Goal: Task Accomplishment & Management: Manage account settings

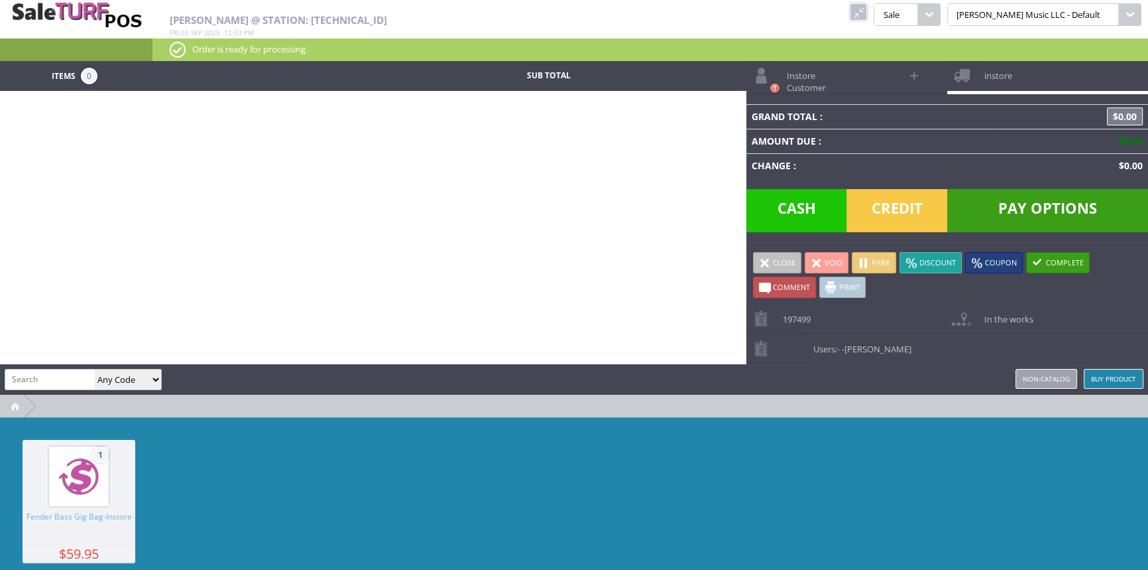
click at [867, 8] on link at bounding box center [858, 11] width 17 height 17
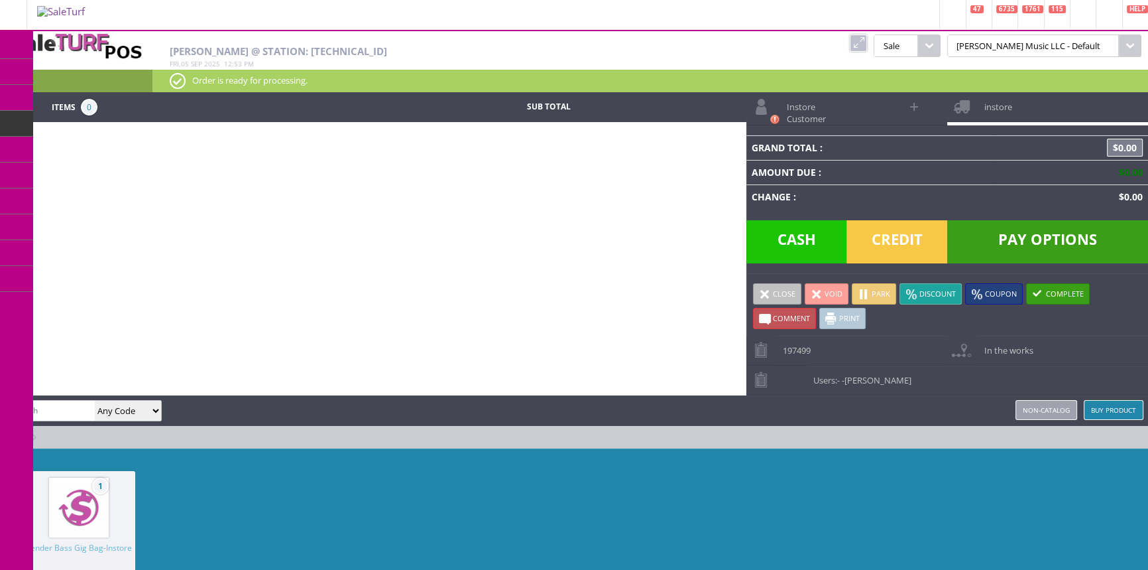
click at [127, 72] on link "Products" at bounding box center [102, 72] width 139 height 27
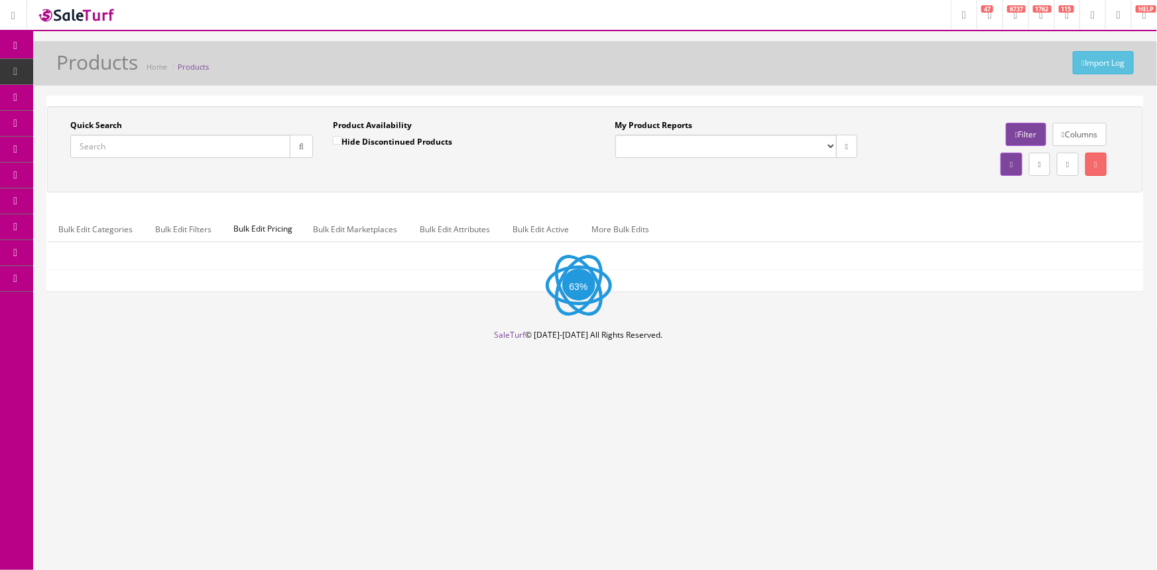
click at [104, 145] on input "Quick Search" at bounding box center [180, 146] width 220 height 23
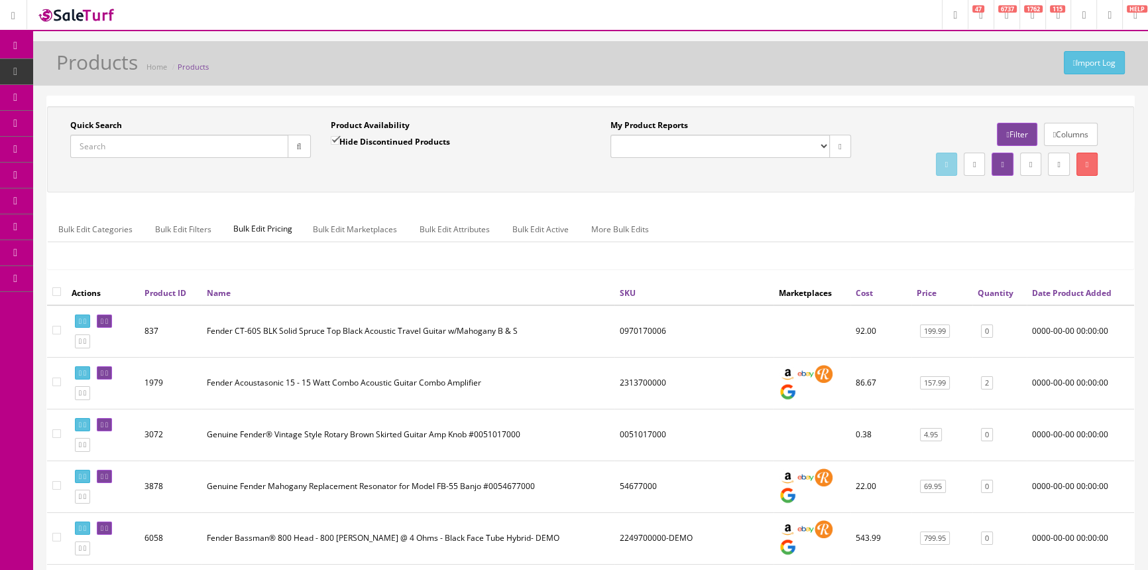
paste input "CRUSHBASS25"
type input "CRUSHBASS25"
click at [304, 145] on button "button" at bounding box center [299, 146] width 23 height 23
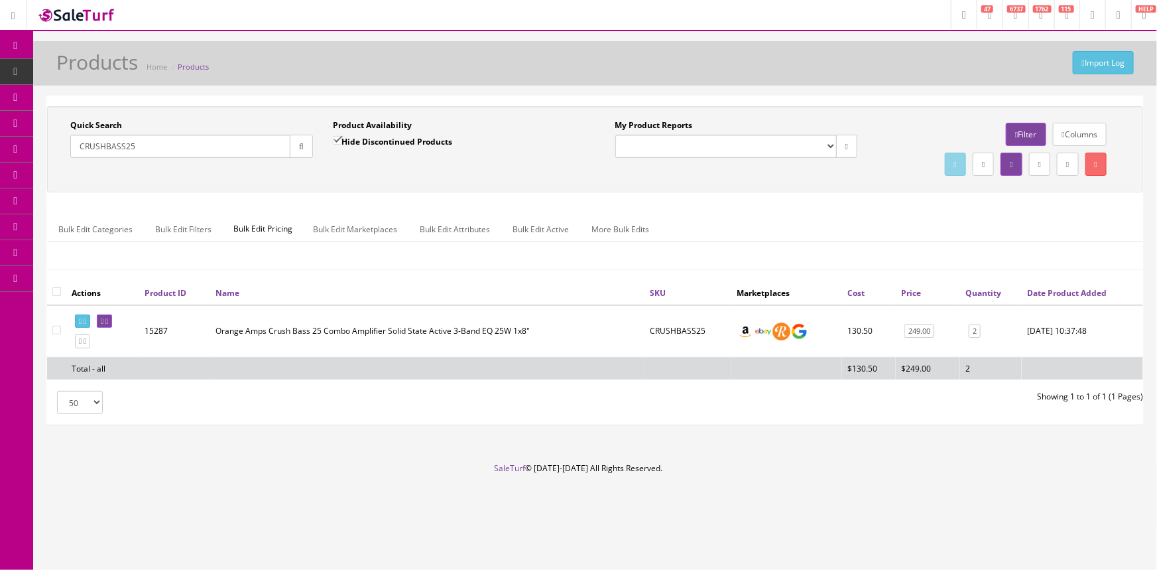
click at [126, 119] on span "POS Console" at bounding box center [102, 122] width 47 height 11
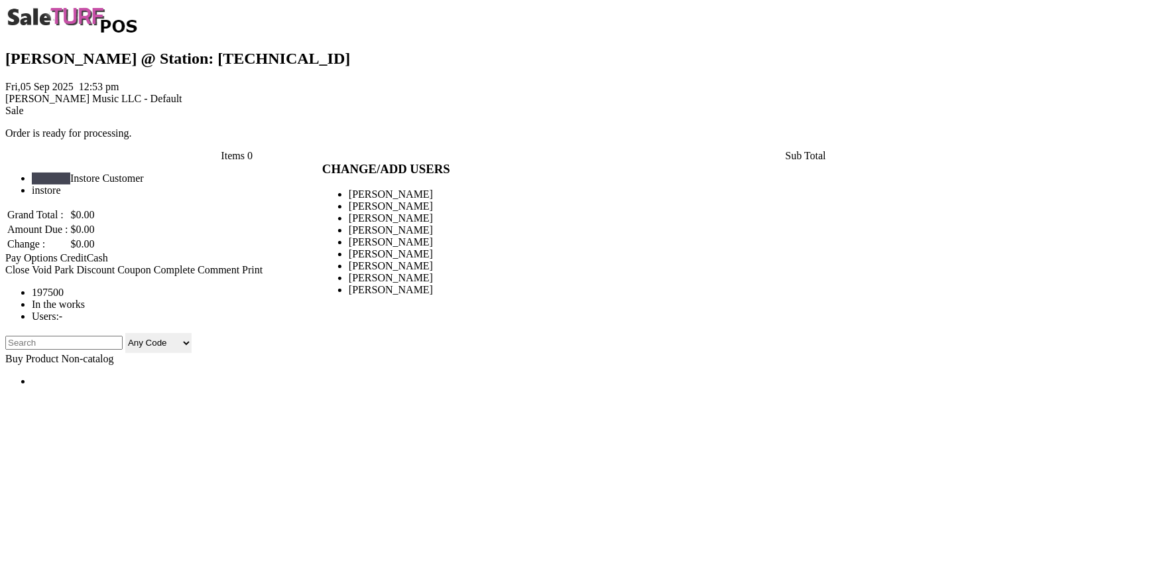
type input "amber helgren"
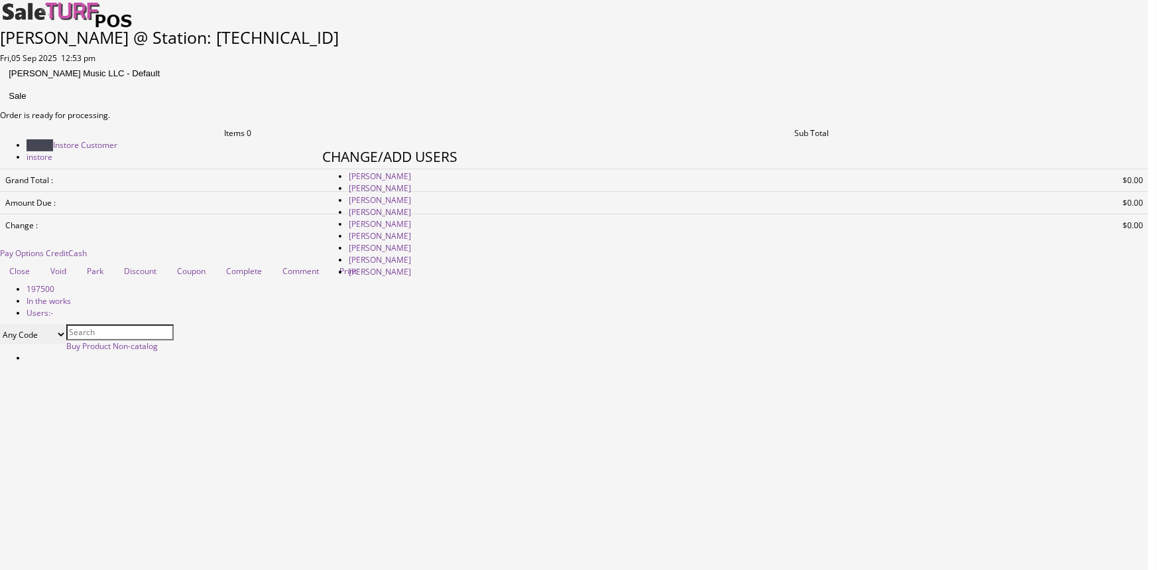
click at [411, 182] on link "[PERSON_NAME]" at bounding box center [380, 175] width 62 height 11
click at [322, 420] on link at bounding box center [322, 420] width 0 height 0
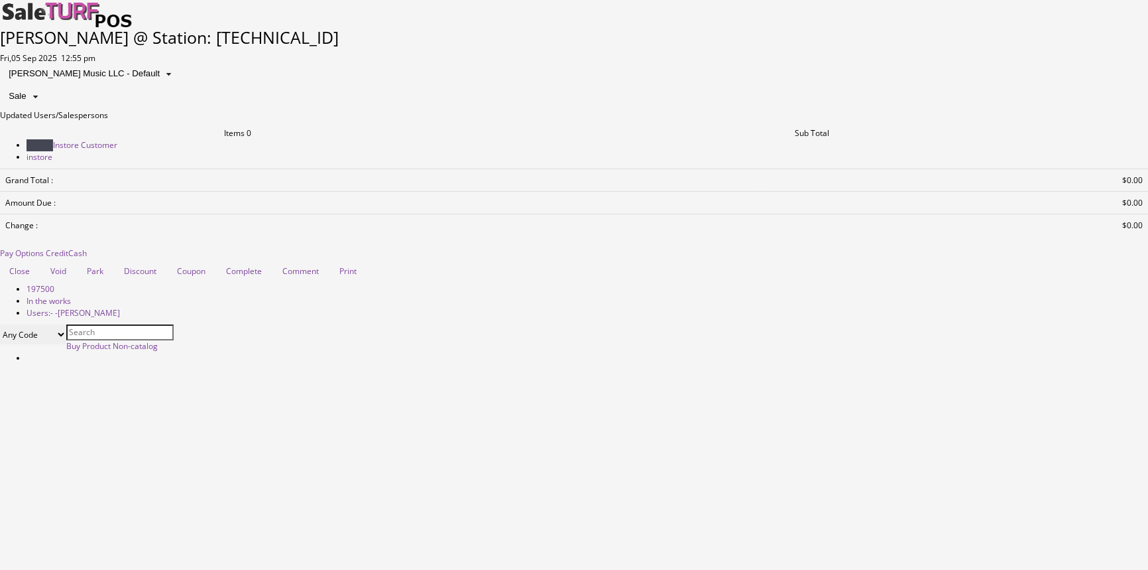
click at [0, 109] on link at bounding box center [0, 109] width 0 height 0
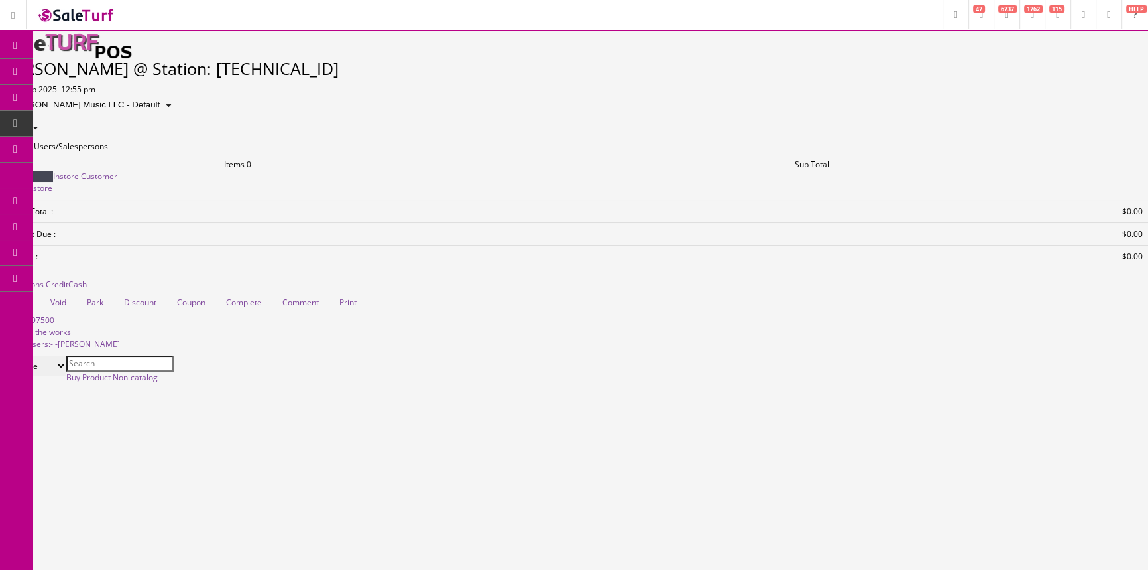
click at [111, 72] on span "Products" at bounding box center [94, 71] width 32 height 11
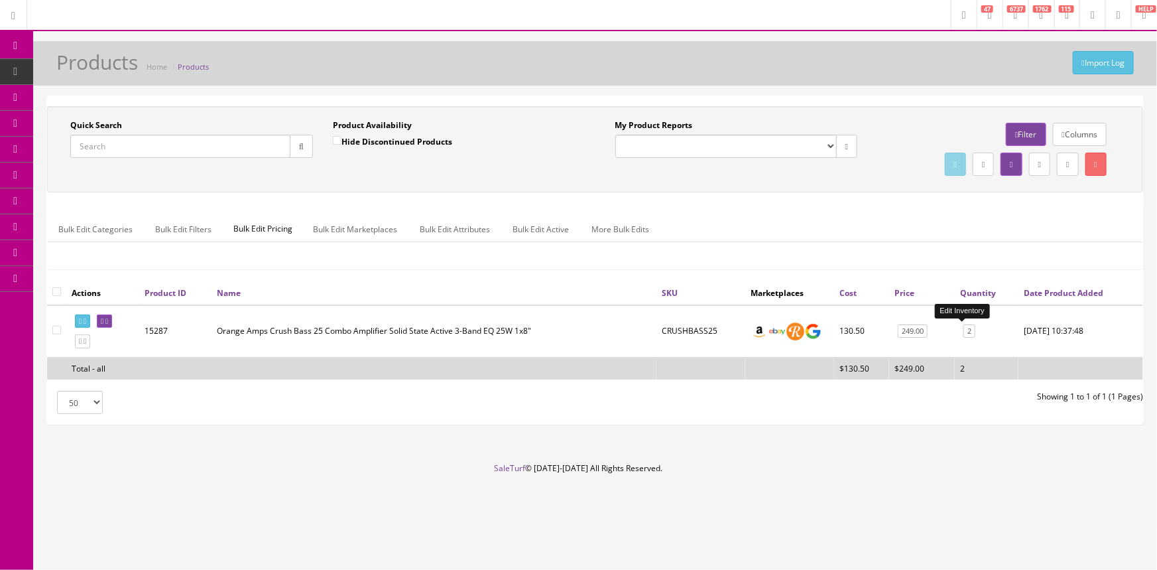
click at [963, 334] on link "2" at bounding box center [969, 331] width 12 height 14
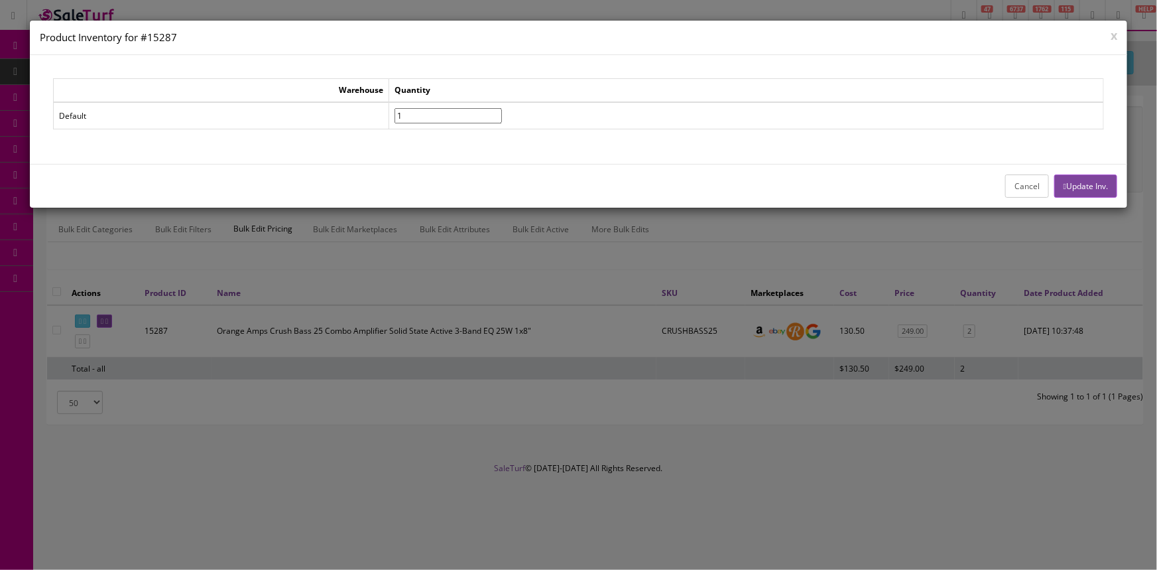
type input"] "1"
click at [502, 117] on input"] "1" at bounding box center [448, 115] width 107 height 15
click at [1094, 185] on button "Update Inv." at bounding box center [1085, 185] width 63 height 23
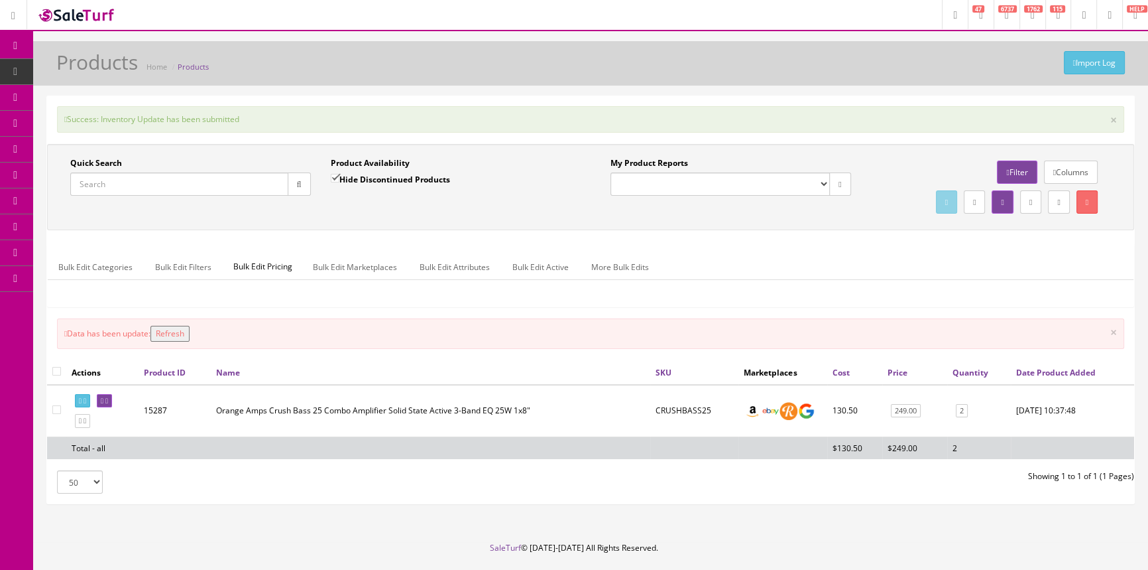
click at [171, 332] on button "Refresh" at bounding box center [170, 334] width 39 height 16
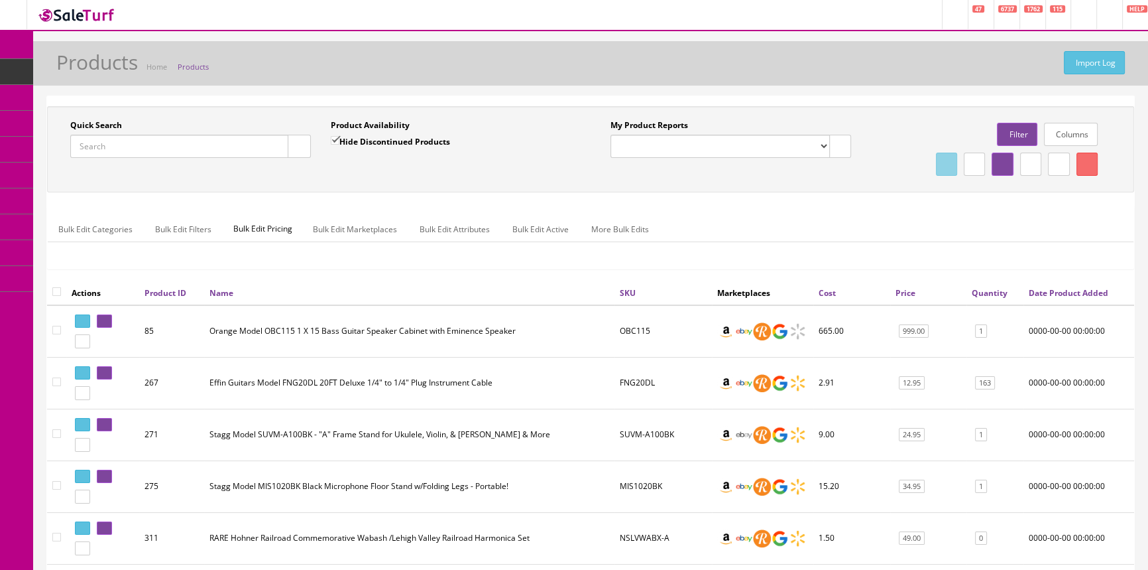
click at [171, 147] on input "Quick Search" at bounding box center [179, 146] width 218 height 23
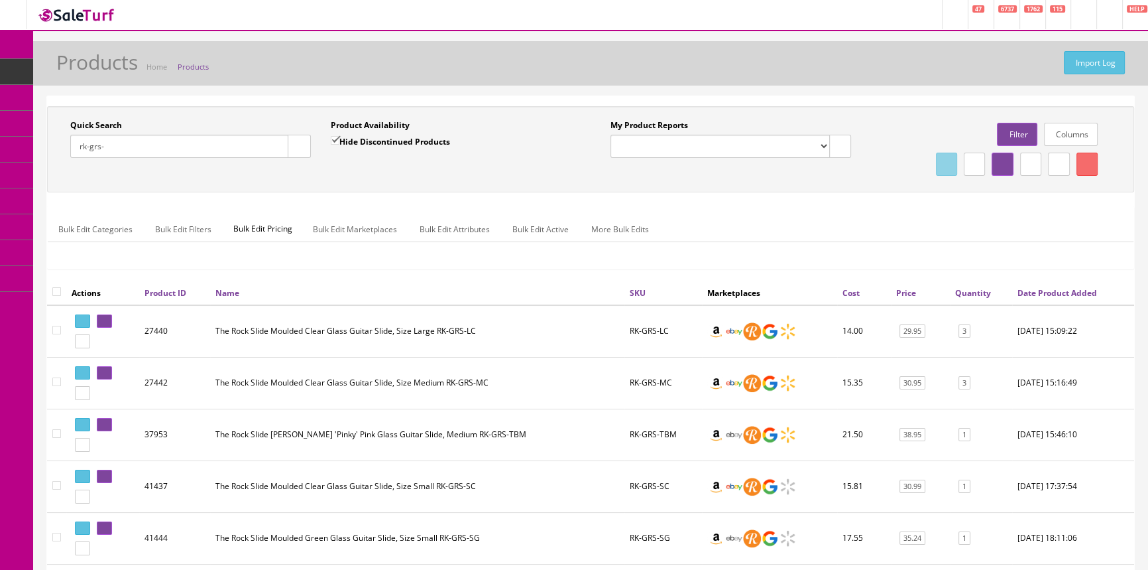
type input "rk-grs-"
click at [337, 140] on input "Hide Discontinued Products" at bounding box center [335, 140] width 9 height 9
checkbox input "false"
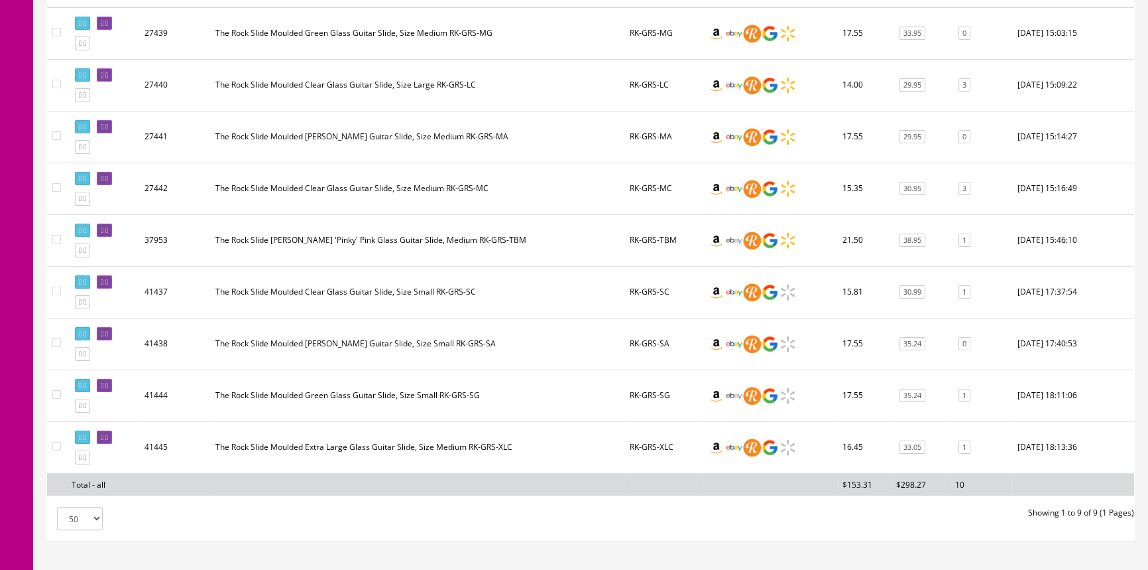
scroll to position [301, 0]
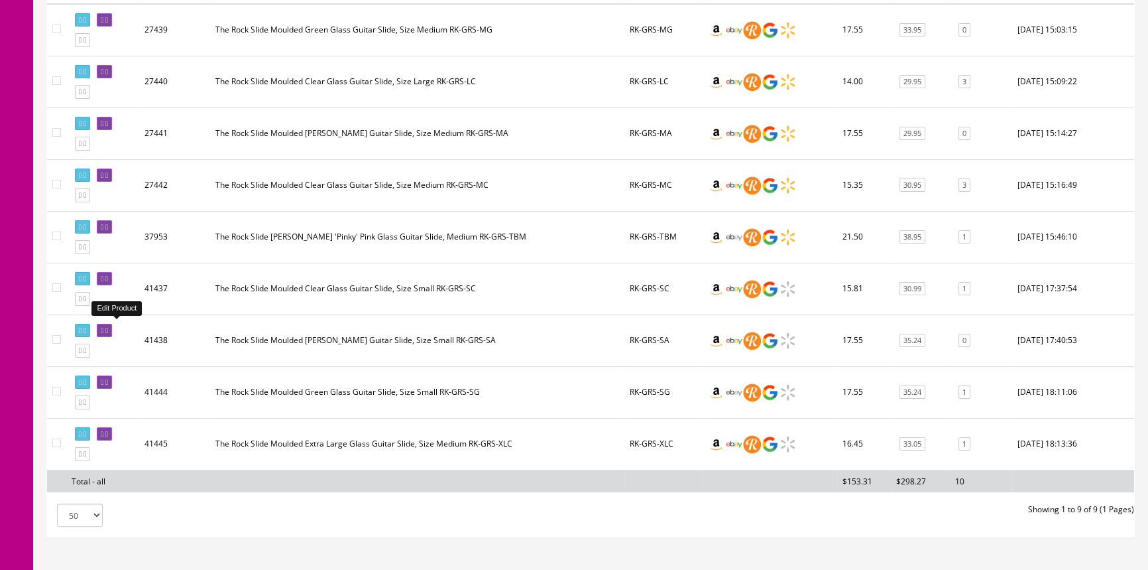
click at [112, 330] on link at bounding box center [104, 331] width 15 height 14
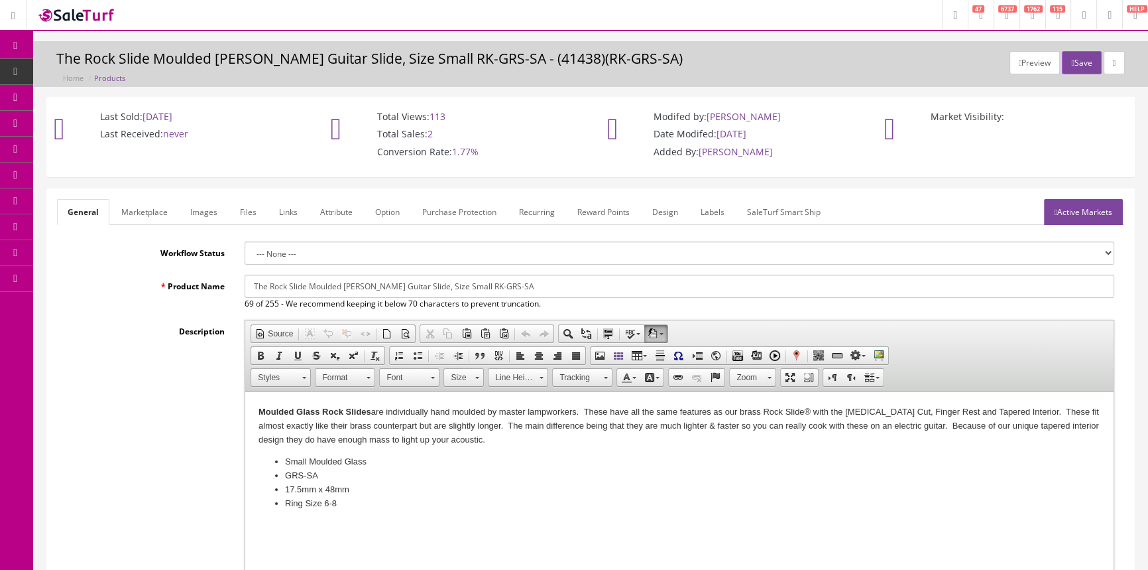
click at [183, 215] on link "Images" at bounding box center [204, 212] width 48 height 26
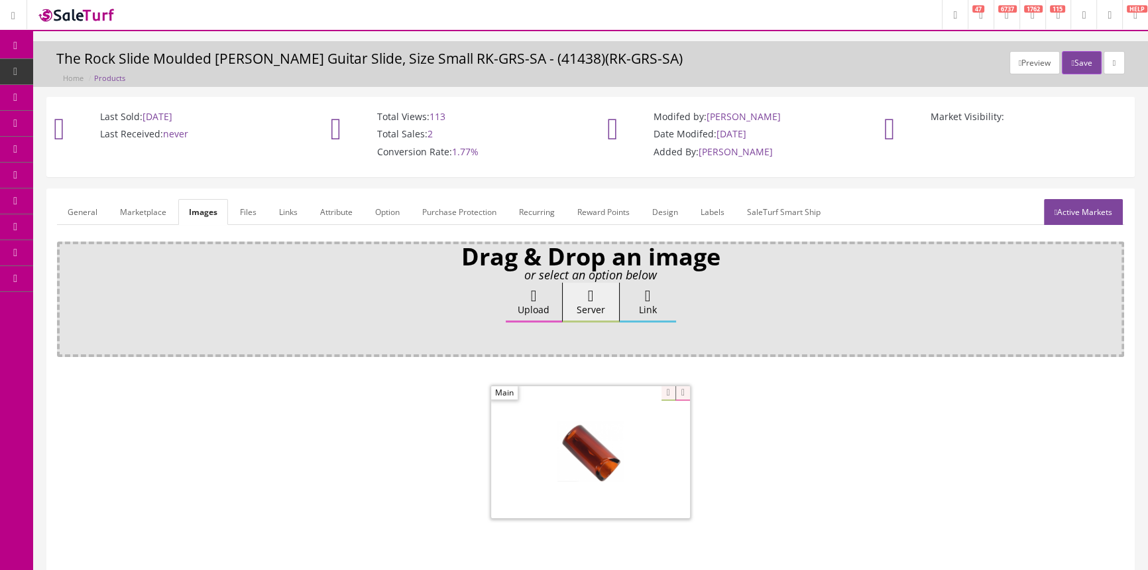
click at [85, 204] on link "General" at bounding box center [82, 212] width 51 height 26
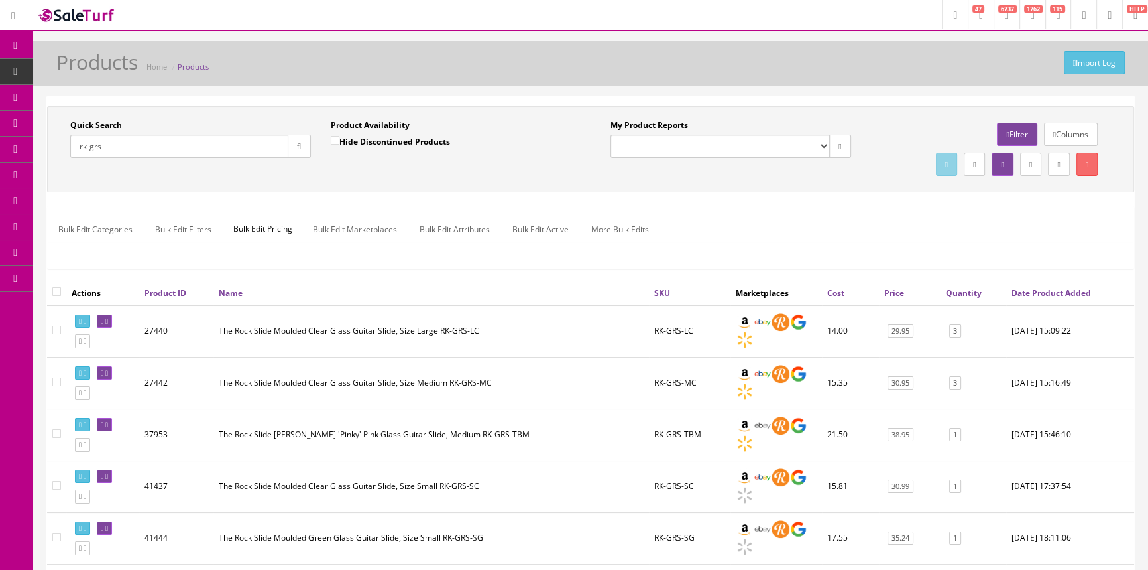
drag, startPoint x: 139, startPoint y: 150, endPoint x: 68, endPoint y: 155, distance: 71.1
click at [68, 155] on div "Quick Search rk-grs- Date From" at bounding box center [190, 143] width 261 height 48
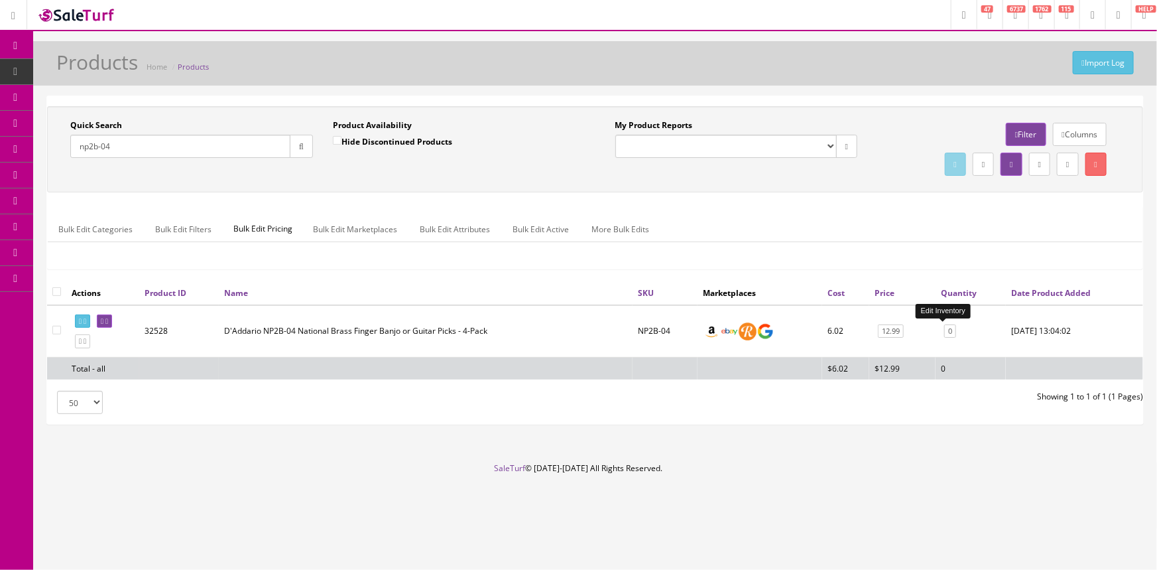
type input "np2b-04"
click at [944, 327] on link "0" at bounding box center [950, 331] width 12 height 14
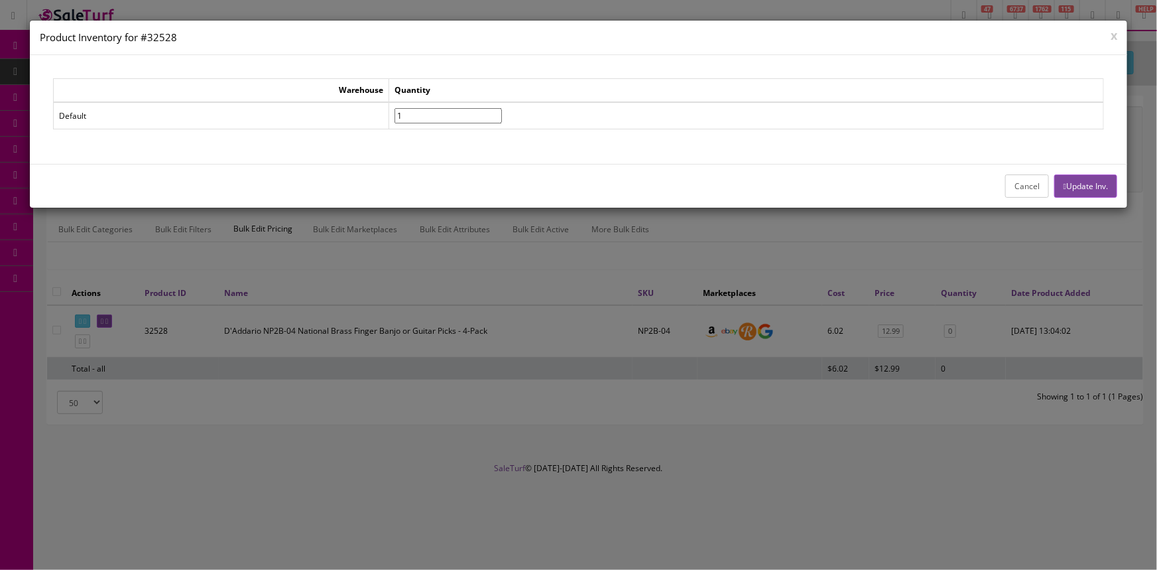
click at [502, 109] on input"] "1" at bounding box center [448, 115] width 107 height 15
click at [502, 109] on input"] "2" at bounding box center [448, 115] width 107 height 15
click at [502, 109] on input"] "3" at bounding box center [448, 115] width 107 height 15
type input"] "4"
click at [502, 109] on input"] "4" at bounding box center [448, 115] width 107 height 15
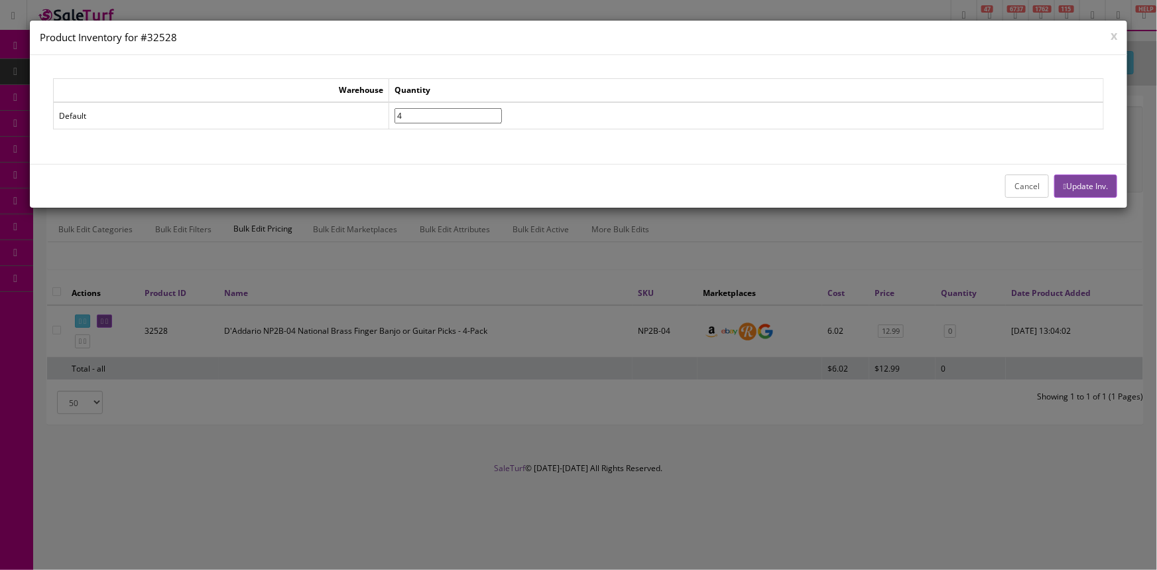
click at [1101, 178] on button "Update Inv." at bounding box center [1085, 185] width 63 height 23
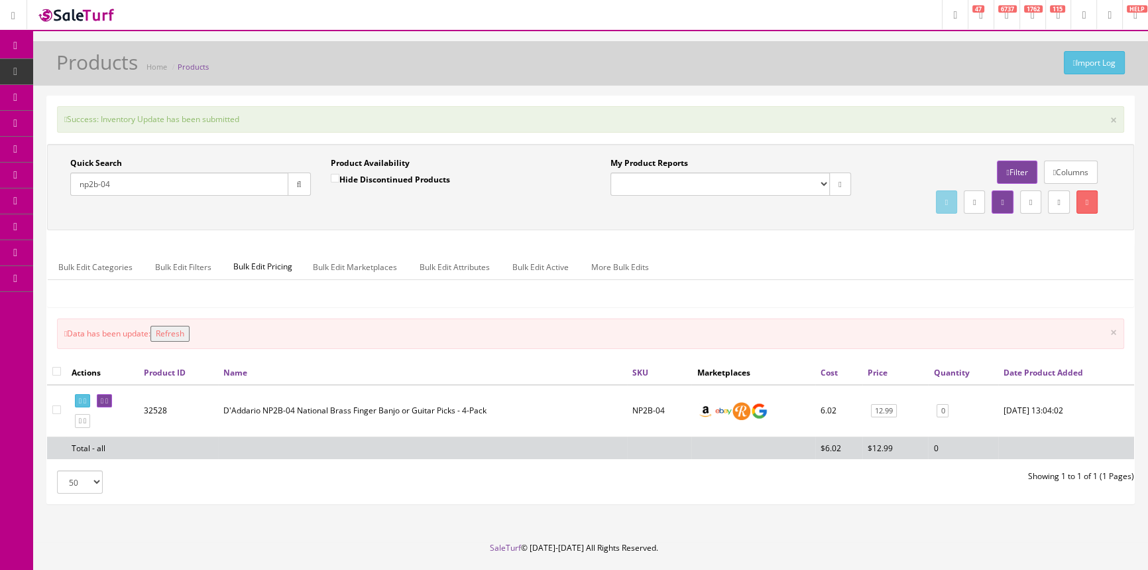
click at [185, 330] on button "Refresh" at bounding box center [170, 334] width 39 height 16
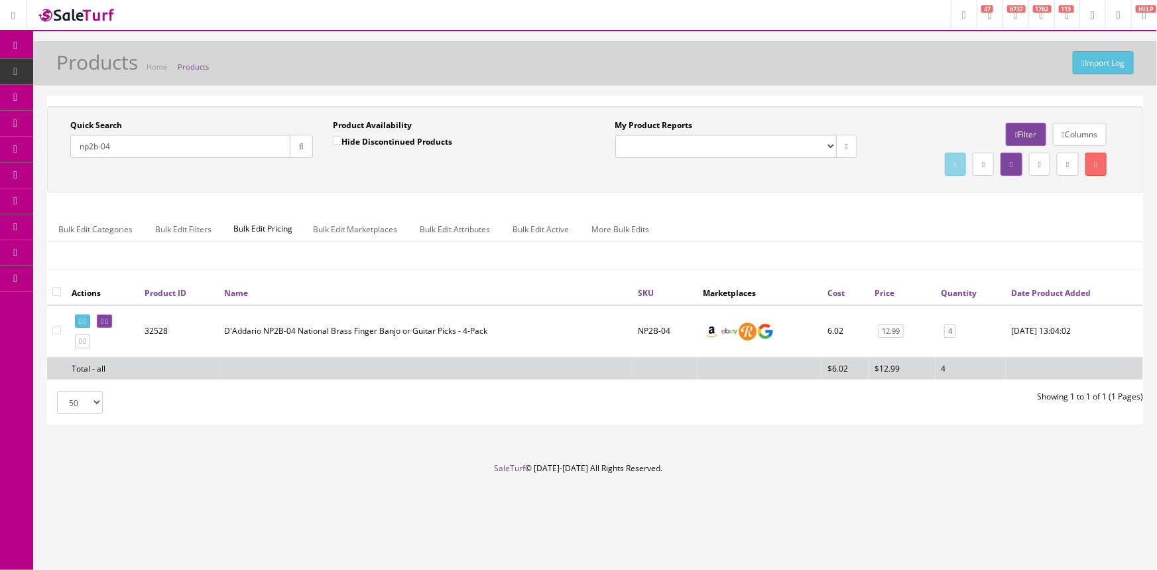
drag, startPoint x: 153, startPoint y: 145, endPoint x: 70, endPoint y: 156, distance: 84.3
click at [70, 156] on input "np2b-04" at bounding box center [180, 146] width 220 height 23
type input "4csh6-5"
click at [950, 331] on link "1" at bounding box center [954, 331] width 12 height 14
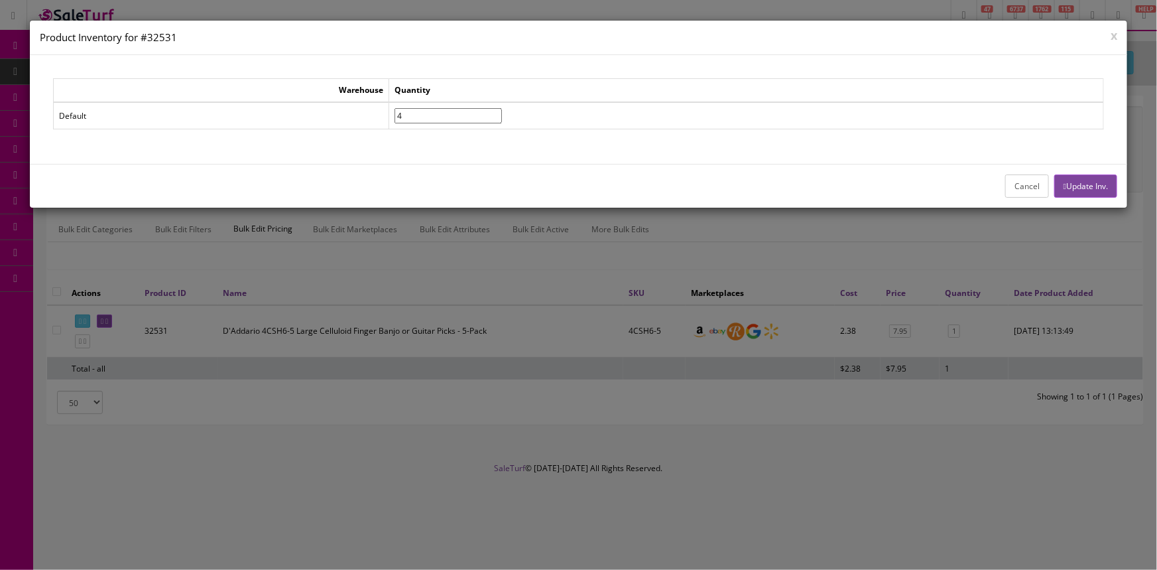
click at [502, 109] on input"] "4" at bounding box center [448, 115] width 107 height 15
click at [502, 109] on input"] "5" at bounding box center [448, 115] width 107 height 15
type input"] "4"
click at [502, 119] on input"] "4" at bounding box center [448, 115] width 107 height 15
click at [1064, 183] on icon "button" at bounding box center [1065, 186] width 3 height 8
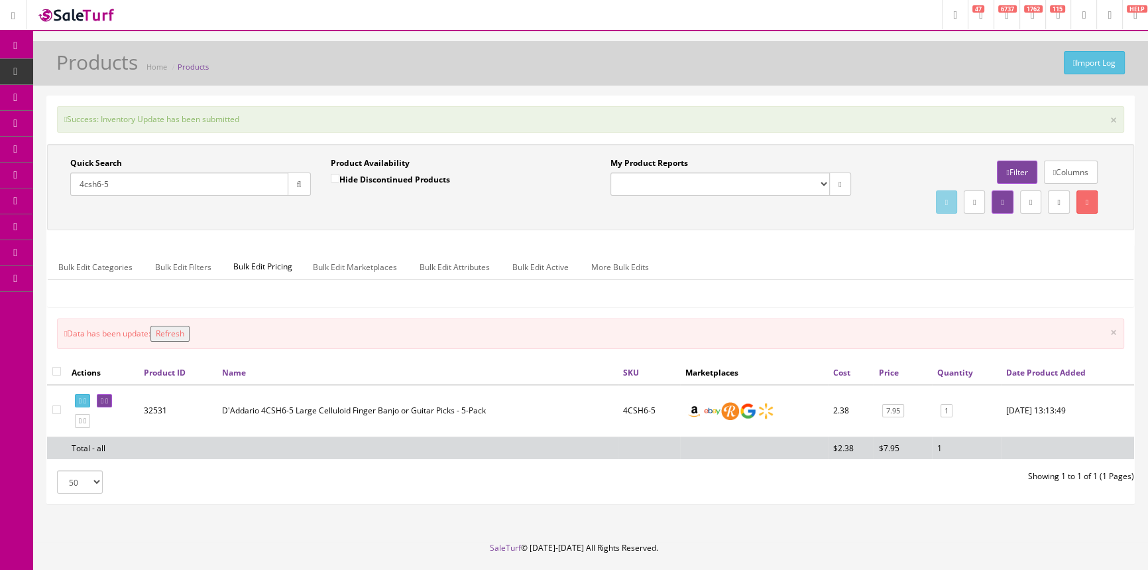
click at [190, 326] on button "Refresh" at bounding box center [170, 334] width 39 height 16
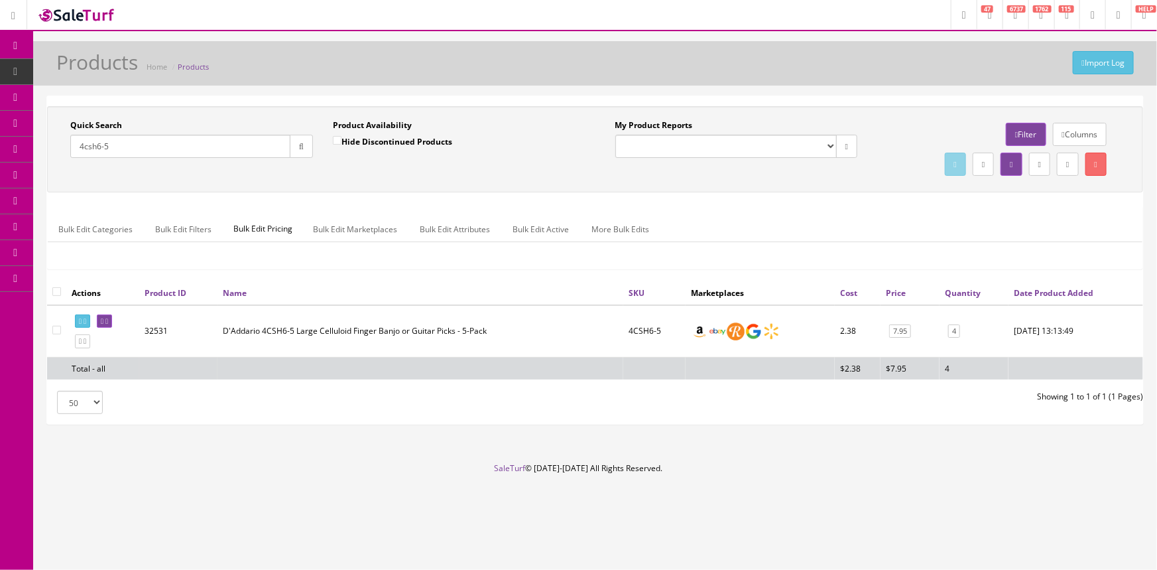
click at [145, 153] on input "4csh6-5" at bounding box center [180, 146] width 220 height 23
type input "4"
type input "np2-04"
click at [946, 331] on link "0" at bounding box center [952, 331] width 12 height 14
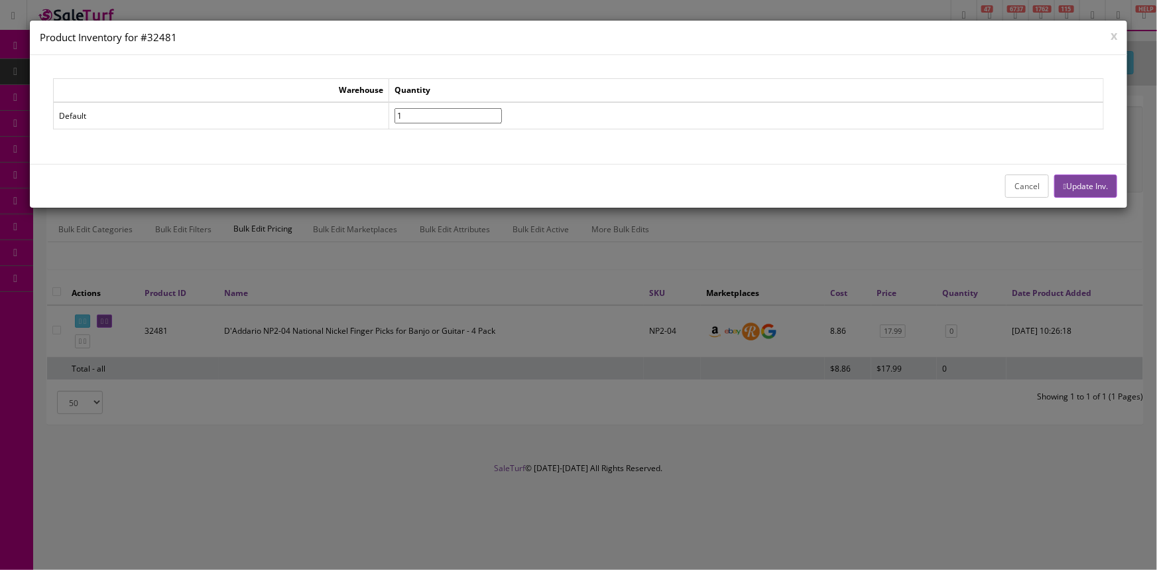
click at [502, 109] on input"] "1" at bounding box center [448, 115] width 107 height 15
click at [502, 109] on input"] "2" at bounding box center [448, 115] width 107 height 15
click at [502, 109] on input"] "3" at bounding box center [448, 115] width 107 height 15
click at [502, 109] on input"] "4" at bounding box center [448, 115] width 107 height 15
type input"] "5"
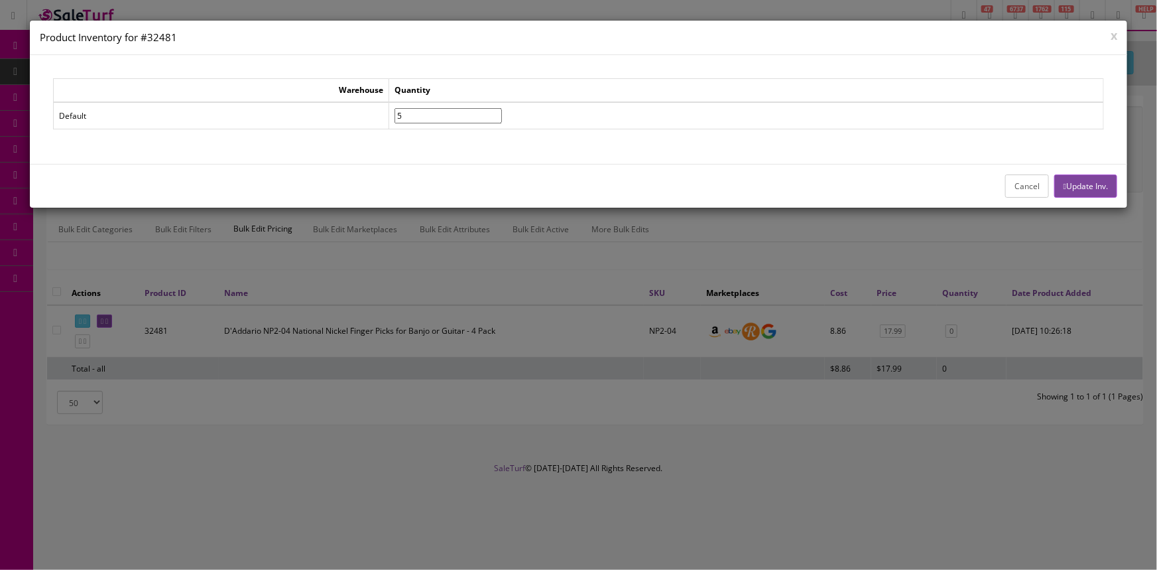
click at [502, 109] on input"] "5" at bounding box center [448, 115] width 107 height 15
click at [1107, 180] on button "Update Inv." at bounding box center [1085, 185] width 63 height 23
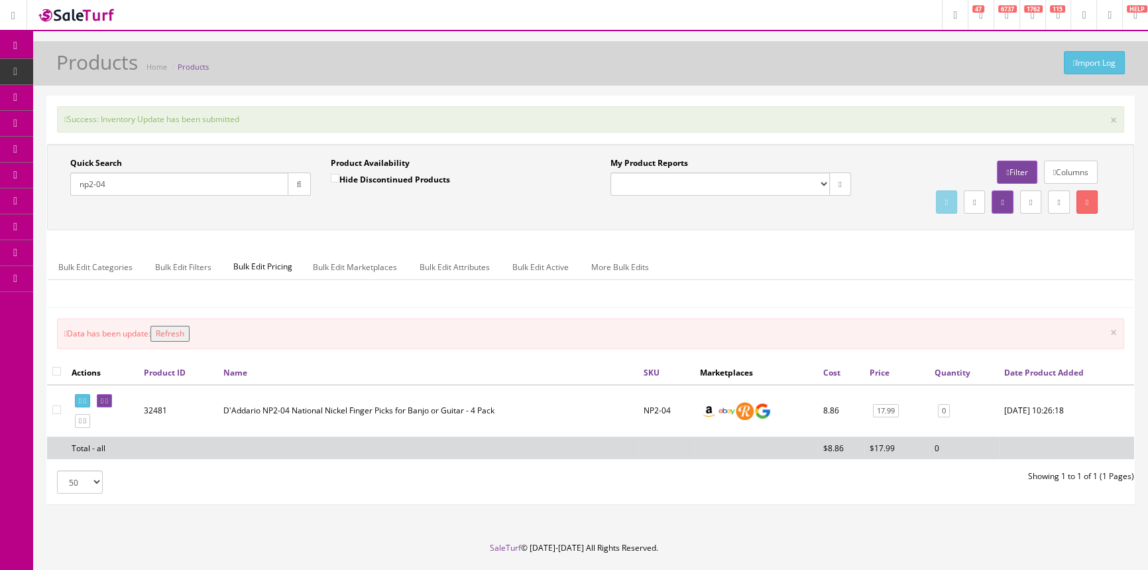
click at [163, 335] on button "Refresh" at bounding box center [170, 334] width 39 height 16
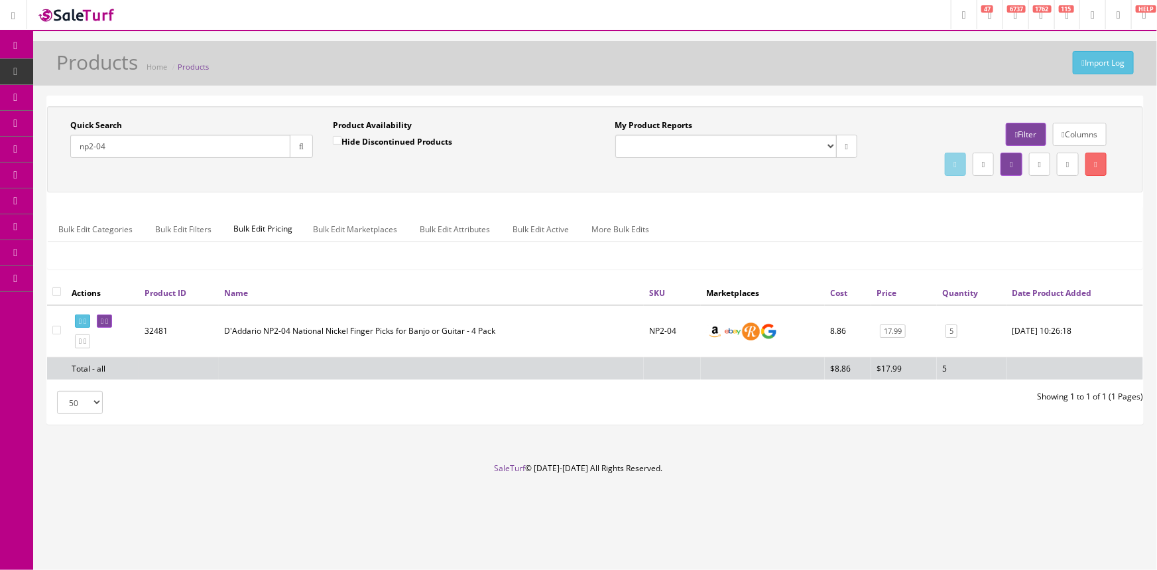
drag, startPoint x: 117, startPoint y: 147, endPoint x: 71, endPoint y: 159, distance: 47.9
click at [72, 158] on div "Quick Search np2-04 Date From" at bounding box center [191, 143] width 263 height 48
type input "xte0942"
click at [950, 331] on link "0" at bounding box center [953, 331] width 12 height 14
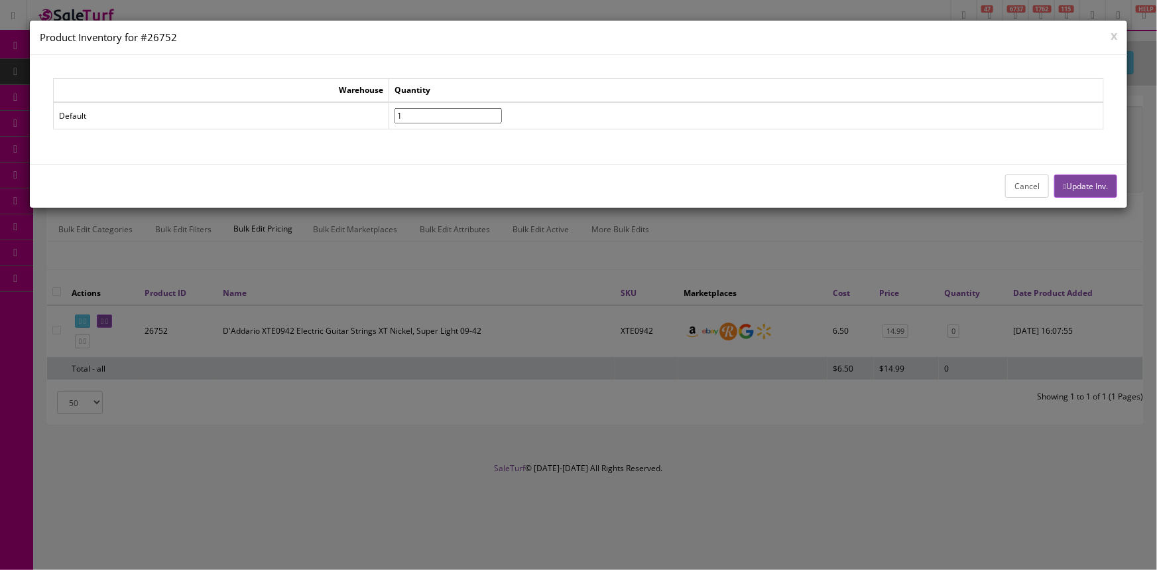
click at [502, 109] on input"] "1" at bounding box center [448, 115] width 107 height 15
click at [502, 109] on input"] "2" at bounding box center [448, 115] width 107 height 15
click at [502, 109] on input"] "3" at bounding box center [448, 115] width 107 height 15
type input"] "4"
click at [502, 109] on input"] "4" at bounding box center [448, 115] width 107 height 15
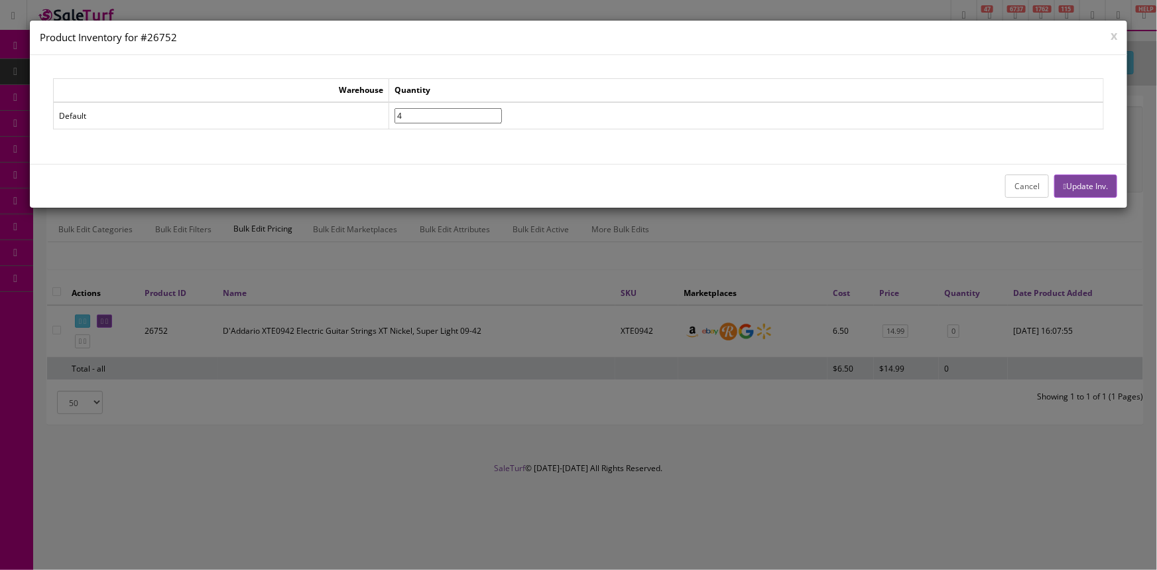
click at [1082, 182] on button "Update Inv." at bounding box center [1085, 185] width 63 height 23
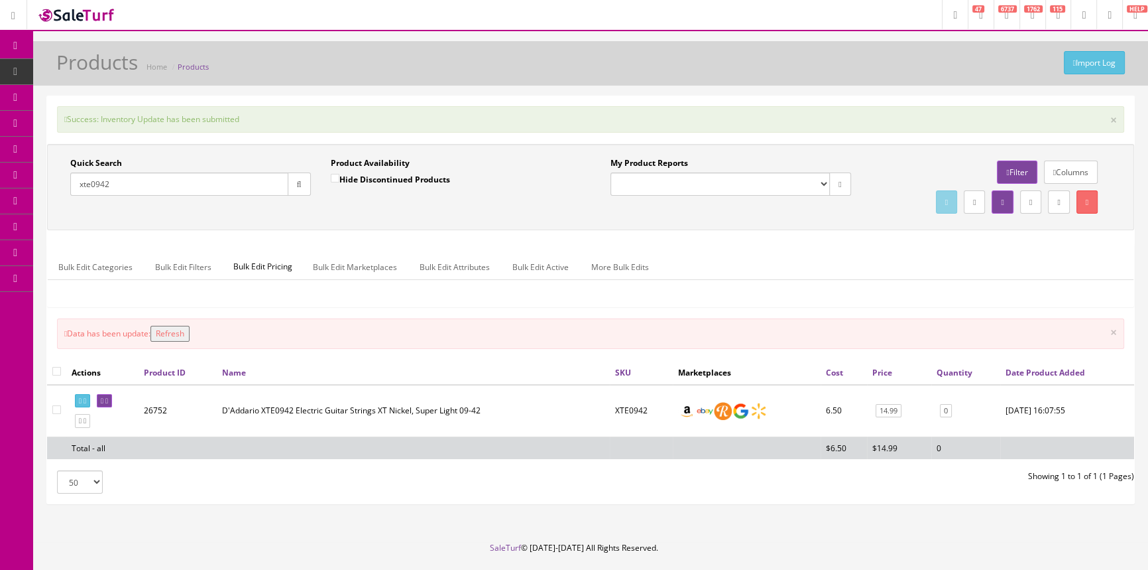
click at [183, 333] on button "Refresh" at bounding box center [170, 334] width 39 height 16
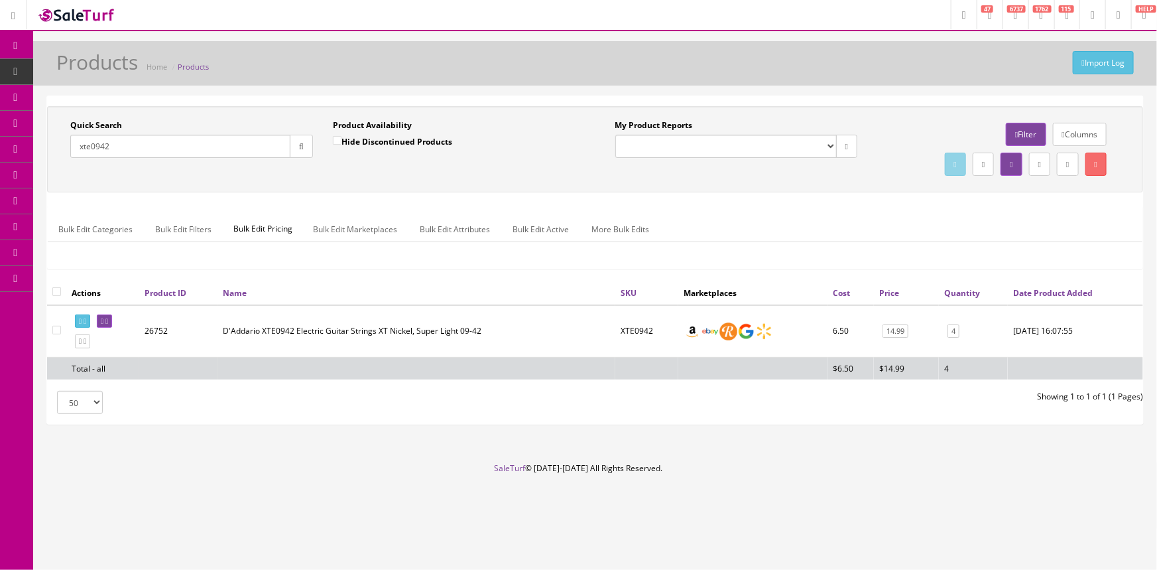
click at [99, 121] on span "POS Console" at bounding box center [102, 122] width 47 height 11
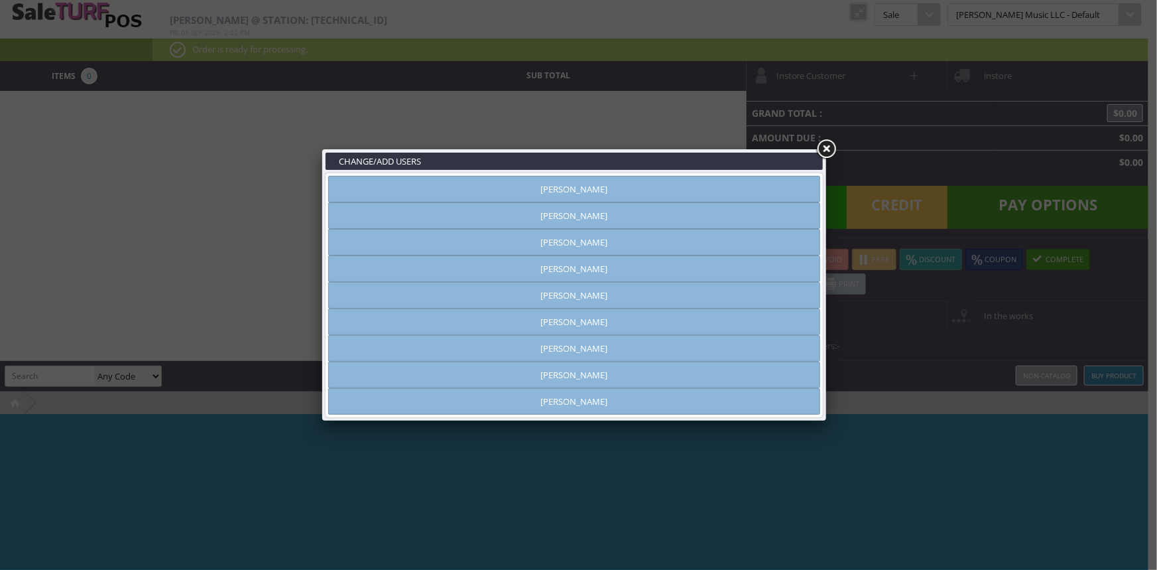
type input "[PERSON_NAME]"
click at [798, 192] on link "[PERSON_NAME]" at bounding box center [574, 189] width 492 height 27
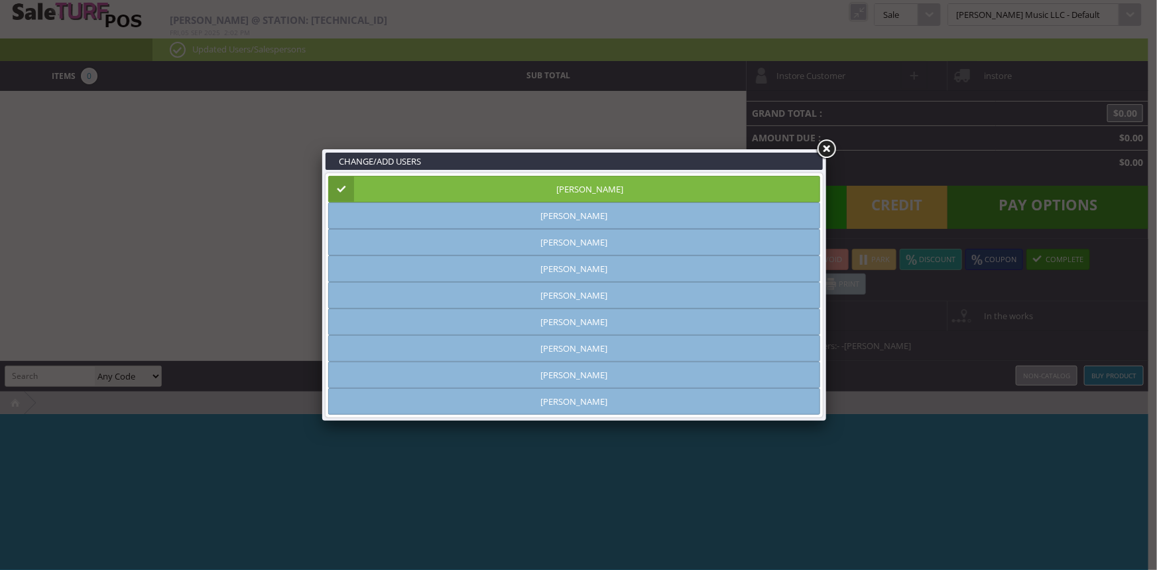
click at [830, 147] on link at bounding box center [826, 149] width 24 height 24
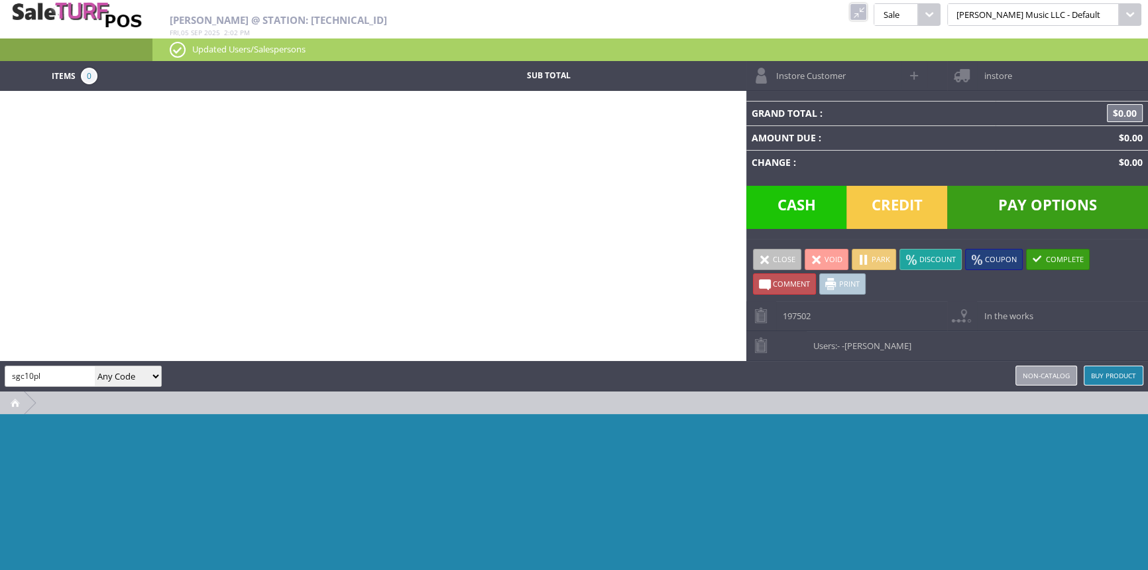
click at [867, 10] on link at bounding box center [858, 11] width 17 height 17
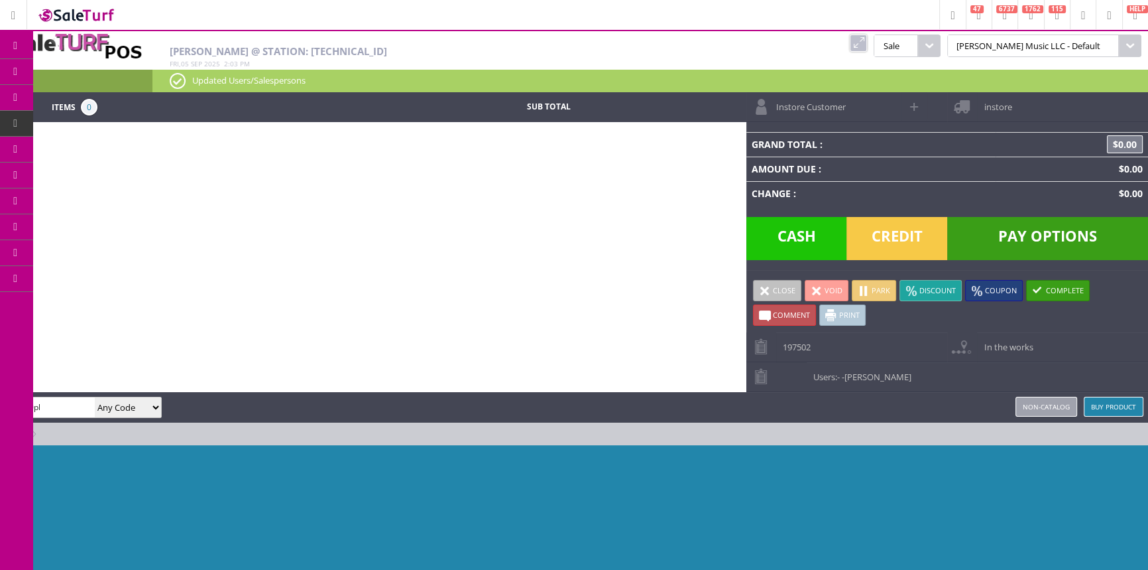
drag, startPoint x: 895, startPoint y: 43, endPoint x: 886, endPoint y: 44, distance: 8.7
click at [867, 43] on link at bounding box center [858, 42] width 17 height 17
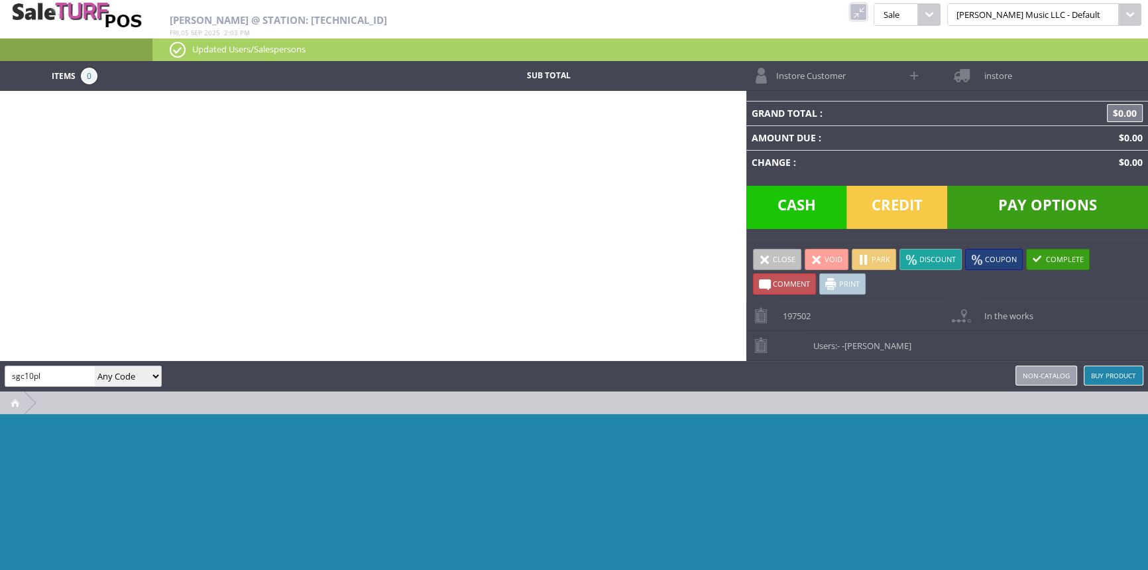
drag, startPoint x: 60, startPoint y: 374, endPoint x: 7, endPoint y: 380, distance: 53.4
click at [7, 380] on input "sgc10pl" at bounding box center [50, 375] width 90 height 19
paste input "SGC-10PL"
type input "SGC-10PL"
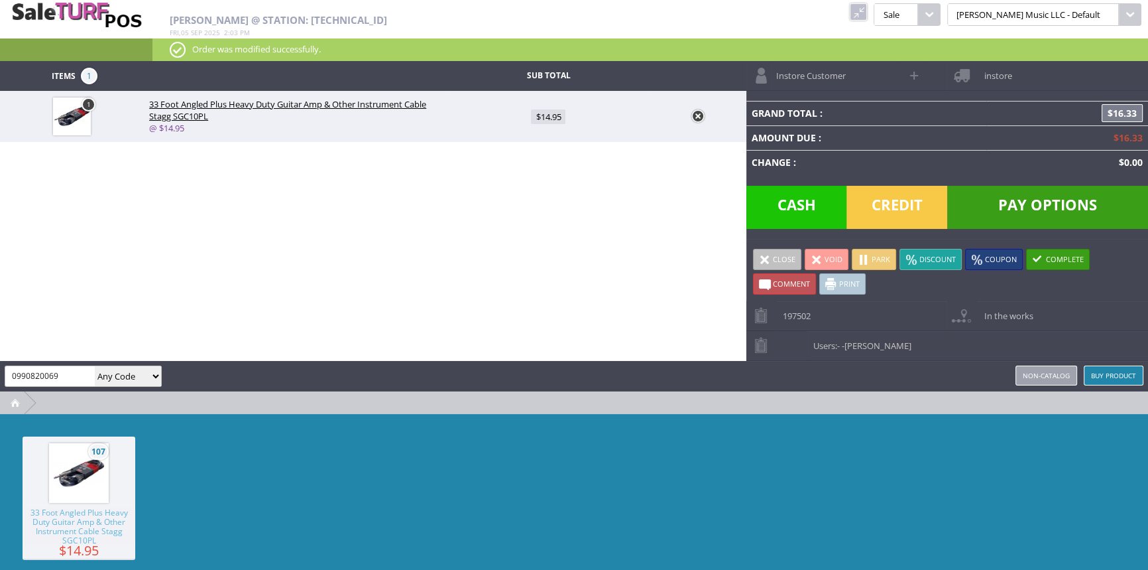
type input "0990820069"
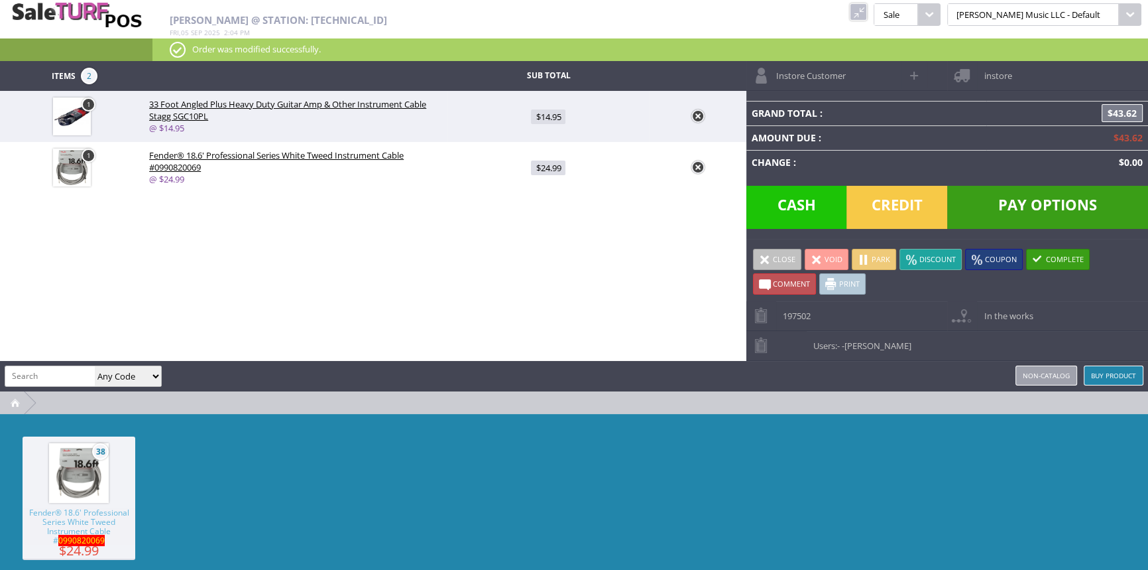
click at [1025, 375] on link "Non-catalog" at bounding box center [1047, 375] width 62 height 20
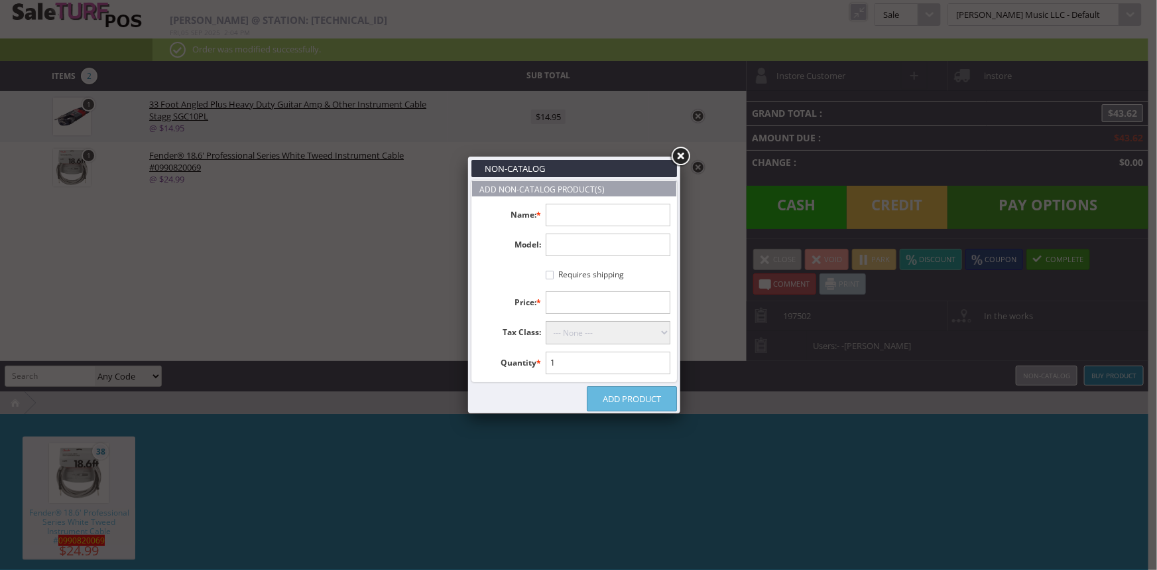
click at [585, 217] on input "text" at bounding box center [608, 215] width 125 height 23
click at [683, 152] on link at bounding box center [680, 157] width 24 height 24
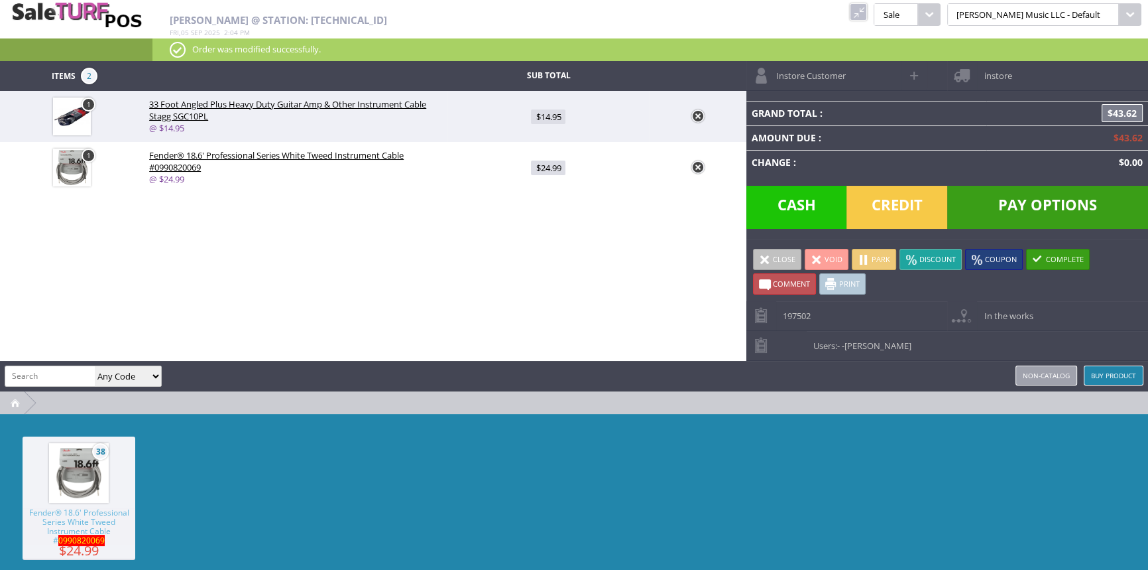
click at [912, 204] on span "Credit" at bounding box center [897, 207] width 101 height 43
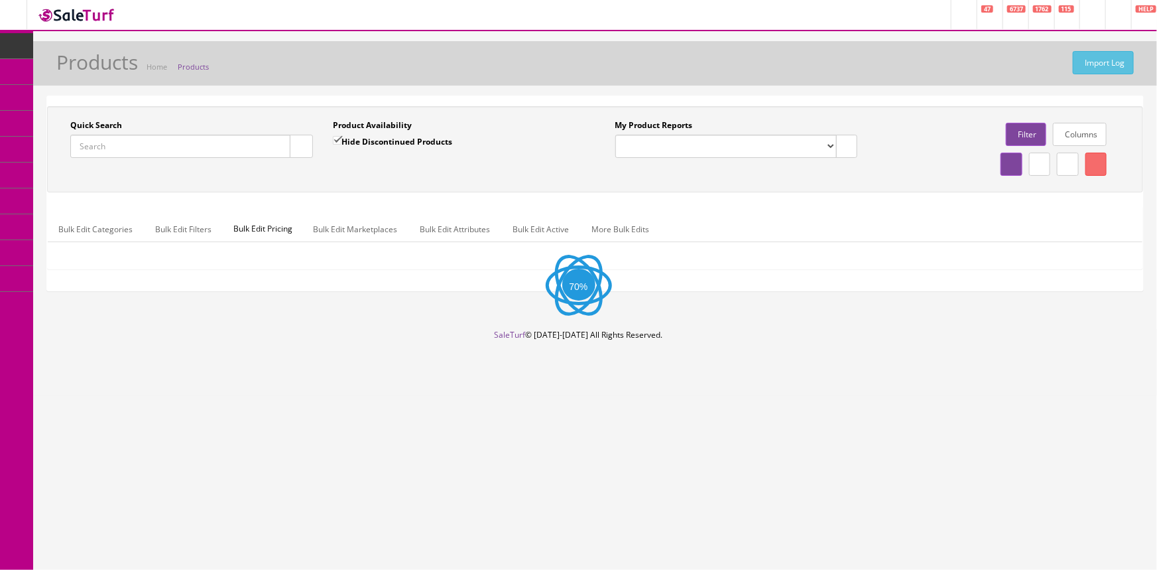
click at [179, 156] on input "Quick Search" at bounding box center [180, 146] width 220 height 23
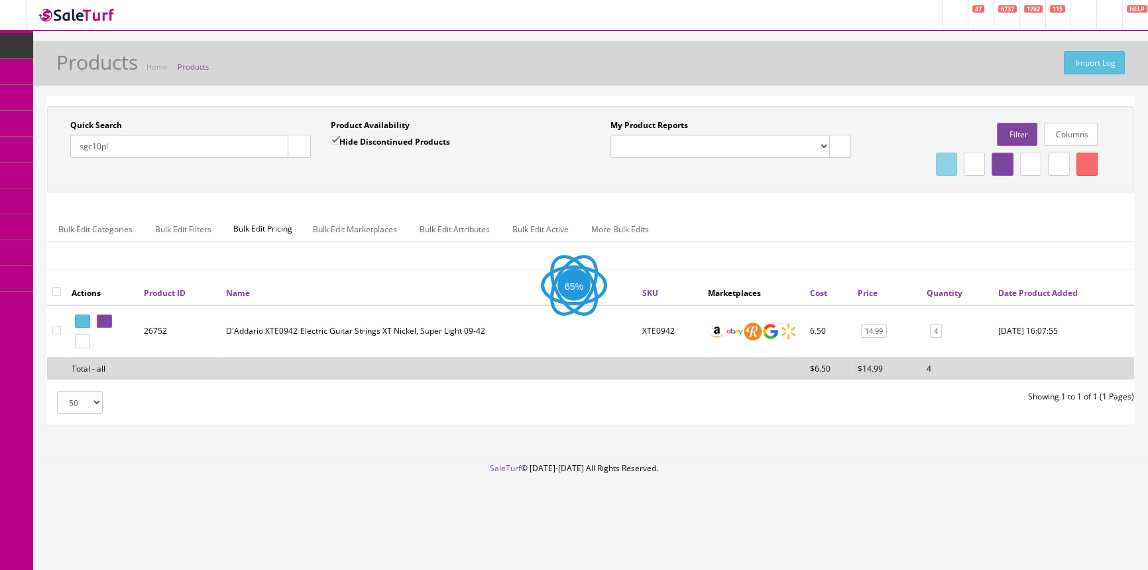
type input "sgc10pl"
click at [337, 139] on input "Hide Discontinued Products" at bounding box center [335, 140] width 9 height 9
checkbox input "false"
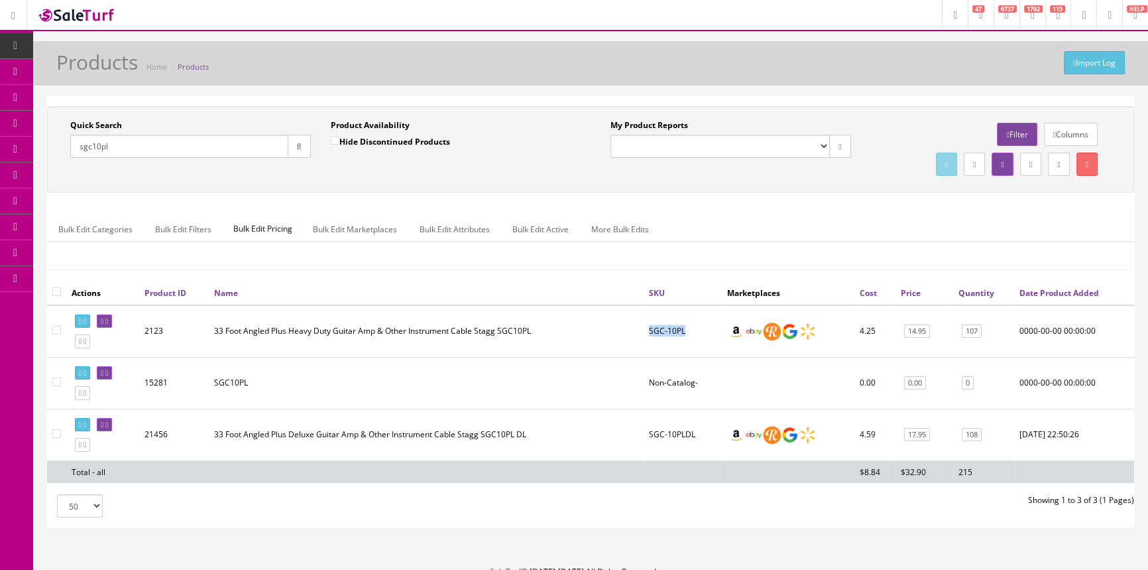
drag, startPoint x: 649, startPoint y: 329, endPoint x: 684, endPoint y: 328, distance: 34.5
click at [684, 328] on td "SGC-10PL" at bounding box center [683, 331] width 78 height 52
copy td "SGC-10PL"
drag, startPoint x: 128, startPoint y: 149, endPoint x: 65, endPoint y: 168, distance: 65.7
click at [66, 166] on div "Quick Search sgc10pl Date From" at bounding box center [190, 143] width 261 height 48
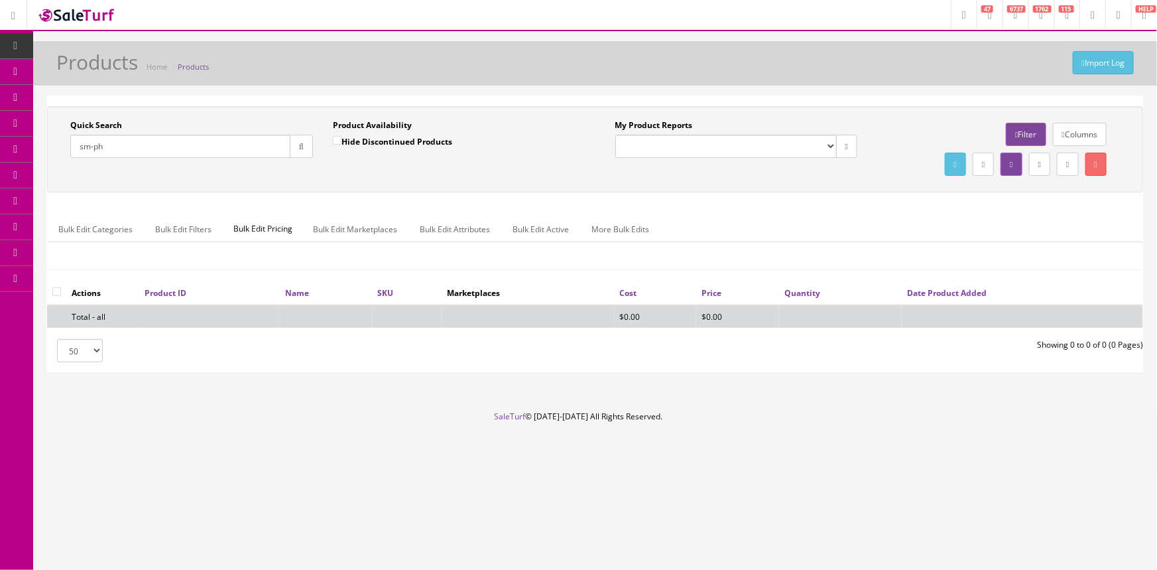
drag, startPoint x: 118, startPoint y: 150, endPoint x: 70, endPoint y: 152, distance: 48.4
click at [70, 152] on input "sm-ph" at bounding box center [180, 146] width 220 height 23
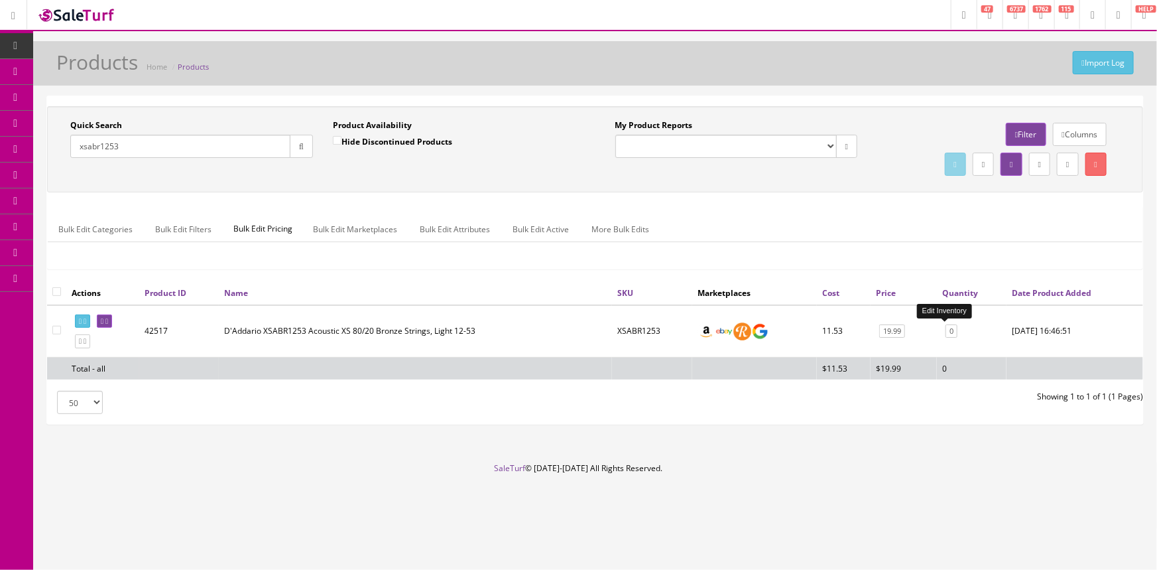
type input "xsabr1253"
click at [946, 332] on link "0" at bounding box center [952, 331] width 12 height 14
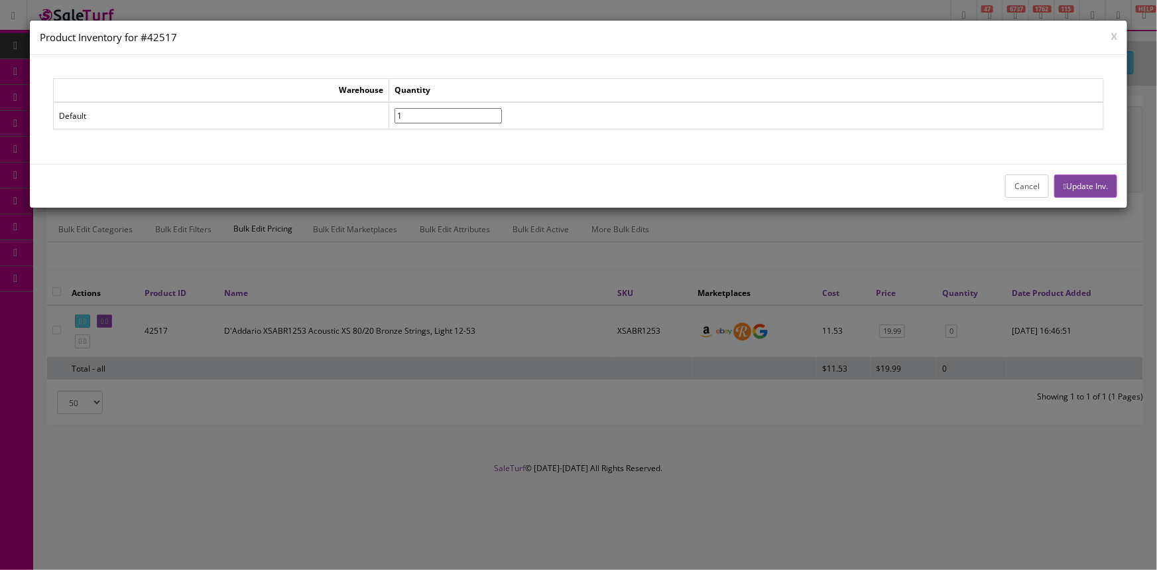
click at [502, 111] on input"] "1" at bounding box center [448, 115] width 107 height 15
click at [502, 111] on input"] "2" at bounding box center [448, 115] width 107 height 15
type input"] "4"
click at [502, 111] on input"] "4" at bounding box center [448, 115] width 107 height 15
click at [1081, 183] on button "Update Inv." at bounding box center [1085, 185] width 63 height 23
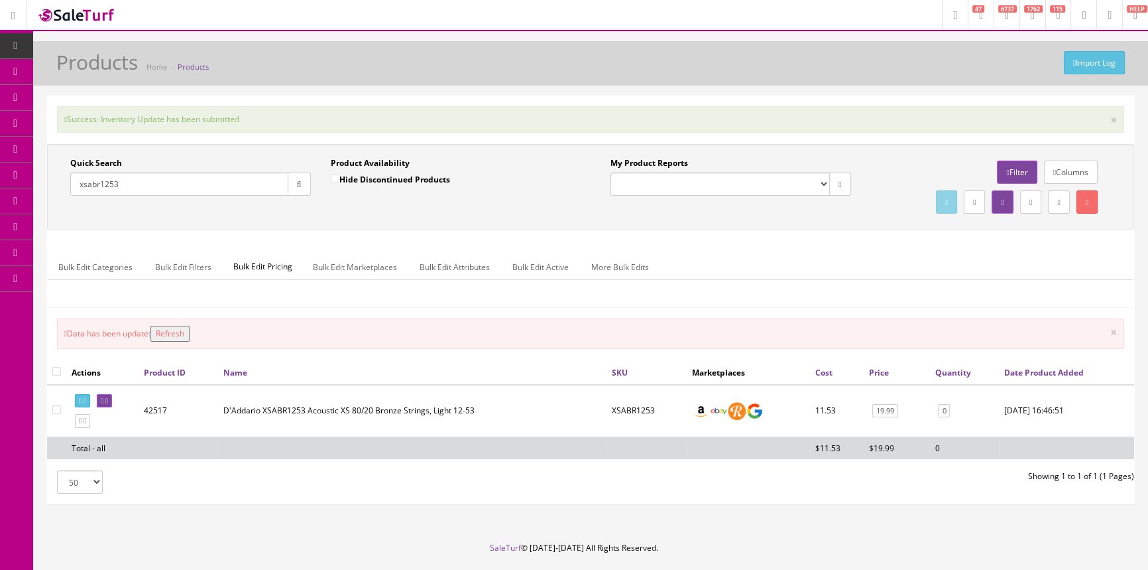
click at [181, 331] on button "Refresh" at bounding box center [170, 334] width 39 height 16
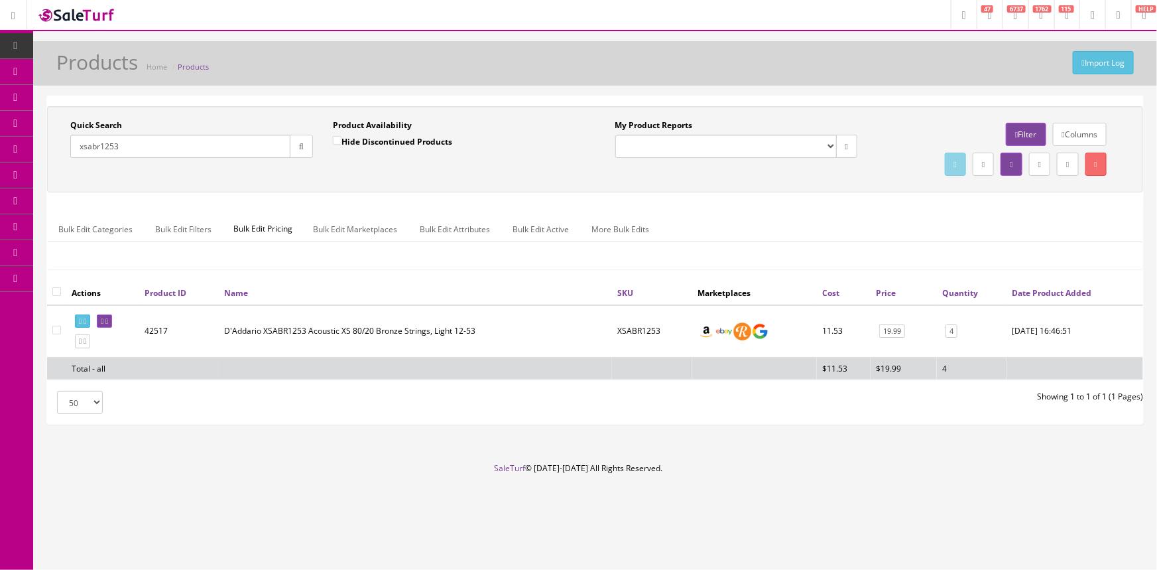
click at [146, 140] on input "xsabr1253" at bounding box center [180, 146] width 220 height 23
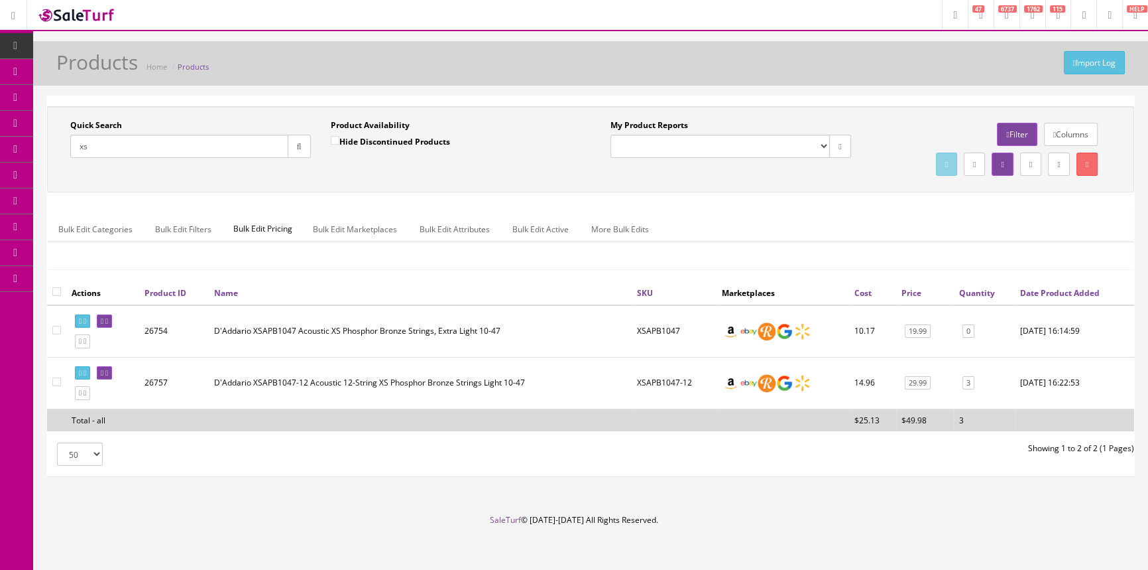
type input "x"
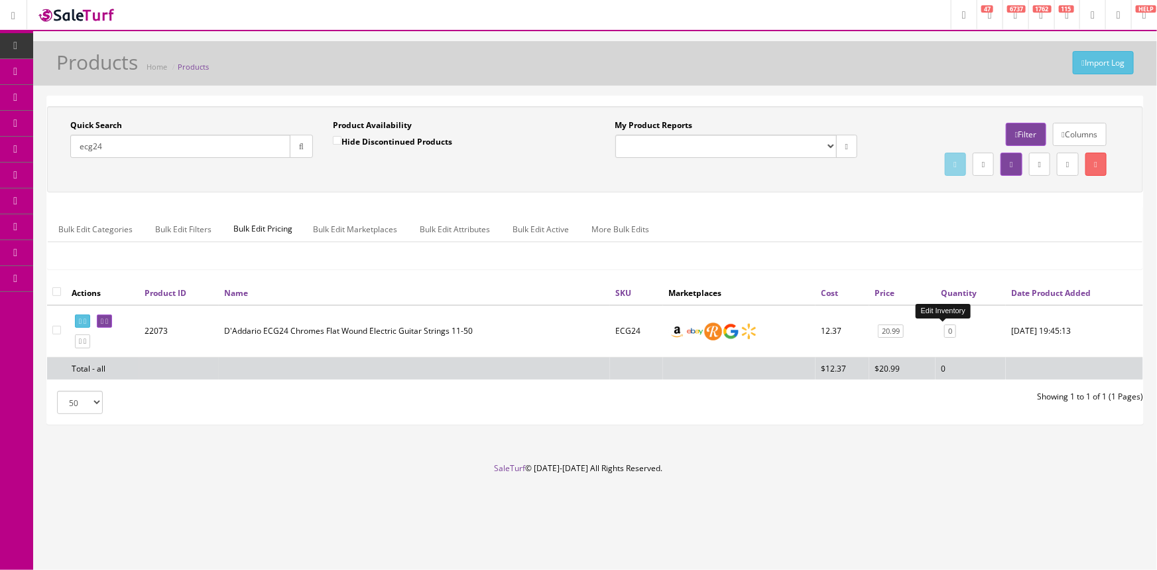
type input "ecg24"
click at [946, 329] on link "0" at bounding box center [950, 331] width 12 height 14
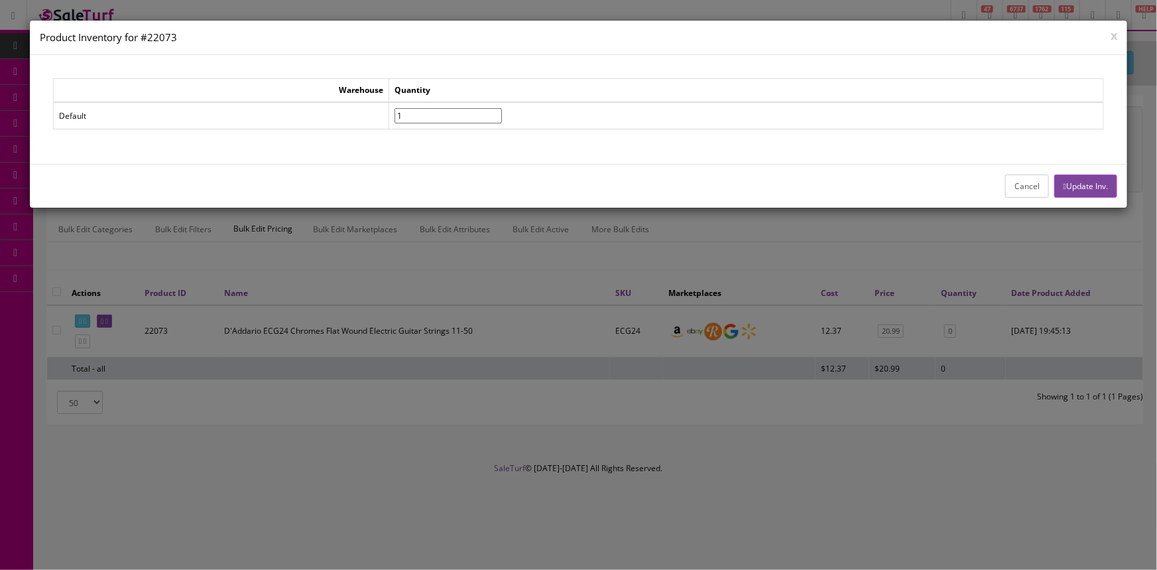
click at [502, 109] on input"] "1" at bounding box center [448, 115] width 107 height 15
click at [502, 109] on input"] "2" at bounding box center [448, 115] width 107 height 15
click at [502, 109] on input"] "3" at bounding box center [448, 115] width 107 height 15
type input"] "4"
click at [502, 109] on input"] "4" at bounding box center [448, 115] width 107 height 15
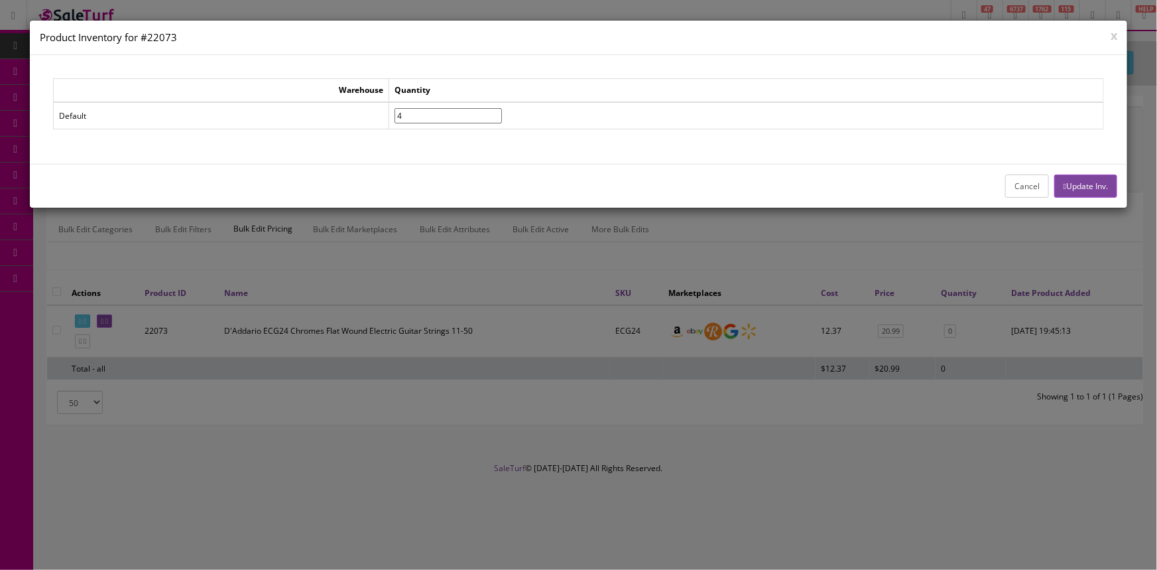
click at [1101, 181] on button "Update Inv." at bounding box center [1085, 185] width 63 height 23
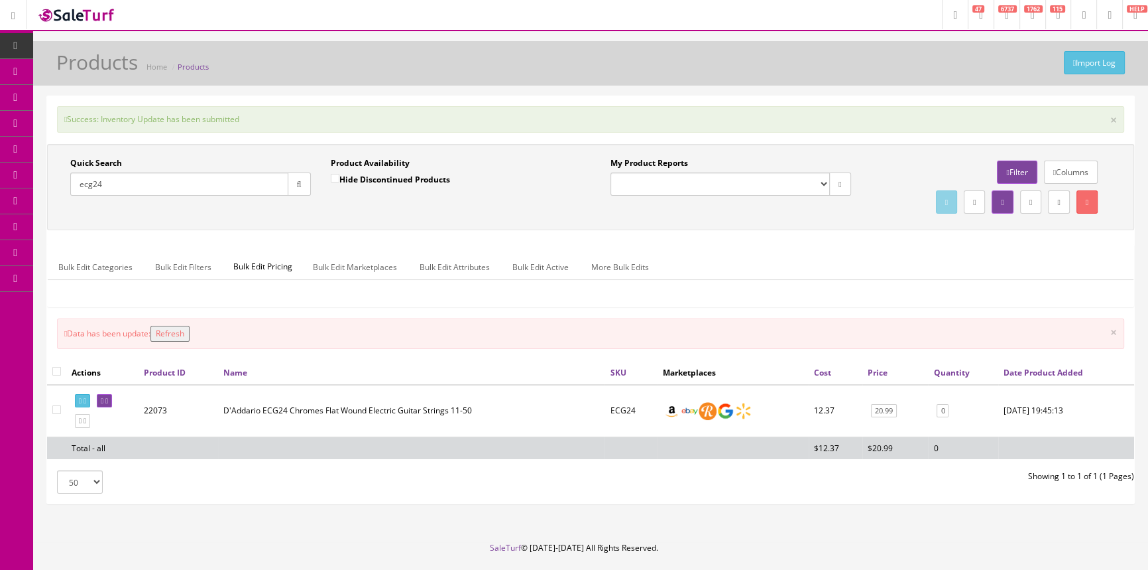
click at [181, 336] on button "Refresh" at bounding box center [170, 334] width 39 height 16
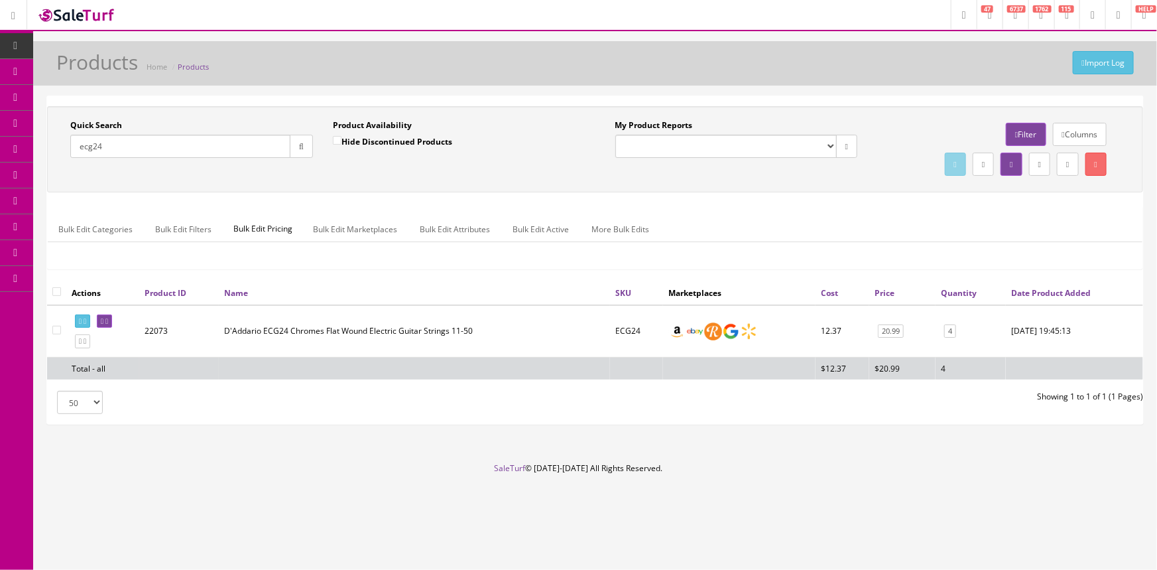
click at [186, 141] on input "ecg24" at bounding box center [180, 146] width 220 height 23
type input "e"
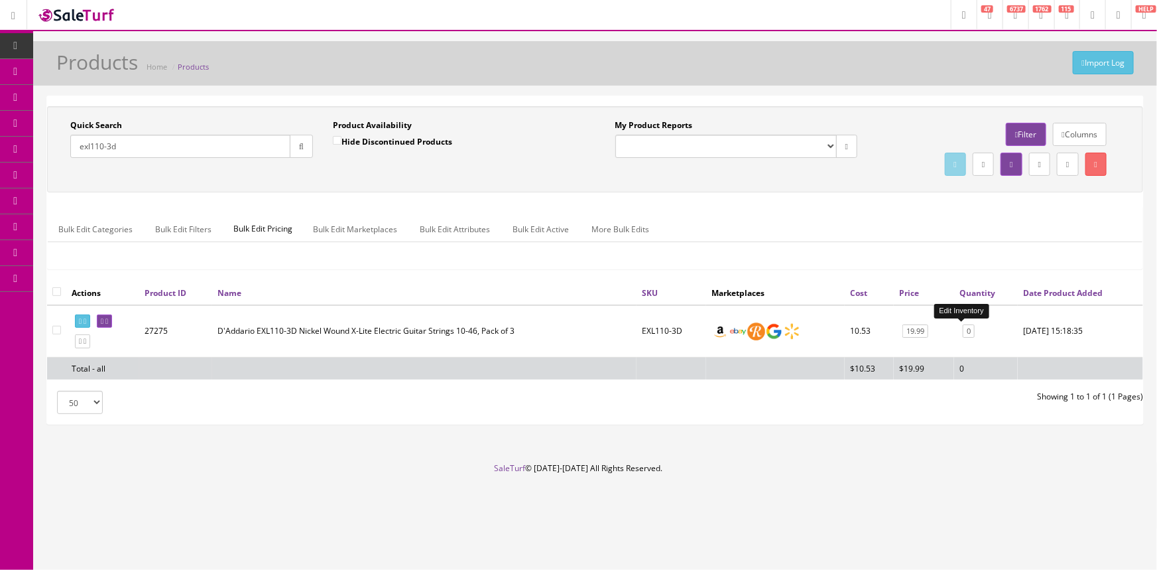
type input "exl110-3d"
click at [963, 332] on link "0" at bounding box center [969, 331] width 12 height 14
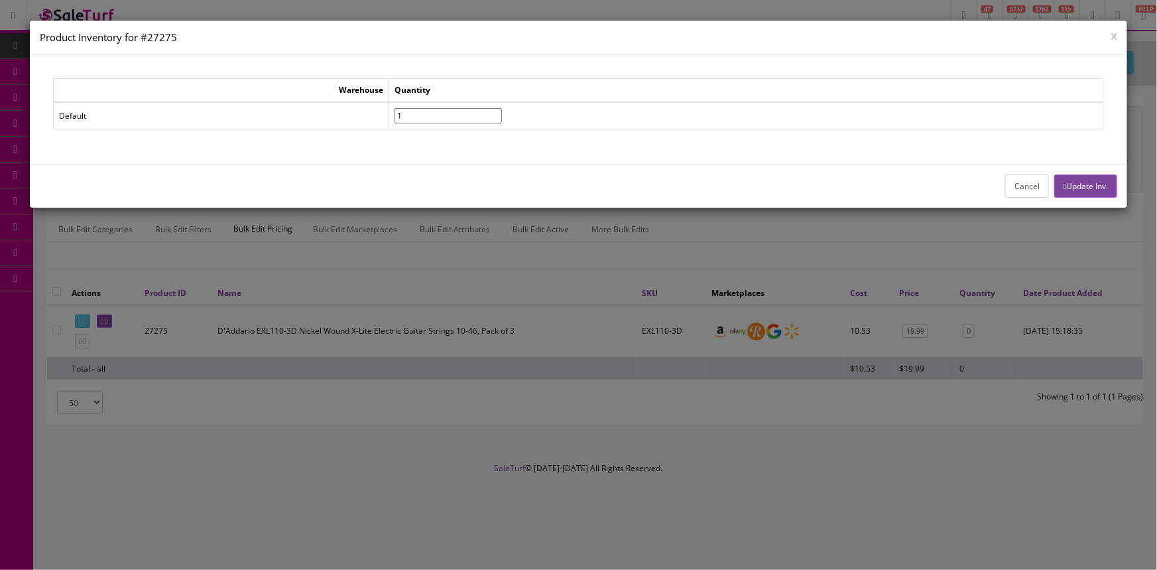
click at [502, 111] on input"] "1" at bounding box center [448, 115] width 107 height 15
click at [502, 111] on input"] "2" at bounding box center [448, 115] width 107 height 15
type input"] "3"
click at [502, 111] on input"] "3" at bounding box center [448, 115] width 107 height 15
click at [1069, 179] on button "Update Inv." at bounding box center [1085, 185] width 63 height 23
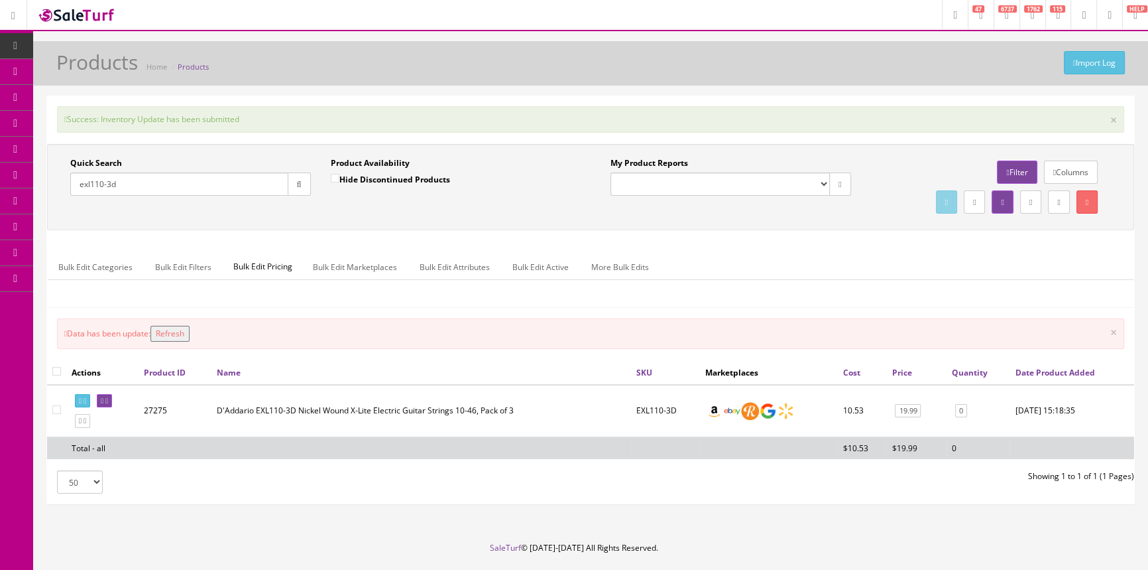
click at [185, 329] on button "Refresh" at bounding box center [170, 334] width 39 height 16
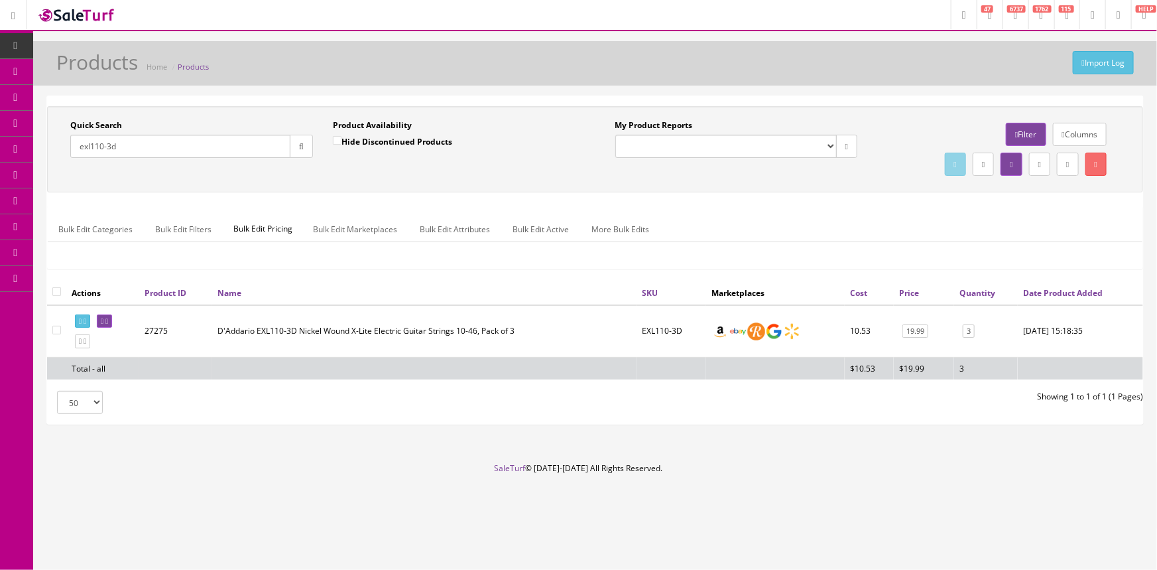
drag, startPoint x: 168, startPoint y: 152, endPoint x: 46, endPoint y: 178, distance: 124.1
click at [46, 178] on div "Quick Search exl110-3d Date From Product Availability Hide Discontinued Product…" at bounding box center [594, 259] width 1097 height 329
type input "019954388270"
click at [955, 333] on link "1" at bounding box center [961, 331] width 12 height 14
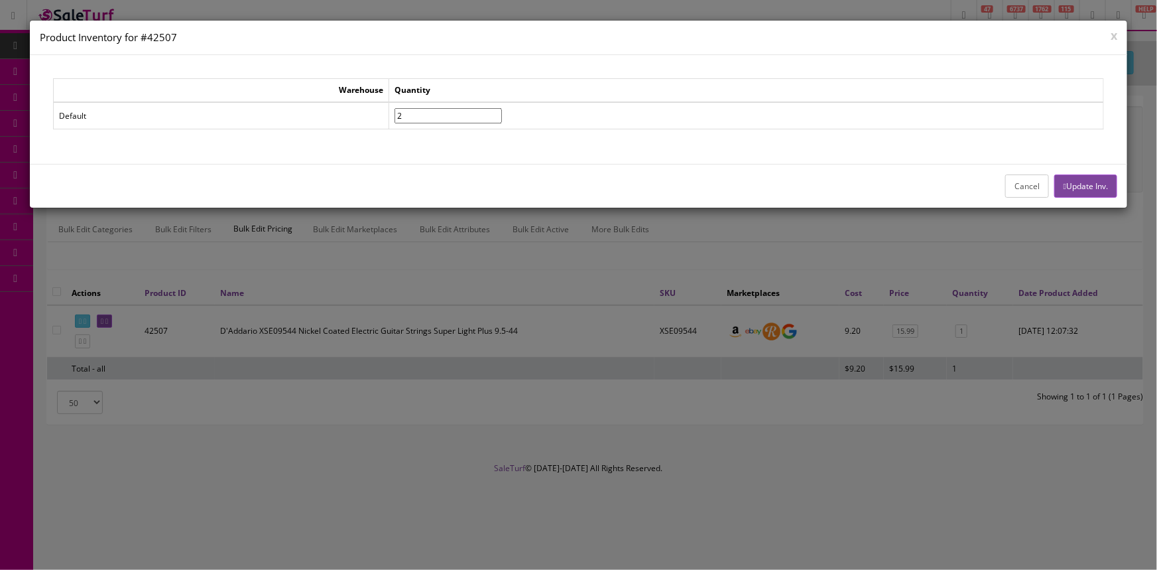
click at [502, 113] on input"] "2" at bounding box center [448, 115] width 107 height 15
type input"] "3"
click at [502, 113] on input"] "3" at bounding box center [448, 115] width 107 height 15
click at [1100, 189] on button "Update Inv." at bounding box center [1085, 185] width 63 height 23
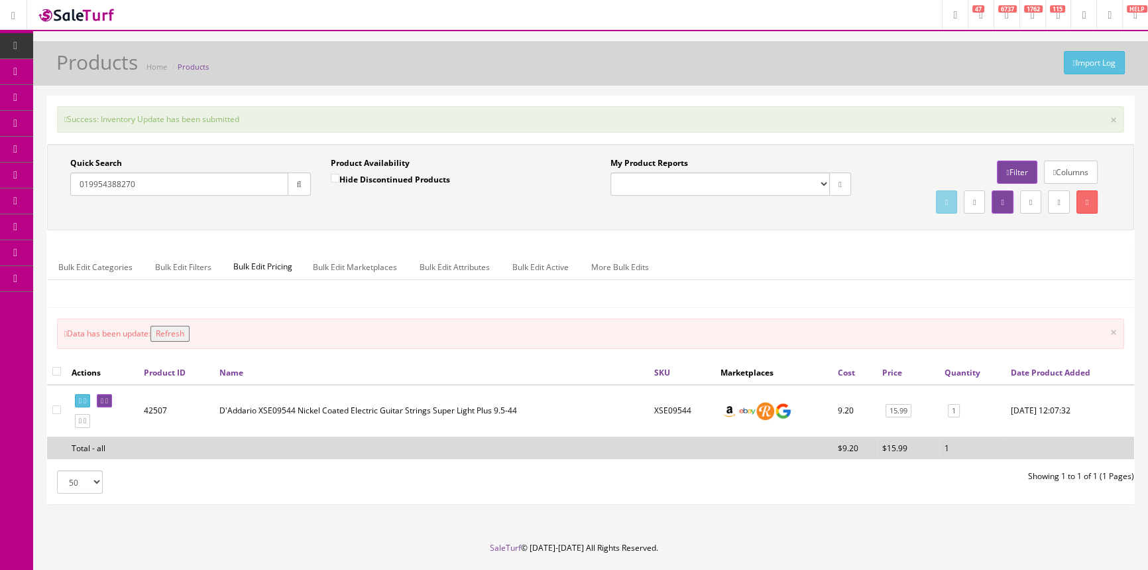
click at [181, 331] on button "Refresh" at bounding box center [170, 334] width 39 height 16
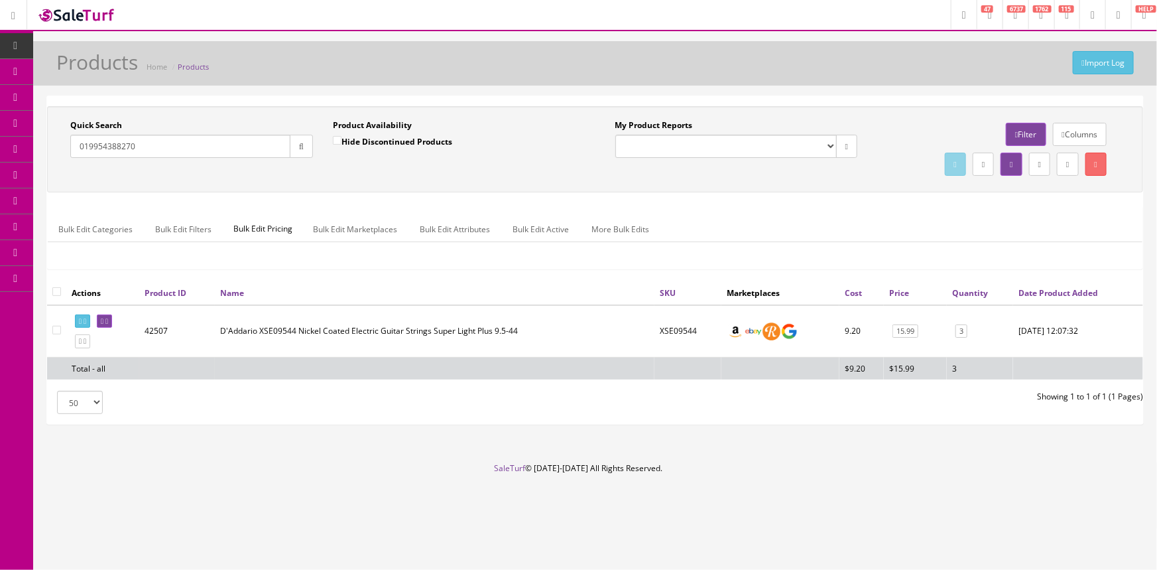
drag, startPoint x: 140, startPoint y: 148, endPoint x: 53, endPoint y: 161, distance: 87.9
click at [53, 161] on div "Quick Search 019954388270 Date From Product Availability Hide Discontinued Prod…" at bounding box center [322, 143] width 545 height 48
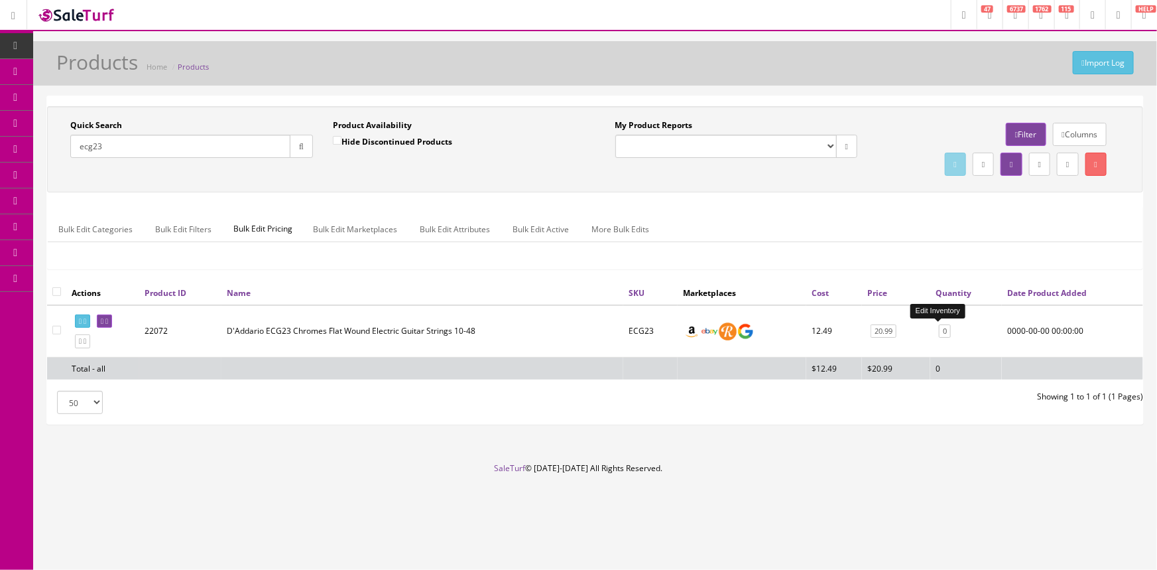
type input "ecg23"
click at [942, 331] on link "0" at bounding box center [945, 331] width 12 height 14
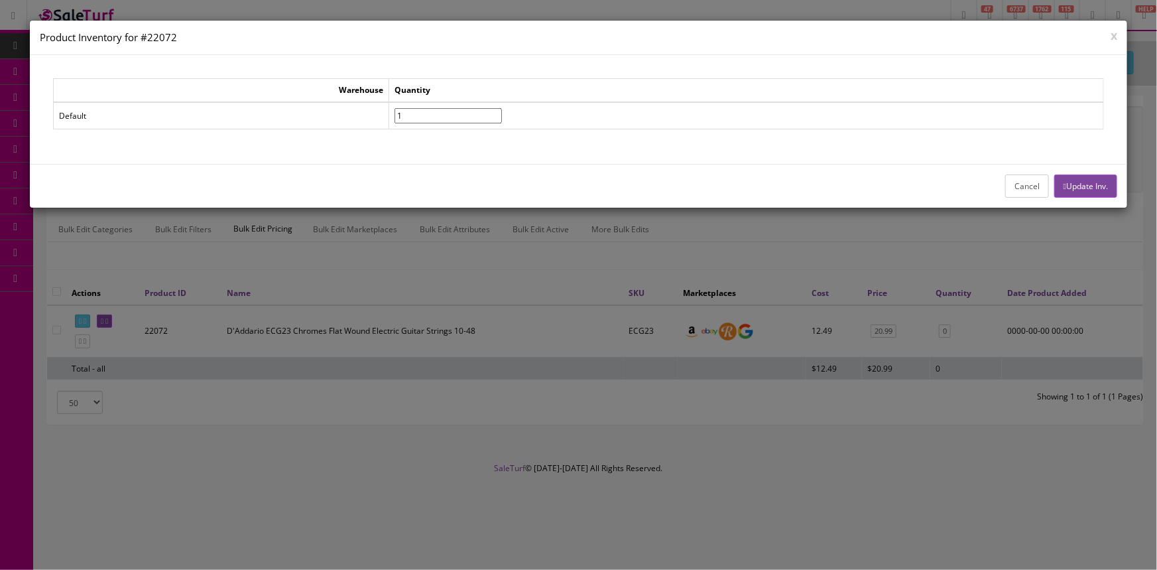
click at [502, 109] on input"] "1" at bounding box center [448, 115] width 107 height 15
click at [502, 109] on input"] "2" at bounding box center [448, 115] width 107 height 15
click at [502, 109] on input"] "3" at bounding box center [448, 115] width 107 height 15
click at [502, 109] on input"] "4" at bounding box center [448, 115] width 107 height 15
type input"] "5"
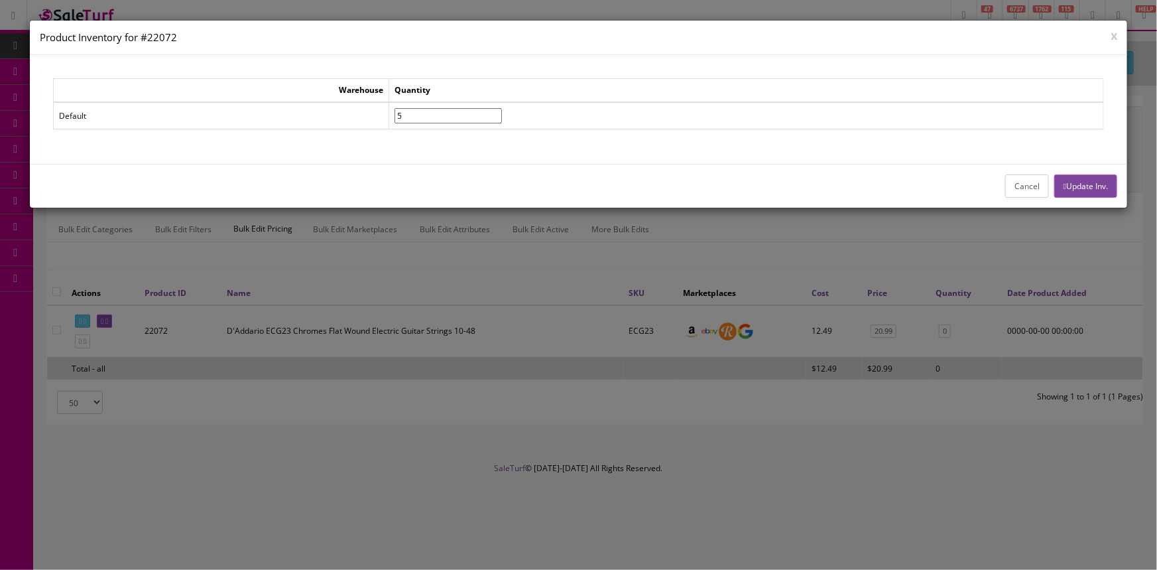
click at [502, 109] on input"] "5" at bounding box center [448, 115] width 107 height 15
click at [1094, 184] on button "Update Inv." at bounding box center [1085, 185] width 63 height 23
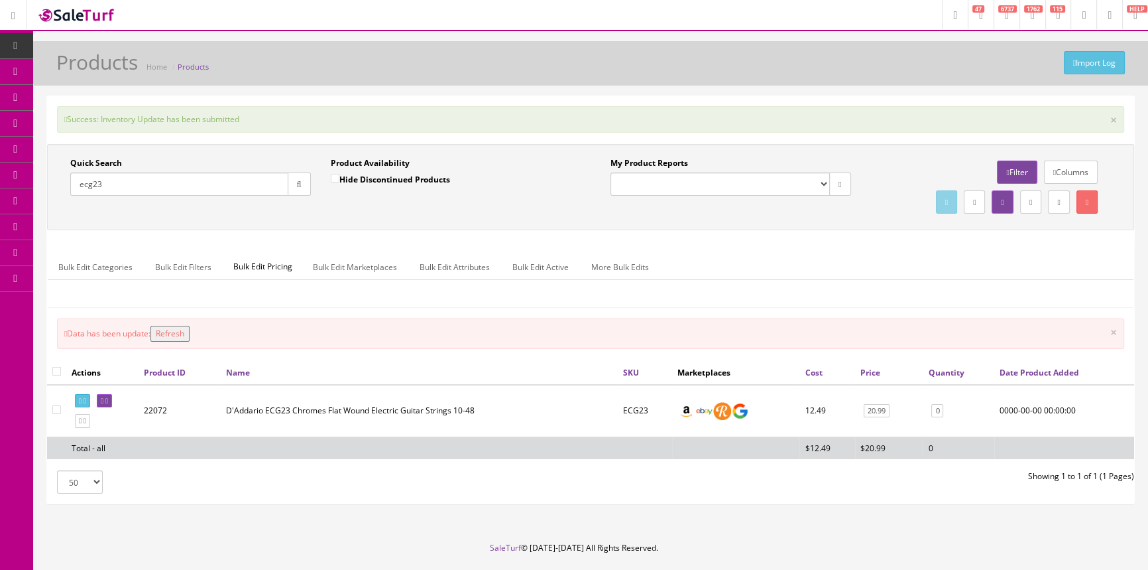
click at [190, 332] on button "Refresh" at bounding box center [170, 334] width 39 height 16
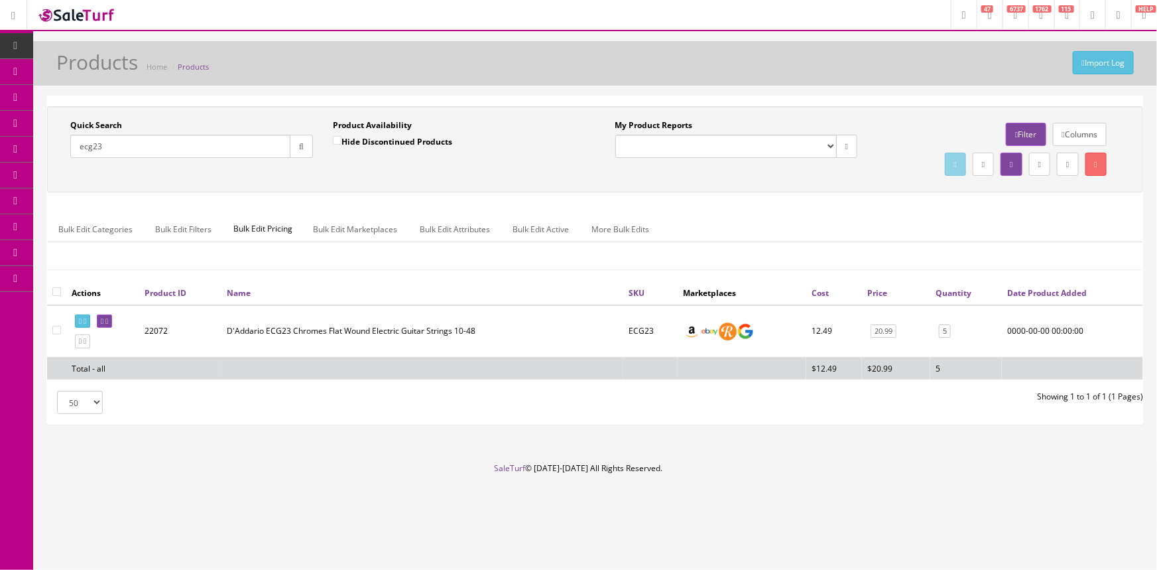
drag, startPoint x: 137, startPoint y: 145, endPoint x: 74, endPoint y: 164, distance: 66.5
click at [74, 164] on div "Quick Search ecg23 Date From" at bounding box center [191, 143] width 263 height 48
type input "019954905569"
click at [942, 334] on link "0" at bounding box center [948, 331] width 12 height 14
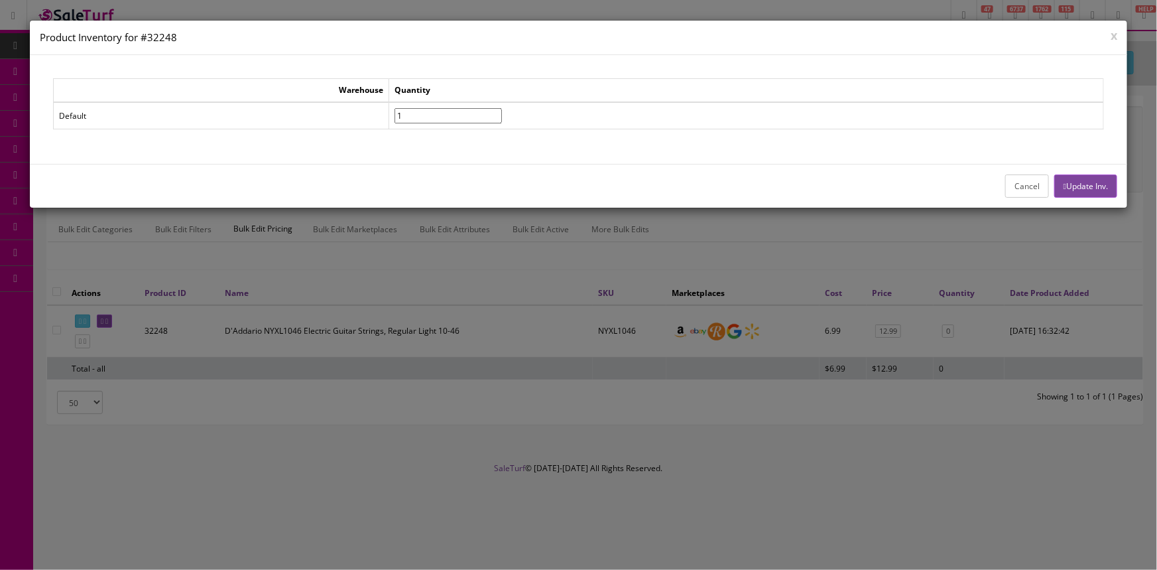
click at [502, 111] on input"] "1" at bounding box center [448, 115] width 107 height 15
click at [502, 111] on input"] "2" at bounding box center [448, 115] width 107 height 15
type input"] "3"
click at [502, 111] on input"] "3" at bounding box center [448, 115] width 107 height 15
click at [1083, 184] on button "Update Inv." at bounding box center [1085, 185] width 63 height 23
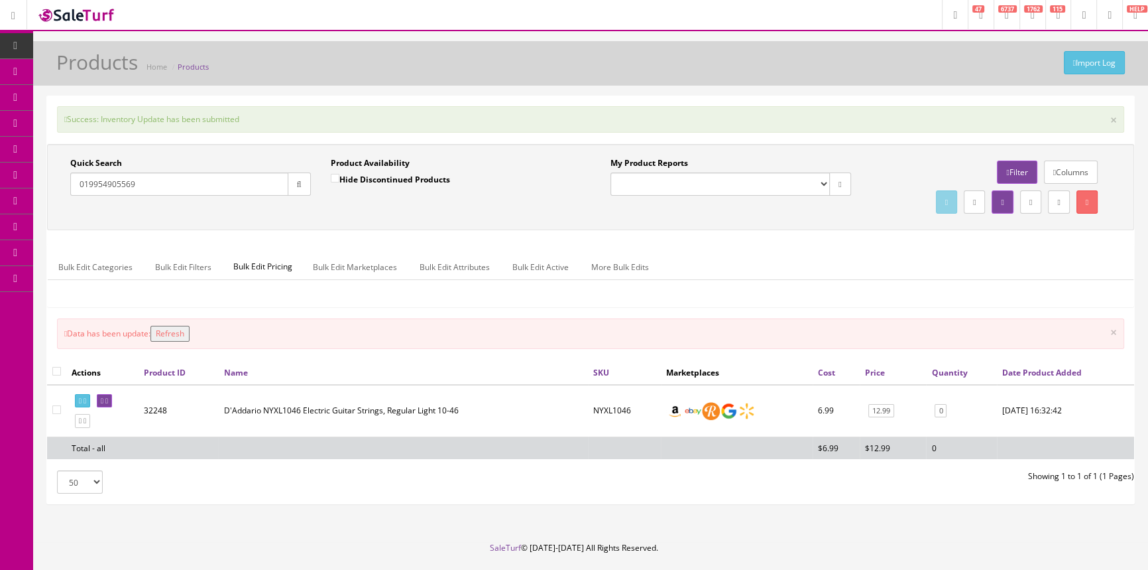
click at [165, 329] on button "Refresh" at bounding box center [170, 334] width 39 height 16
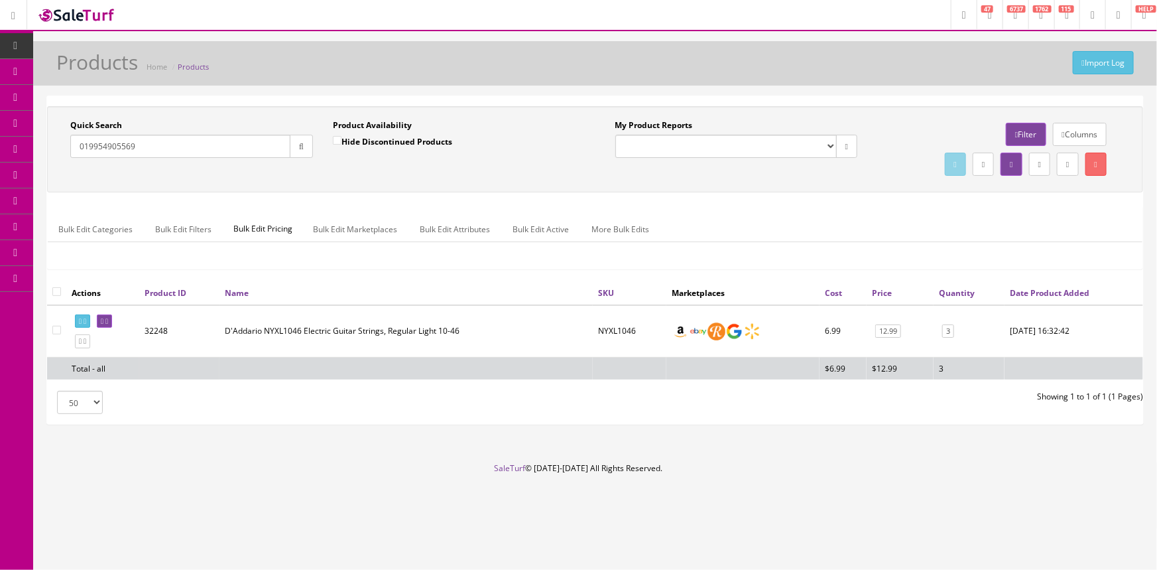
drag, startPoint x: 152, startPoint y: 145, endPoint x: 76, endPoint y: 145, distance: 76.3
click at [76, 145] on input "019954905569" at bounding box center [180, 146] width 220 height 23
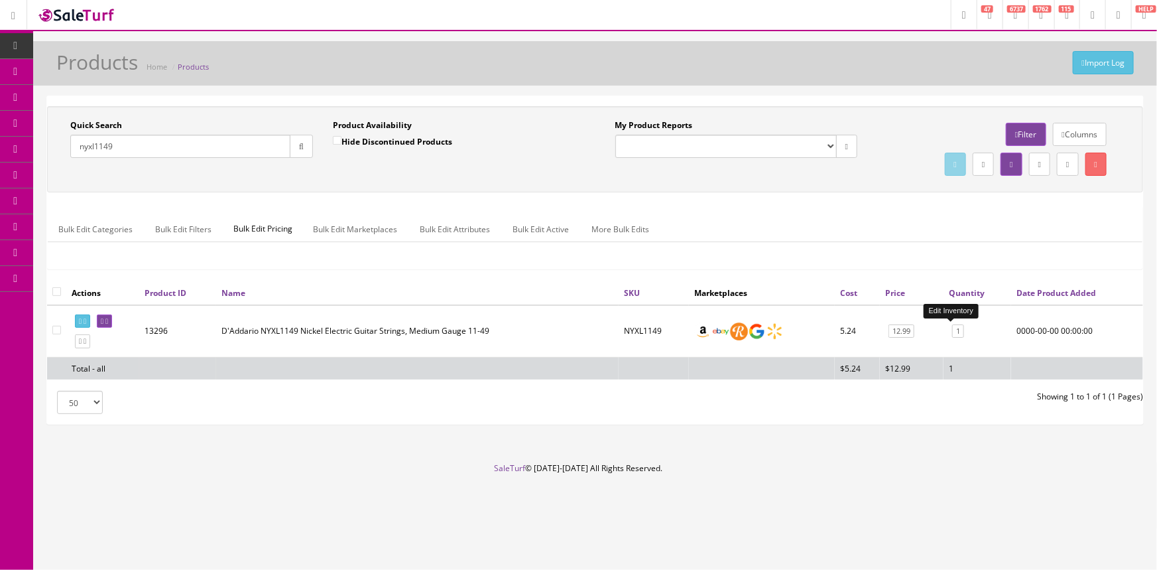
type input "nyxl1149"
click at [952, 332] on link "1" at bounding box center [958, 331] width 12 height 14
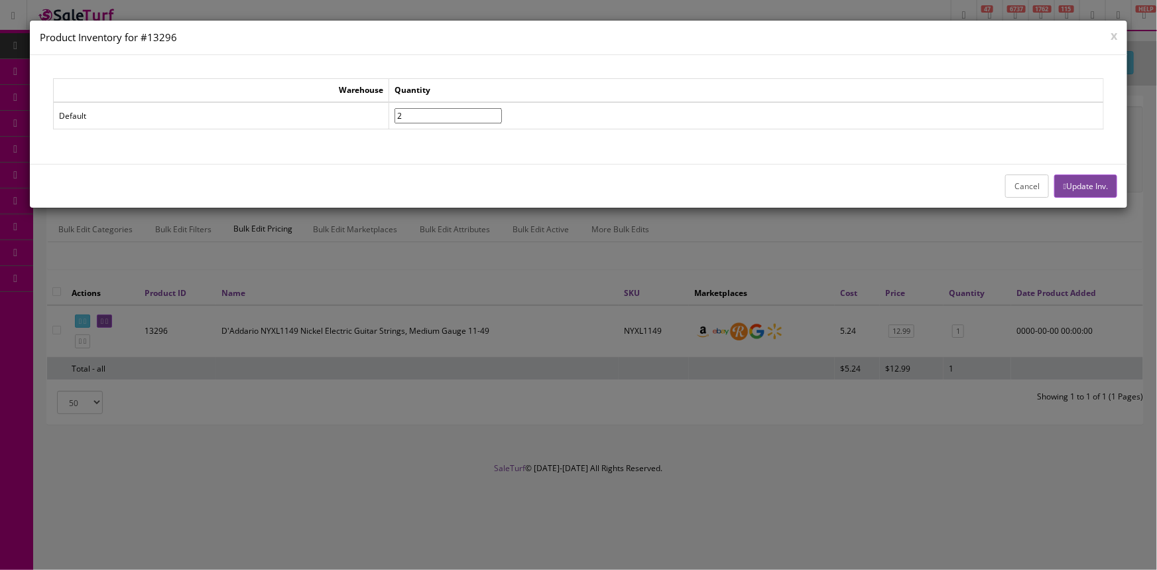
click at [502, 111] on input"] "2" at bounding box center [448, 115] width 107 height 15
click at [502, 112] on input"] "3" at bounding box center [448, 115] width 107 height 15
type input"] "4"
click at [502, 112] on input"] "4" at bounding box center [448, 115] width 107 height 15
click at [1087, 188] on button "Update Inv." at bounding box center [1085, 185] width 63 height 23
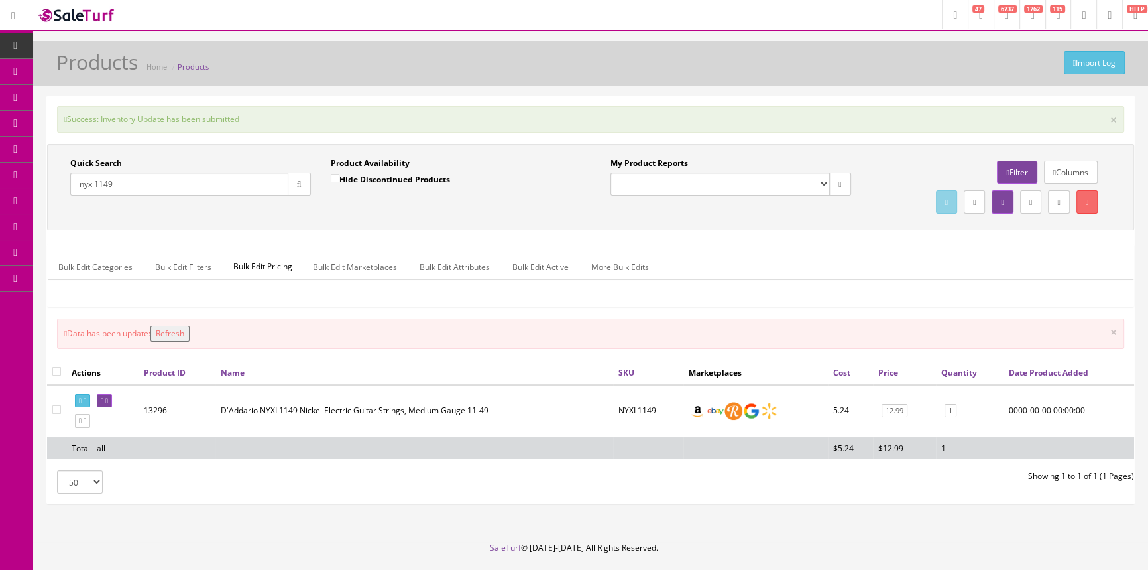
click at [169, 334] on button "Refresh" at bounding box center [170, 334] width 39 height 16
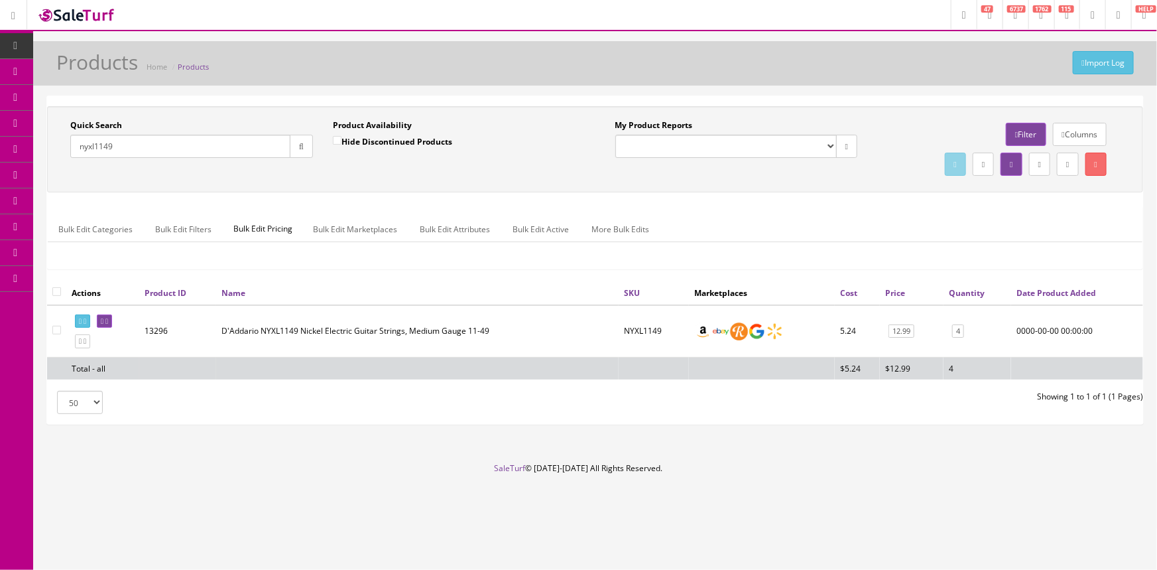
drag, startPoint x: 69, startPoint y: 153, endPoint x: 41, endPoint y: 158, distance: 28.3
click at [41, 158] on div "Quick Search nyxl1149 Date From Product Availability Hide Discontinued Products…" at bounding box center [595, 265] width 1124 height 340
type input "019954361952"
click at [949, 330] on link "0" at bounding box center [955, 331] width 12 height 14
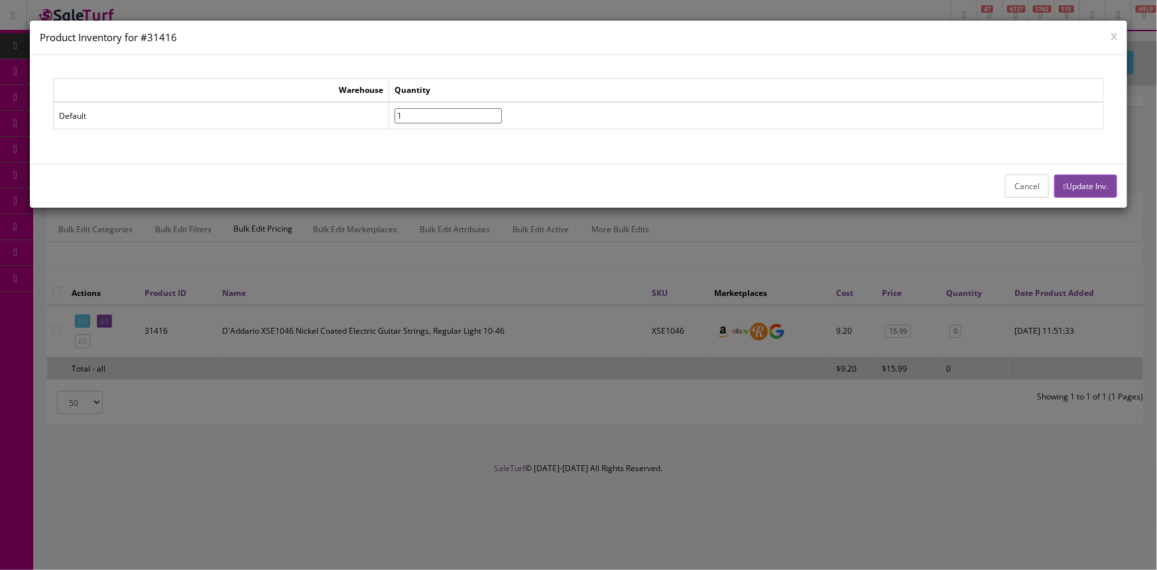
click at [502, 111] on input"] "1" at bounding box center [448, 115] width 107 height 15
click at [502, 111] on input"] "2" at bounding box center [448, 115] width 107 height 15
click at [502, 111] on input"] "3" at bounding box center [448, 115] width 107 height 15
type input"] "4"
click at [502, 111] on input"] "4" at bounding box center [448, 115] width 107 height 15
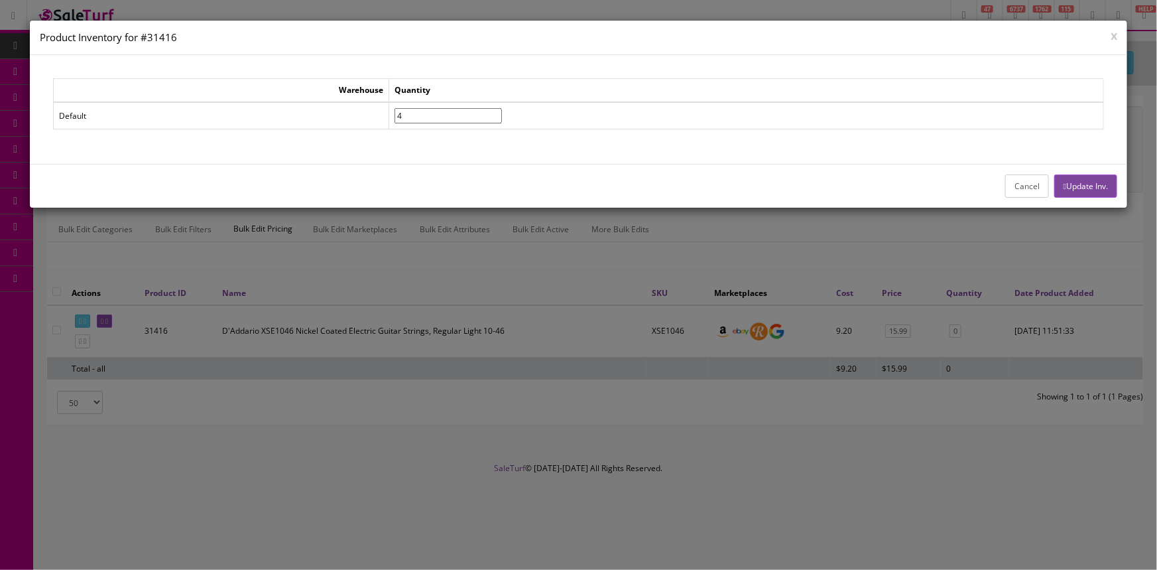
click at [1083, 183] on button "Update Inv." at bounding box center [1085, 185] width 63 height 23
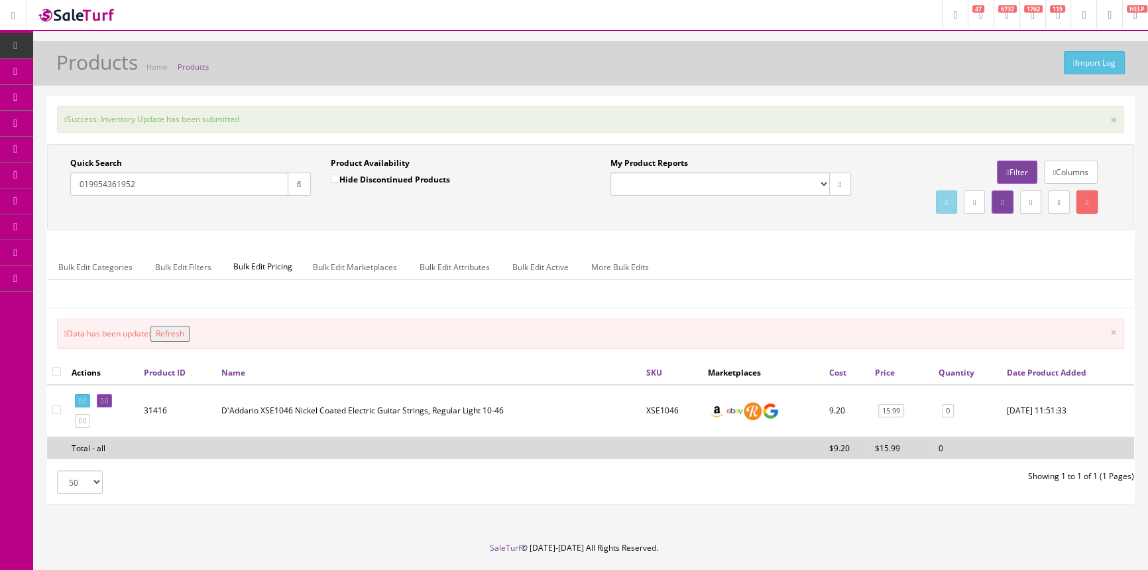
click at [170, 329] on button "Refresh" at bounding box center [170, 334] width 39 height 16
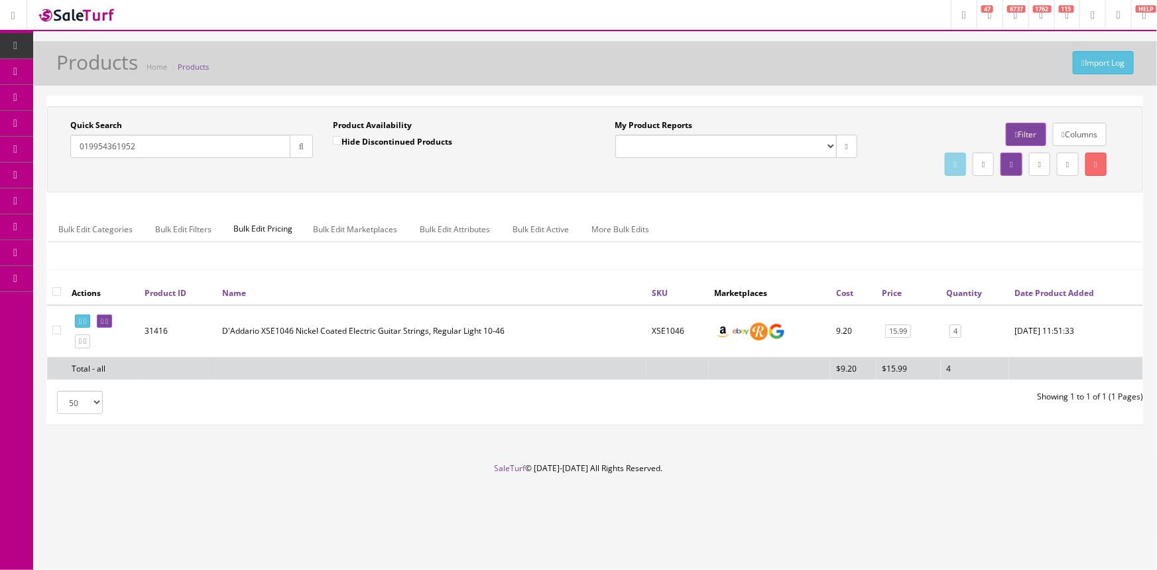
drag, startPoint x: 143, startPoint y: 147, endPoint x: 64, endPoint y: 160, distance: 80.0
click at [64, 160] on div "Quick Search 019954361952 Date From" at bounding box center [191, 143] width 263 height 48
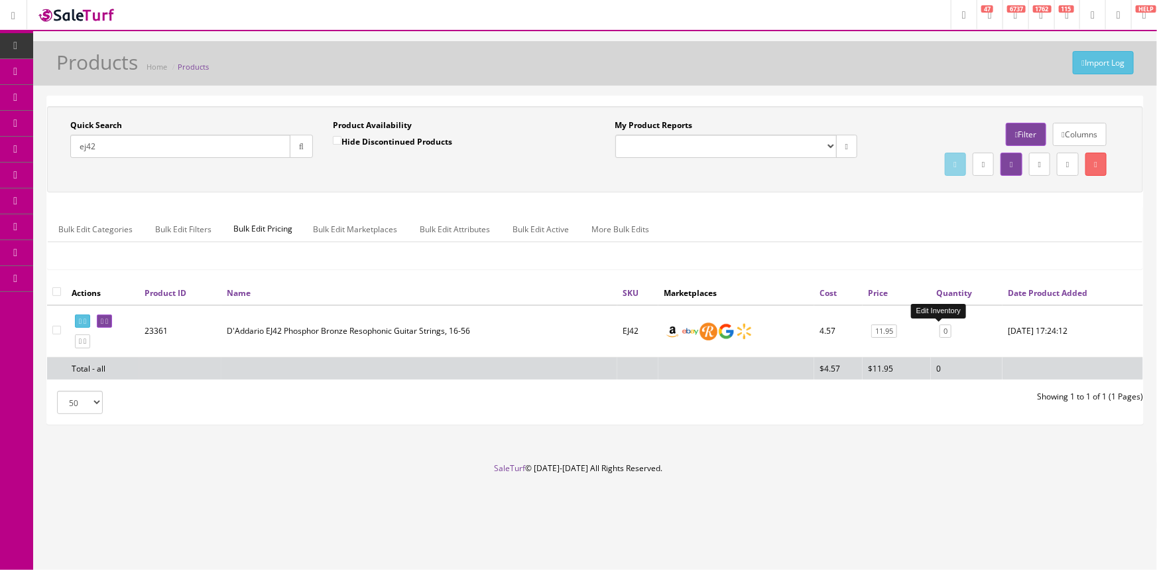
type input "ej42"
click at [942, 330] on link "0" at bounding box center [946, 331] width 12 height 14
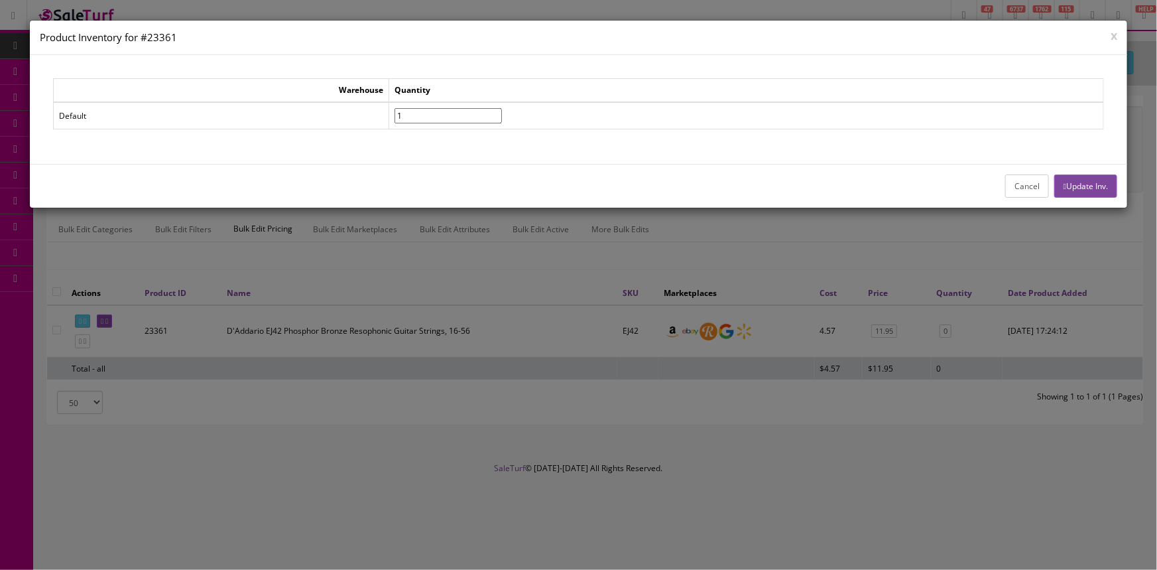
click at [502, 111] on input"] "1" at bounding box center [448, 115] width 107 height 15
click at [502, 111] on input"] "2" at bounding box center [448, 115] width 107 height 15
click at [502, 111] on input"] "3" at bounding box center [448, 115] width 107 height 15
type input"] "4"
click at [502, 111] on input"] "4" at bounding box center [448, 115] width 107 height 15
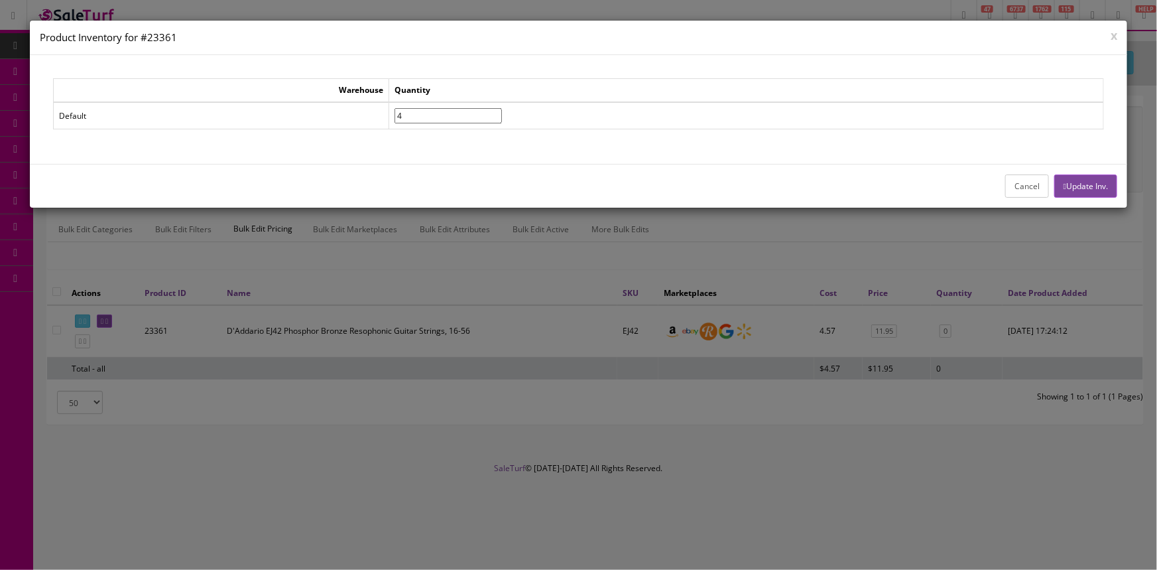
click at [1078, 186] on button "Update Inv." at bounding box center [1085, 185] width 63 height 23
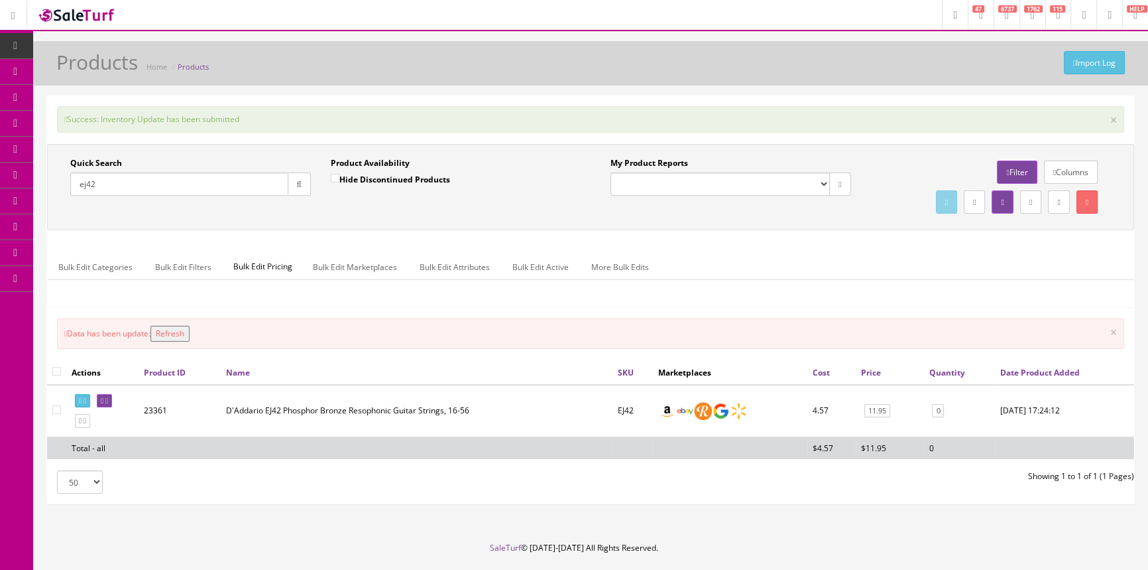
click at [190, 327] on button "Refresh" at bounding box center [170, 334] width 39 height 16
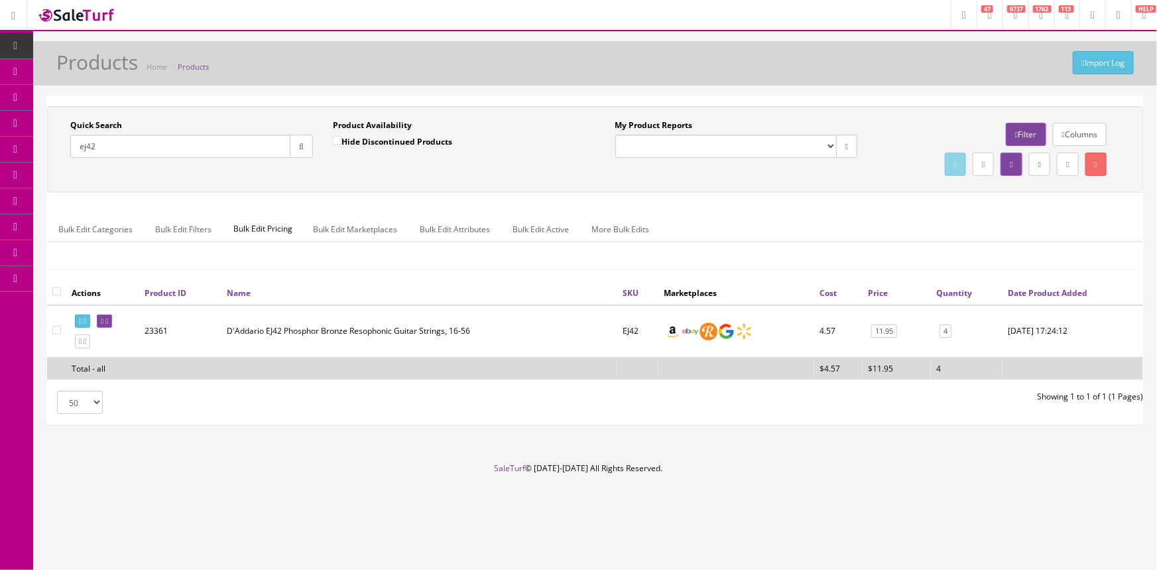
drag, startPoint x: 119, startPoint y: 143, endPoint x: 66, endPoint y: 166, distance: 57.9
click at [66, 166] on div "Quick Search ej42 Date From" at bounding box center [191, 143] width 263 height 48
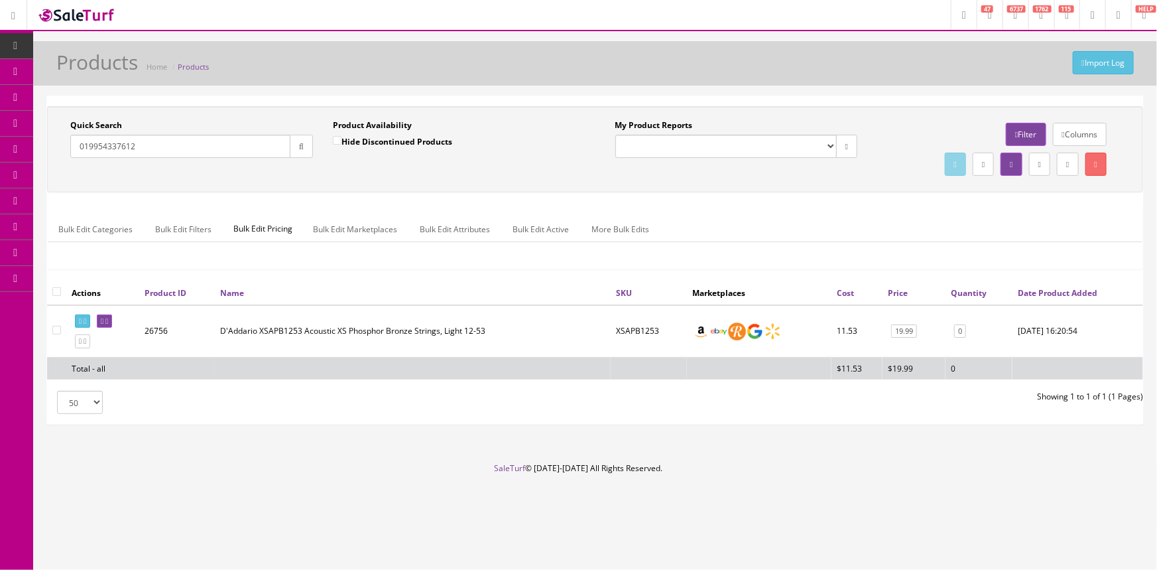
drag, startPoint x: 145, startPoint y: 148, endPoint x: 56, endPoint y: 112, distance: 96.4
click at [71, 158] on div "Quick Search 019954337612 Date From" at bounding box center [191, 143] width 263 height 48
type input "sw-14"
click at [108, 320] on link at bounding box center [104, 321] width 15 height 14
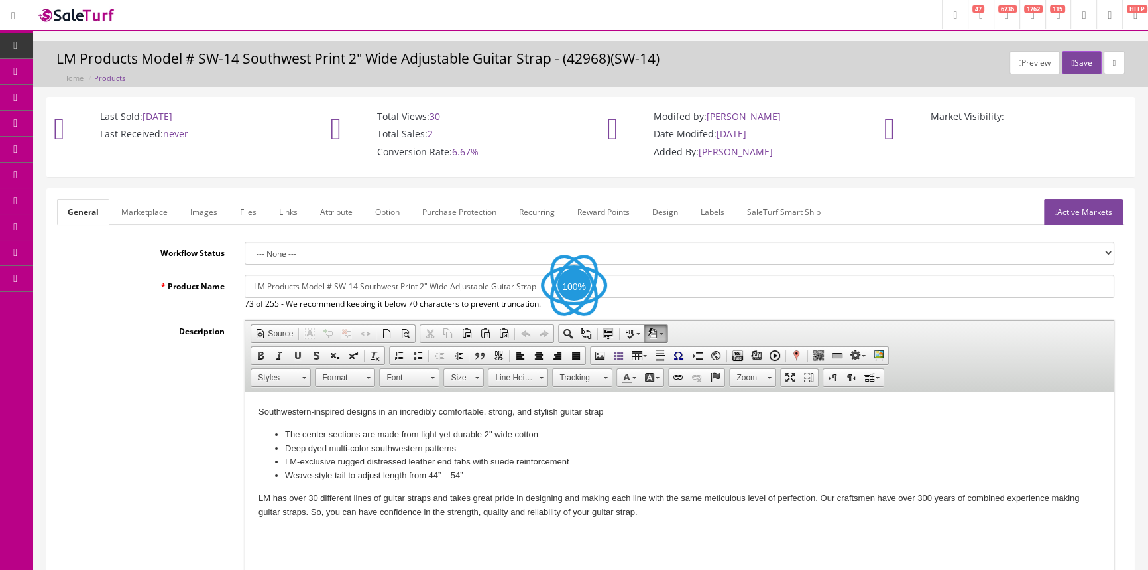
click at [208, 205] on link "Images" at bounding box center [204, 212] width 48 height 26
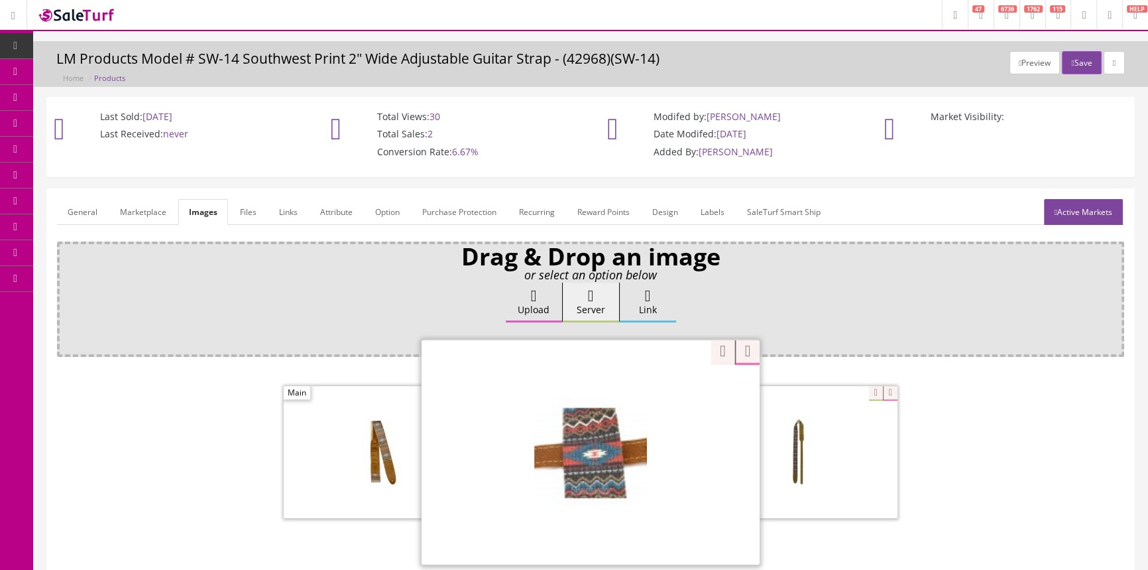
click at [663, 391] on div "Zoom" at bounding box center [591, 451] width 338 height 225
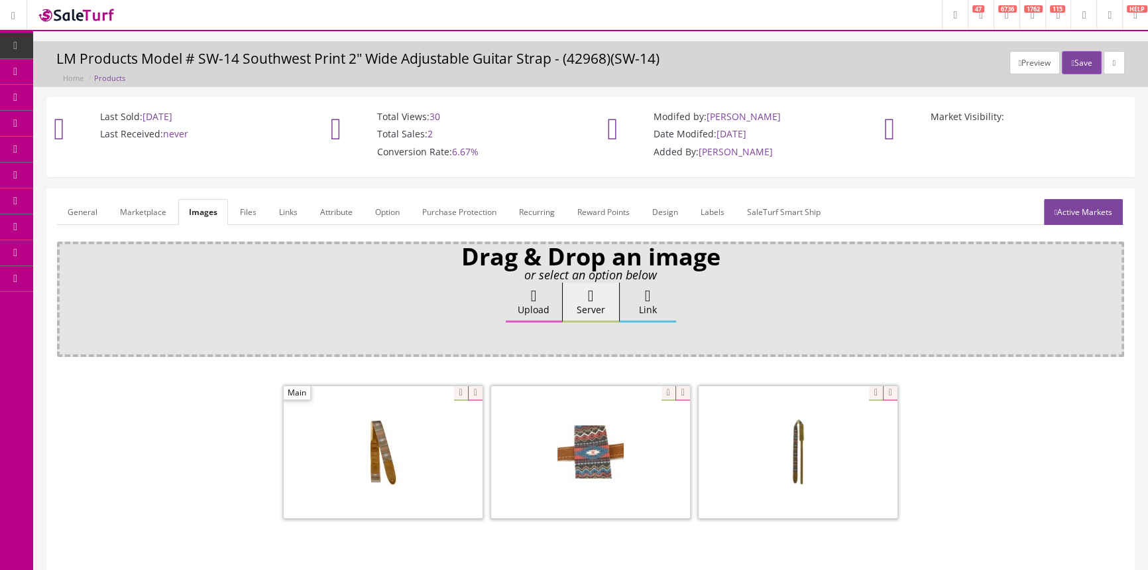
click at [99, 73] on span "Products" at bounding box center [95, 71] width 32 height 11
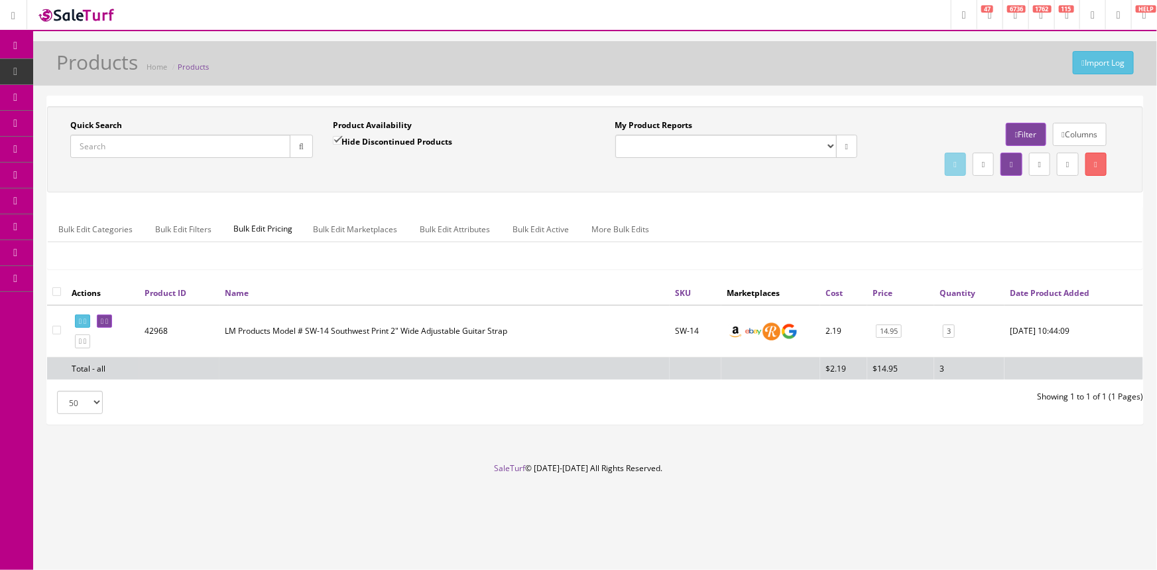
click at [117, 153] on input "Quick Search" at bounding box center [180, 146] width 220 height 23
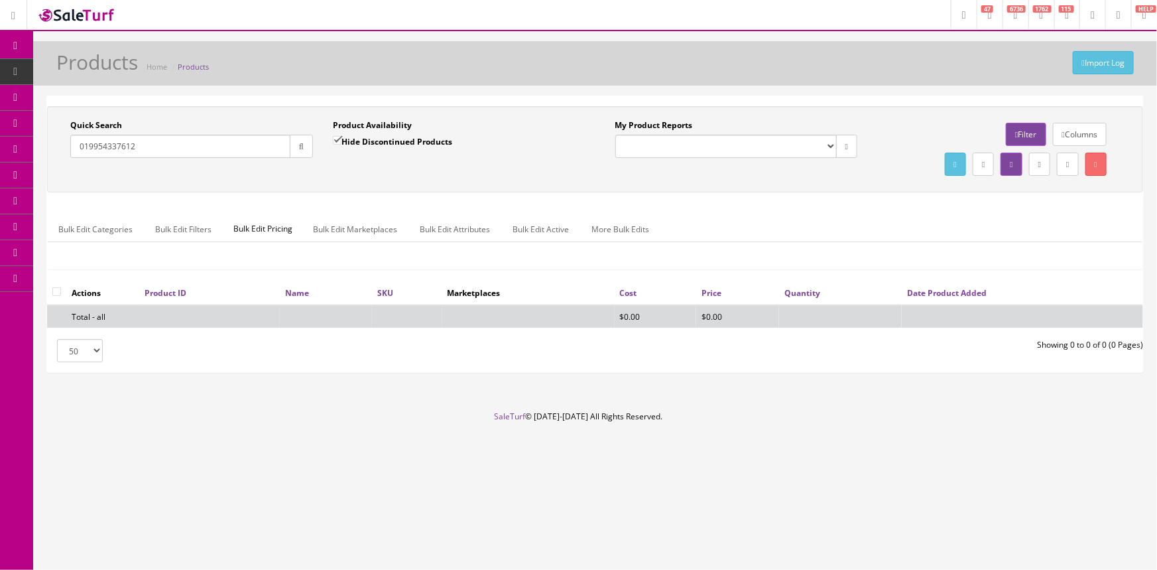
type input "019954337612"
click at [336, 139] on input "Hide Discontinued Products" at bounding box center [337, 140] width 9 height 9
checkbox input "false"
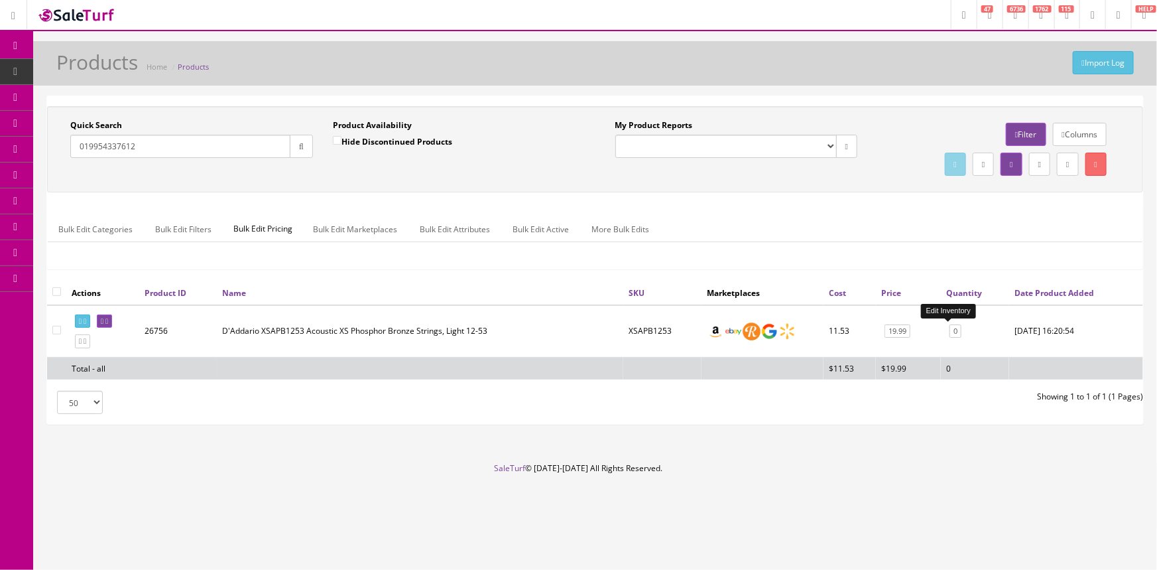
click at [949, 330] on link "0" at bounding box center [955, 331] width 12 height 14
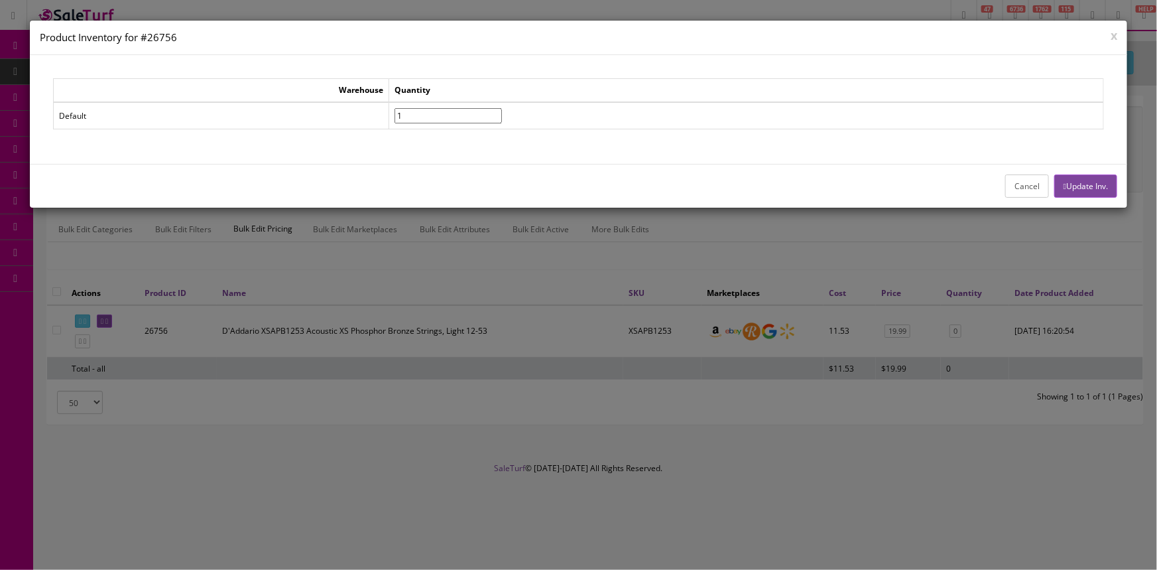
click at [502, 111] on input"] "1" at bounding box center [448, 115] width 107 height 15
click at [502, 111] on input"] "2" at bounding box center [448, 115] width 107 height 15
click at [502, 111] on input"] "3" at bounding box center [448, 115] width 107 height 15
type input"] "4"
click at [502, 111] on input"] "4" at bounding box center [448, 115] width 107 height 15
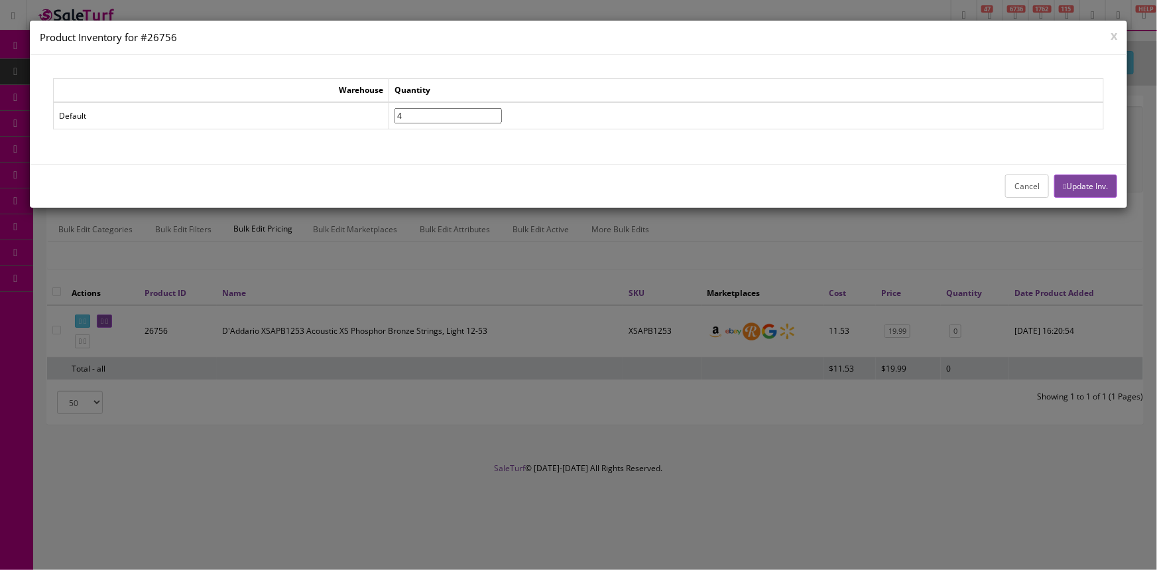
click at [1095, 186] on button "Update Inv." at bounding box center [1085, 185] width 63 height 23
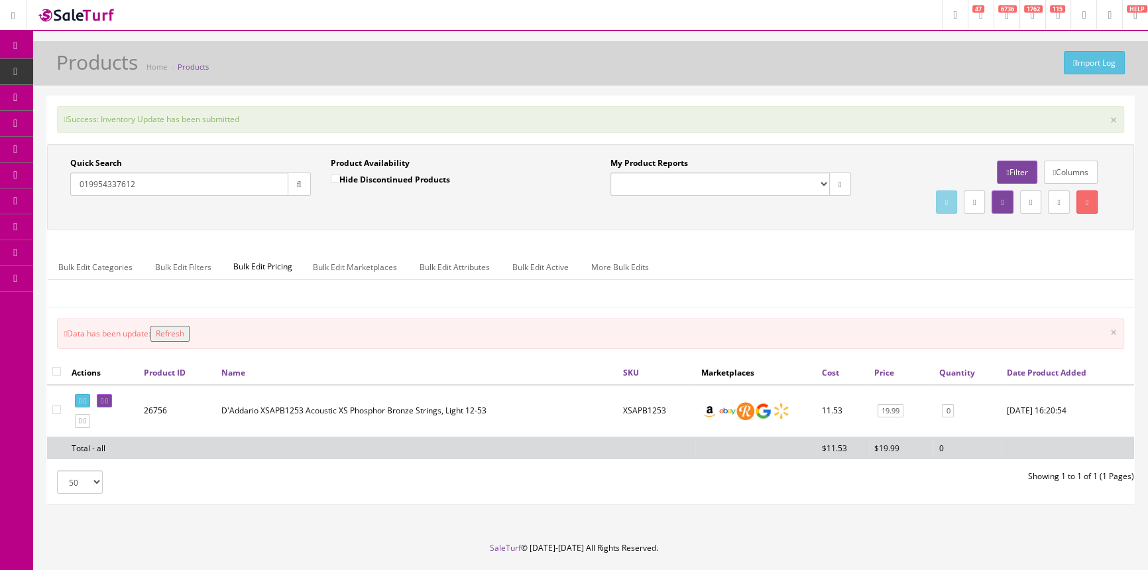
click at [180, 326] on button "Refresh" at bounding box center [170, 334] width 39 height 16
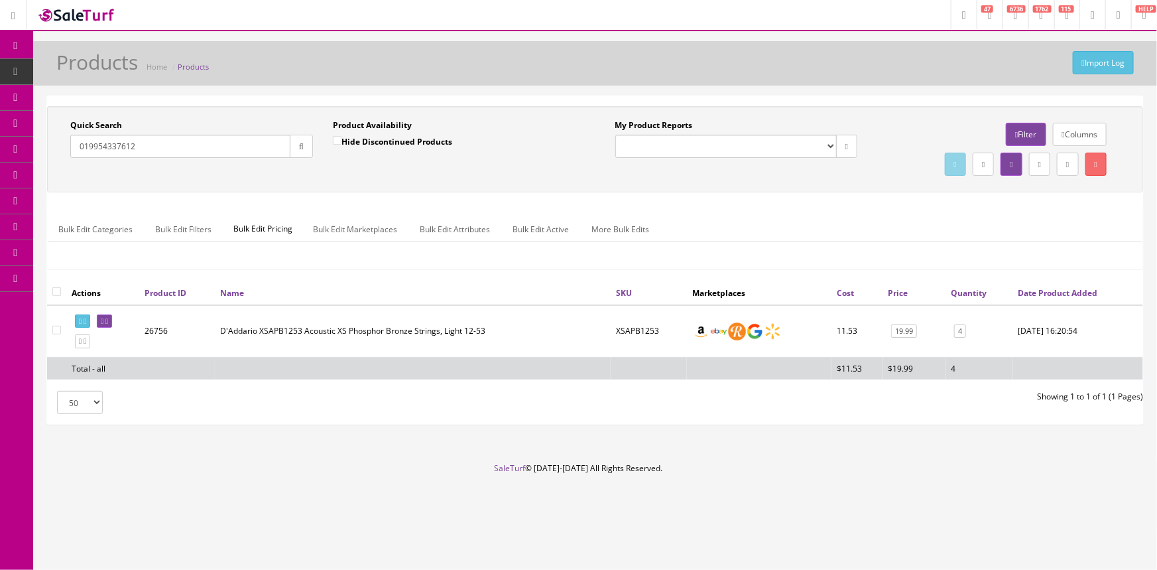
drag, startPoint x: 181, startPoint y: 153, endPoint x: 76, endPoint y: 164, distance: 105.4
click at [76, 164] on div "Quick Search 019954337612 Date From" at bounding box center [191, 143] width 263 height 48
type input "019954337582"
click at [960, 331] on link "0" at bounding box center [966, 331] width 12 height 14
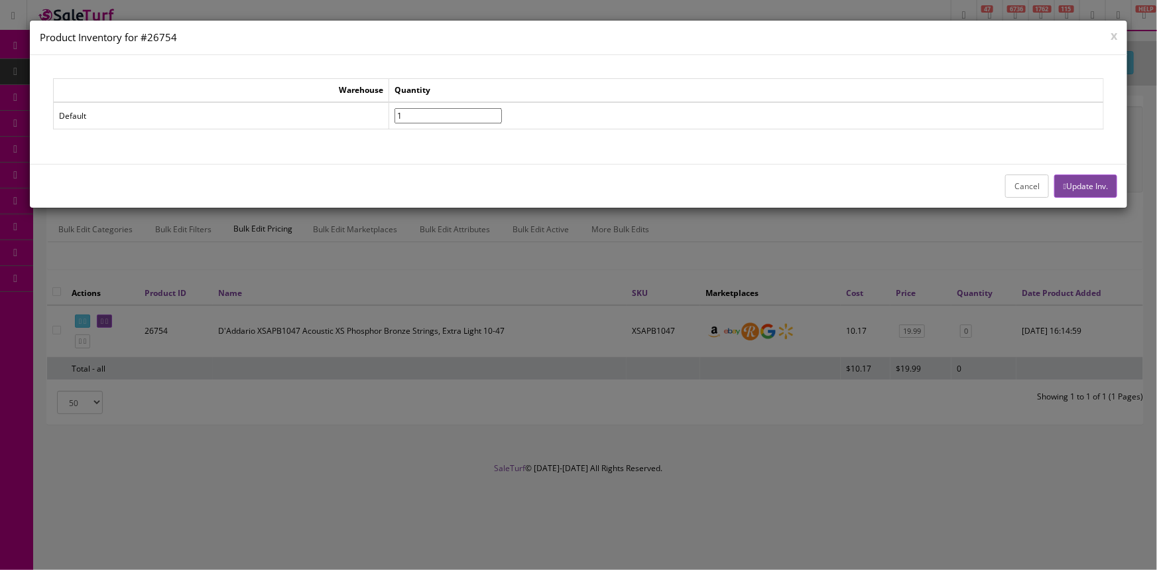
click at [502, 112] on input"] "1" at bounding box center [448, 115] width 107 height 15
click at [502, 112] on input"] "2" at bounding box center [448, 115] width 107 height 15
click at [502, 112] on input"] "3" at bounding box center [448, 115] width 107 height 15
click at [502, 112] on input"] "4" at bounding box center [448, 115] width 107 height 15
click at [502, 112] on input"] "5" at bounding box center [448, 115] width 107 height 15
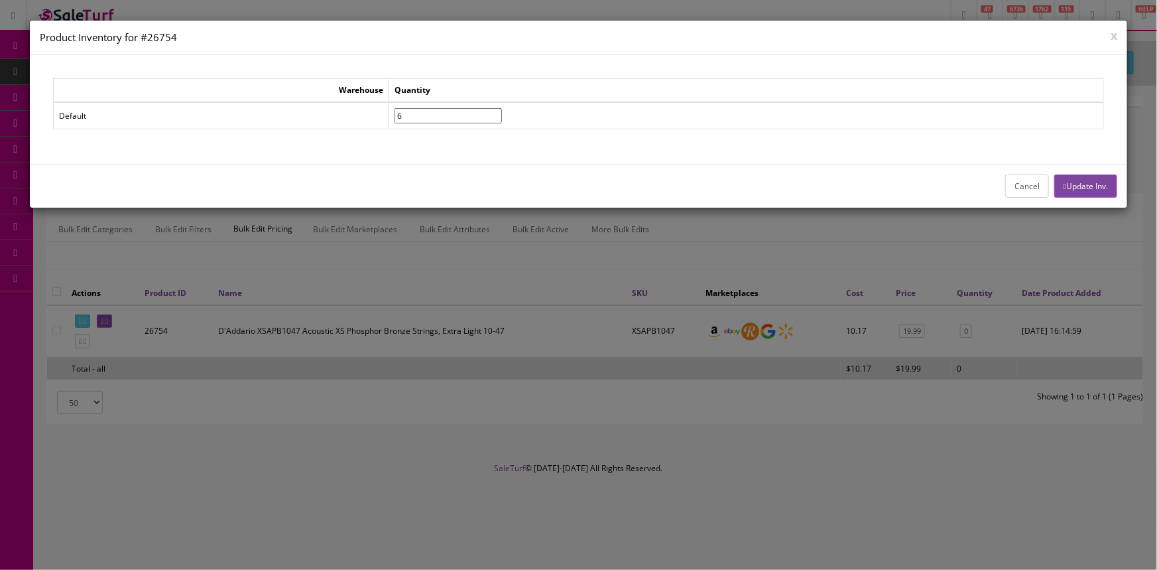
click at [502, 112] on input"] "6" at bounding box center [448, 115] width 107 height 15
click at [502, 112] on input"] "7" at bounding box center [448, 115] width 107 height 15
click at [502, 112] on input"] "8" at bounding box center [448, 115] width 107 height 15
click at [502, 112] on input"] "9" at bounding box center [448, 115] width 107 height 15
type input"] "10"
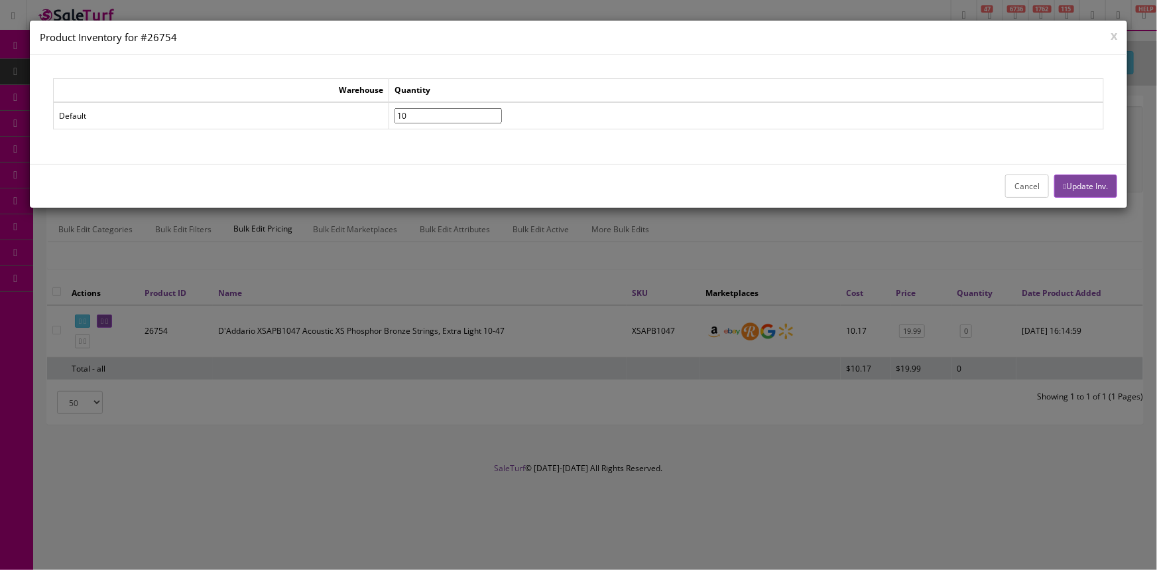
click at [502, 112] on input"] "10" at bounding box center [448, 115] width 107 height 15
click at [1081, 179] on button "Update Inv." at bounding box center [1085, 185] width 63 height 23
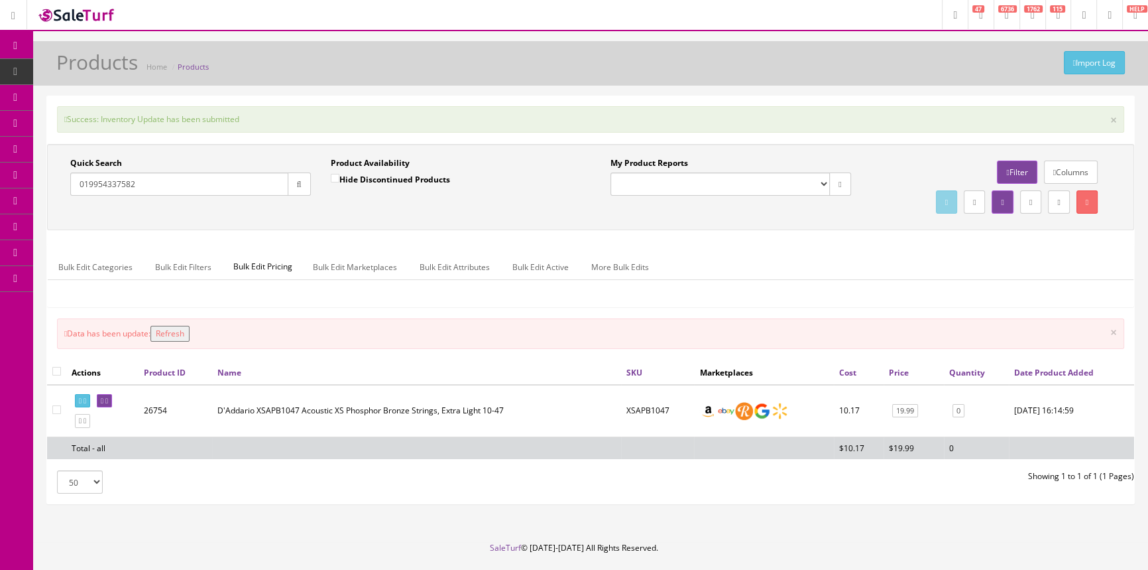
click at [176, 329] on button "Refresh" at bounding box center [170, 334] width 39 height 16
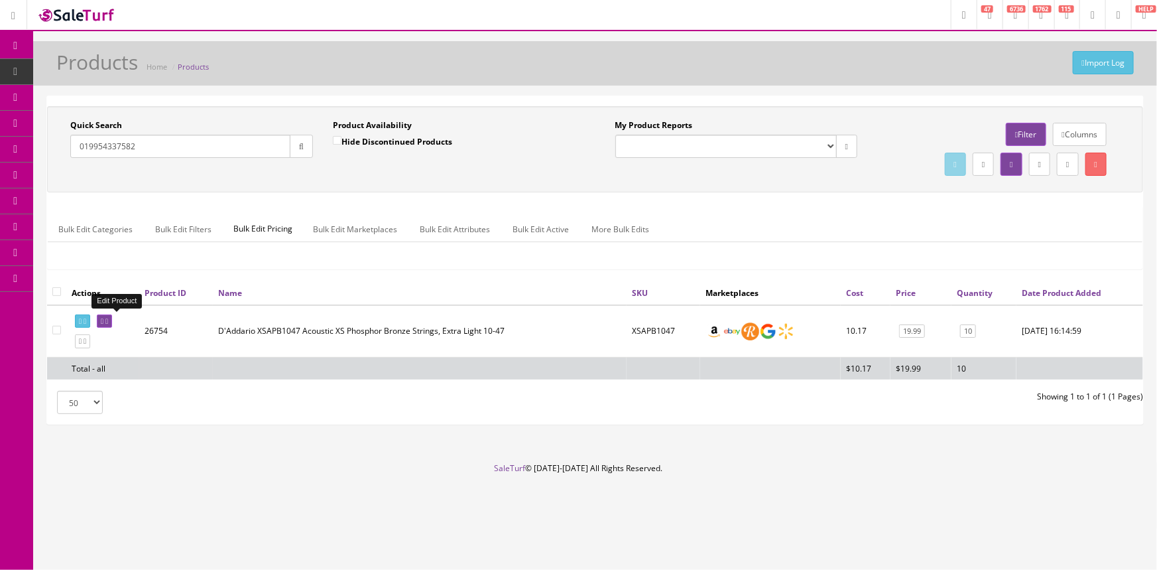
click at [103, 321] on icon at bounding box center [102, 321] width 3 height 7
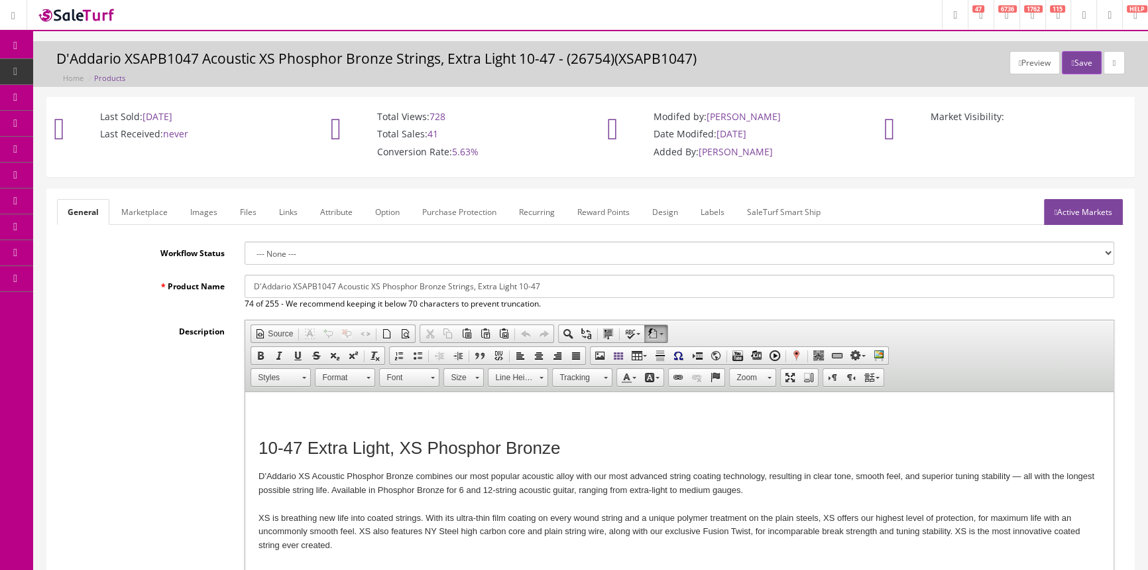
click at [110, 72] on span "Products" at bounding box center [102, 71] width 32 height 11
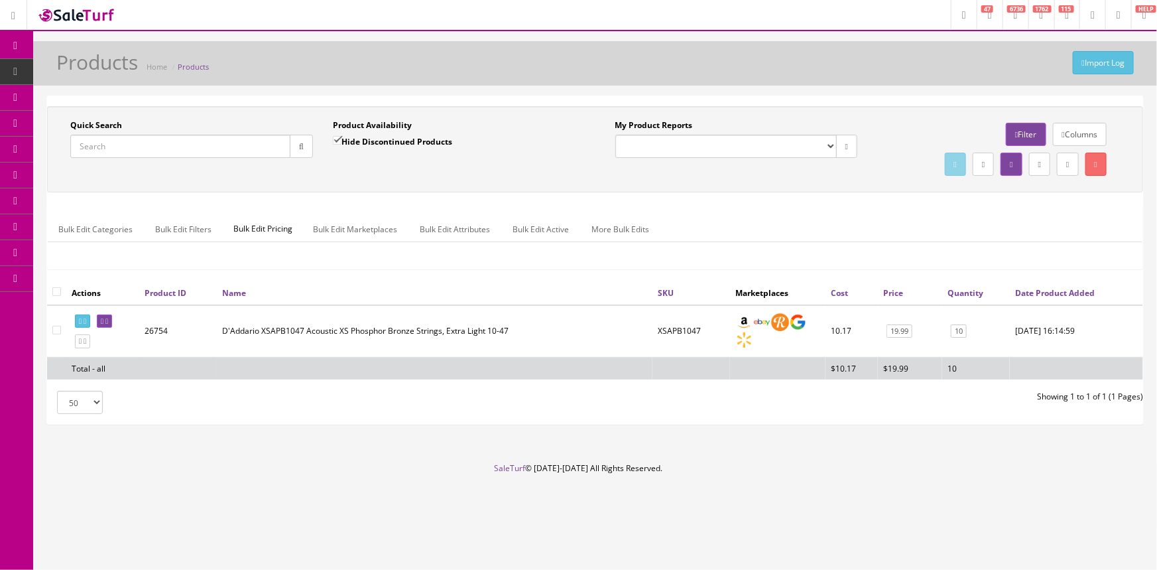
drag, startPoint x: 173, startPoint y: 149, endPoint x: 171, endPoint y: 139, distance: 9.5
click at [173, 149] on input "Quick Search" at bounding box center [180, 146] width 220 height 23
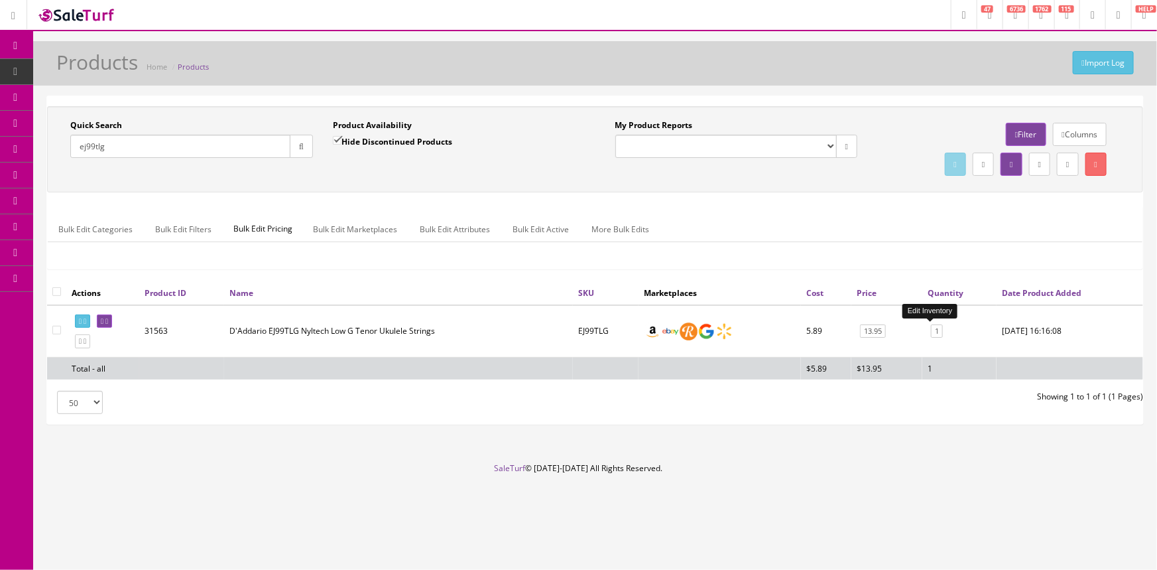
type input "ej99tlg"
click at [933, 331] on link "1" at bounding box center [937, 331] width 12 height 14
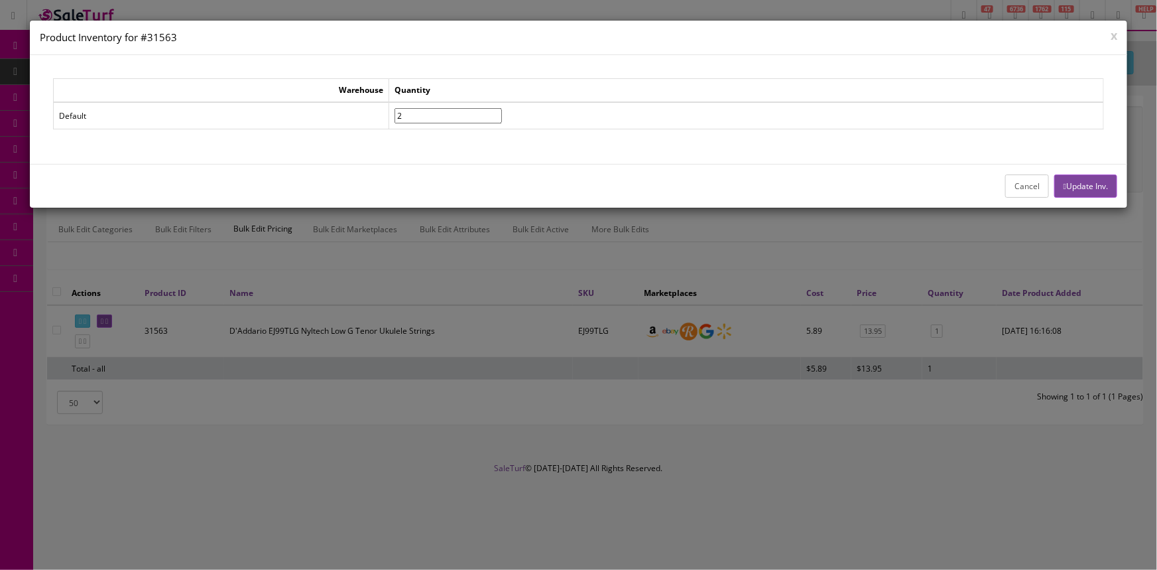
click at [502, 111] on input"] "2" at bounding box center [448, 115] width 107 height 15
click at [502, 111] on input"] "3" at bounding box center [448, 115] width 107 height 15
type input"] "4"
click at [502, 111] on input"] "4" at bounding box center [448, 115] width 107 height 15
drag, startPoint x: 1067, startPoint y: 176, endPoint x: 1012, endPoint y: 193, distance: 57.0
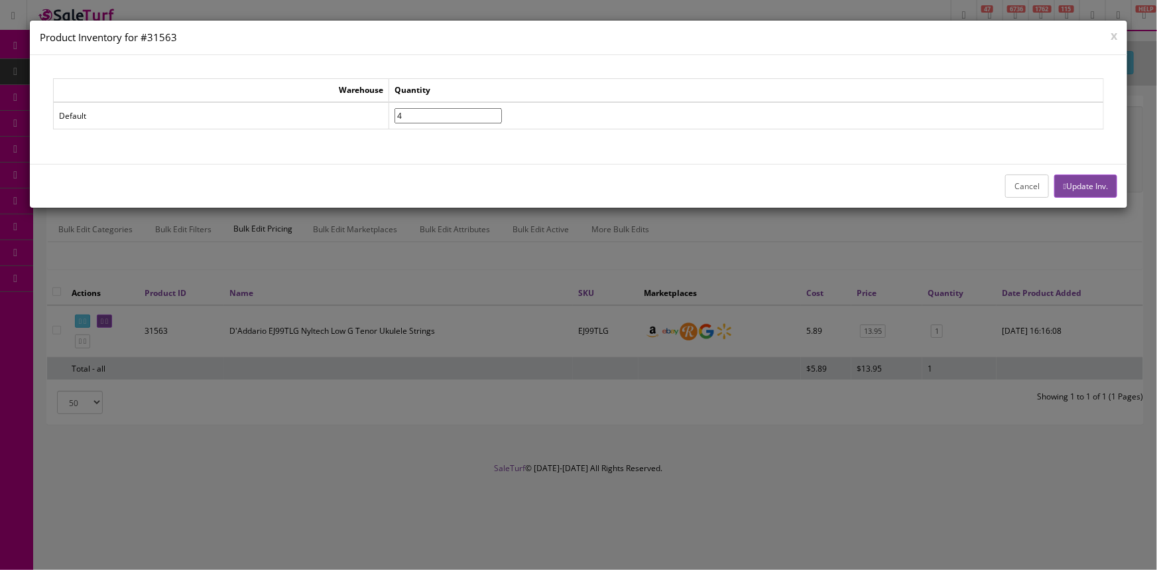
click at [1068, 176] on button "Update Inv." at bounding box center [1085, 185] width 63 height 23
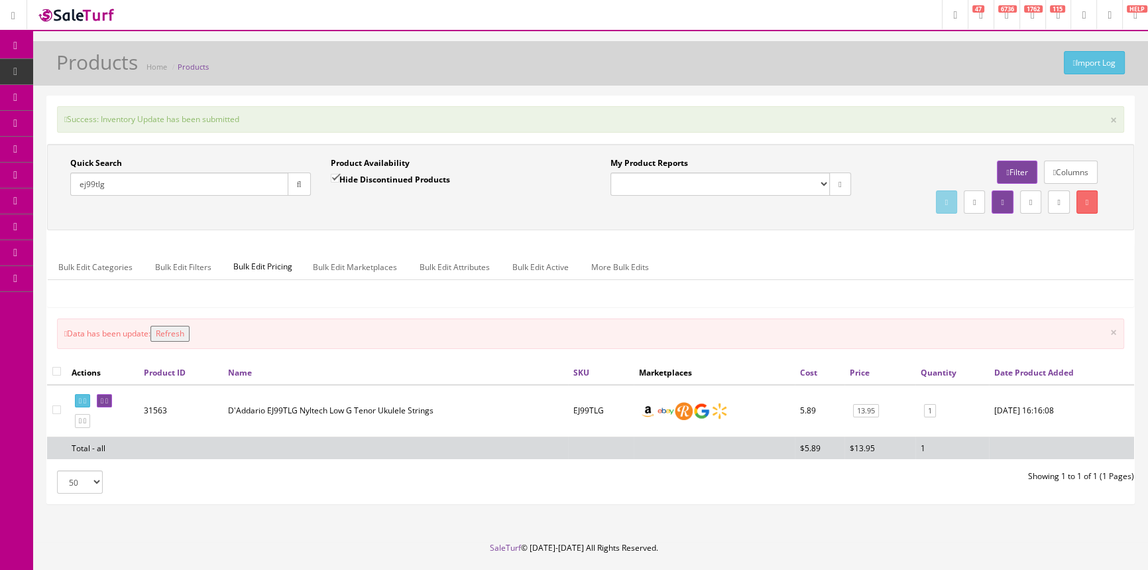
click at [190, 330] on button "Refresh" at bounding box center [170, 334] width 39 height 16
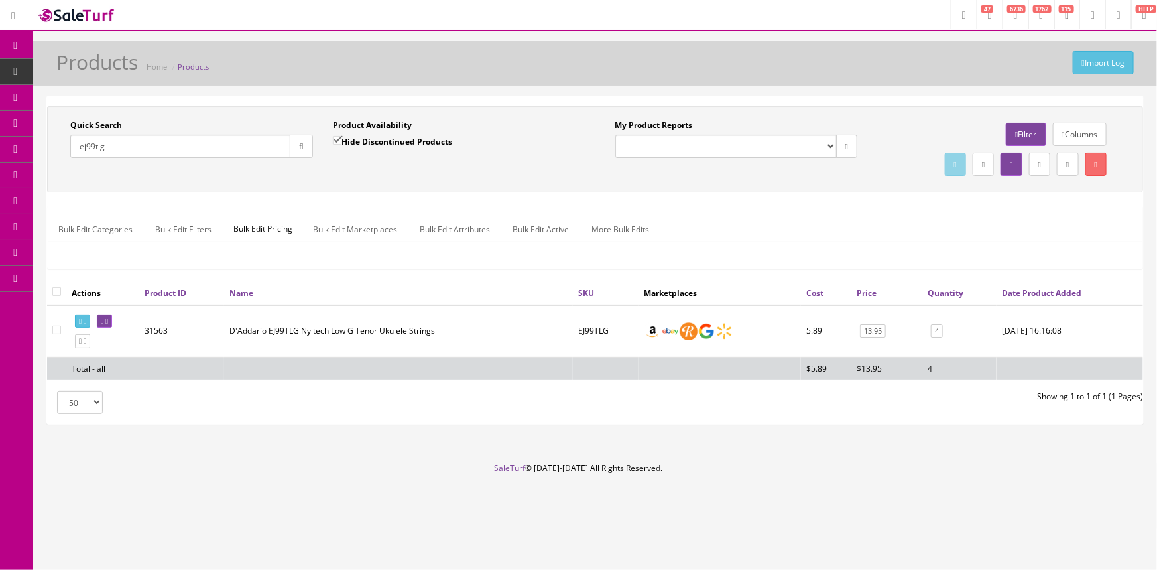
drag, startPoint x: 123, startPoint y: 142, endPoint x: 67, endPoint y: 140, distance: 55.7
click at [67, 140] on div "Quick Search ej99tlg Date From" at bounding box center [191, 143] width 263 height 48
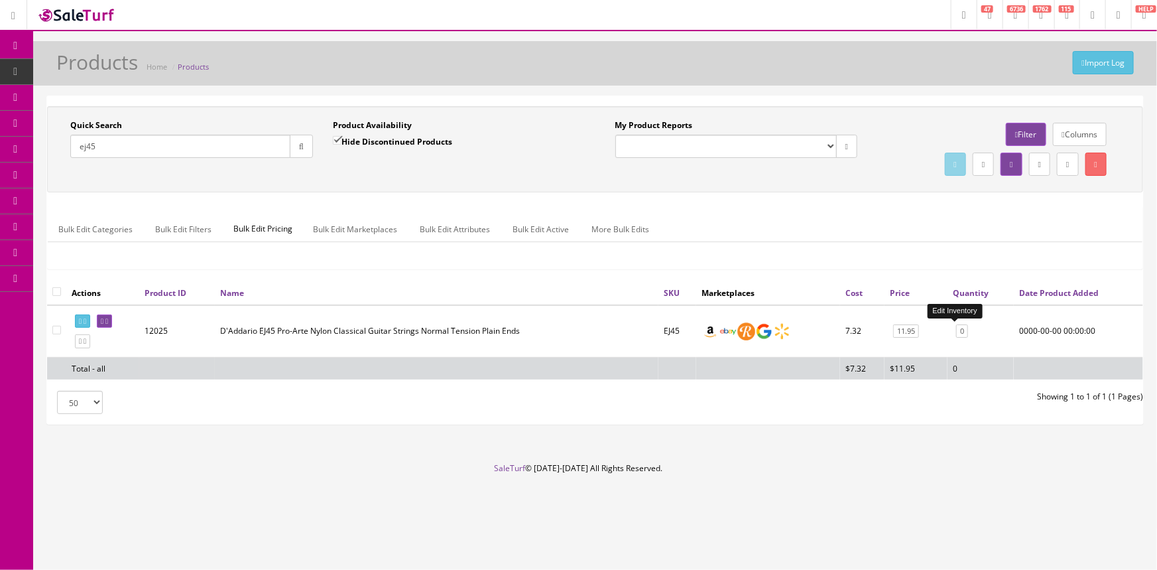
type input "ej45"
click at [956, 330] on link "0" at bounding box center [962, 331] width 12 height 14
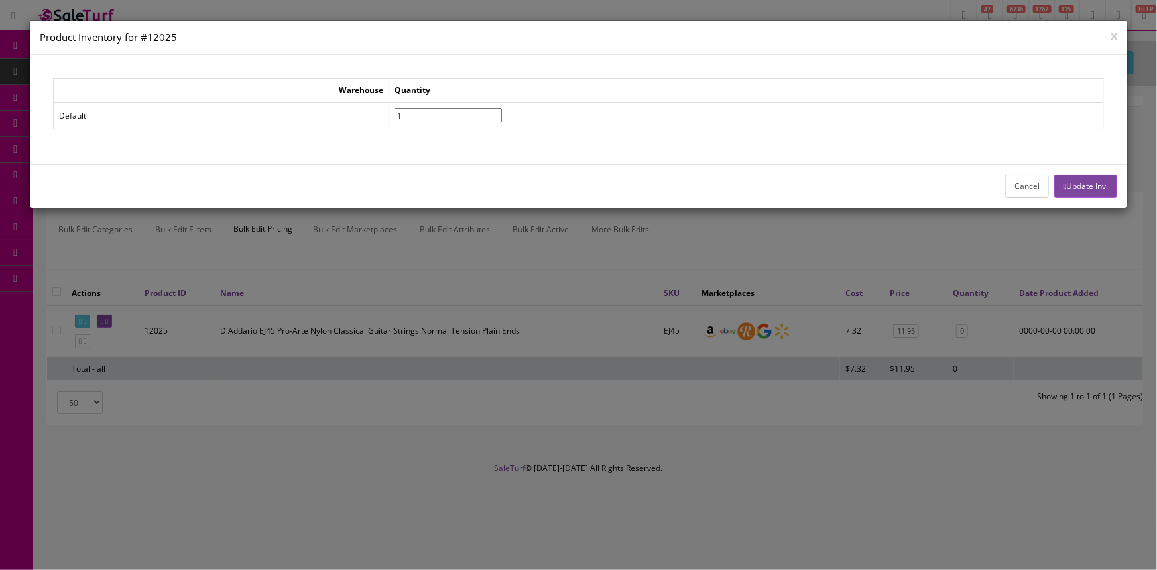
click at [502, 109] on input"] "1" at bounding box center [448, 115] width 107 height 15
click at [502, 109] on input"] "2" at bounding box center [448, 115] width 107 height 15
type input"] "3"
click at [502, 109] on input"] "3" at bounding box center [448, 115] width 107 height 15
click at [1078, 179] on button "Update Inv." at bounding box center [1085, 185] width 63 height 23
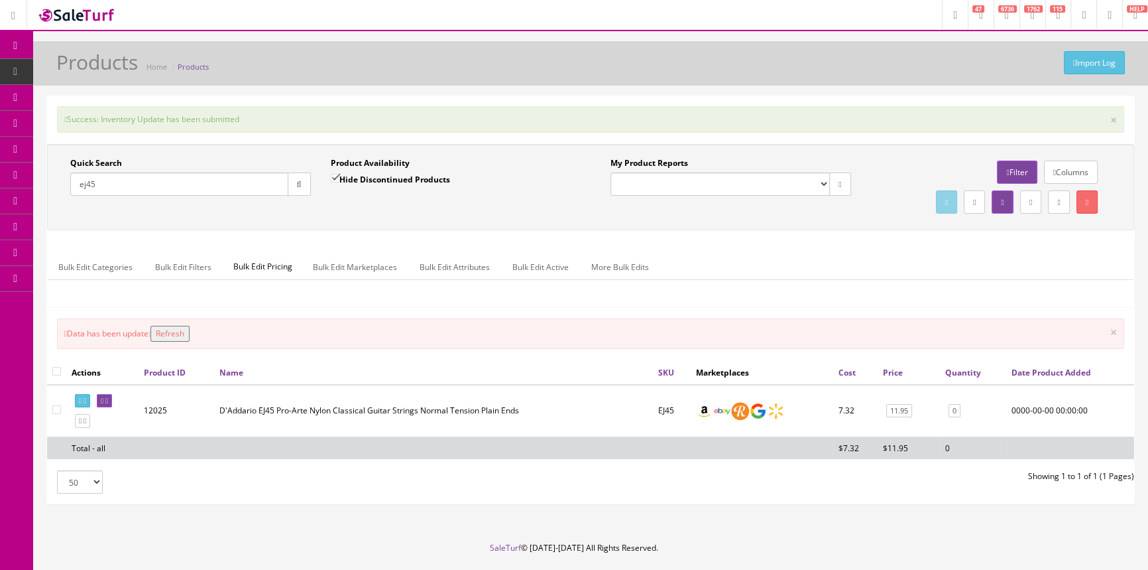
click at [176, 330] on button "Refresh" at bounding box center [170, 334] width 39 height 16
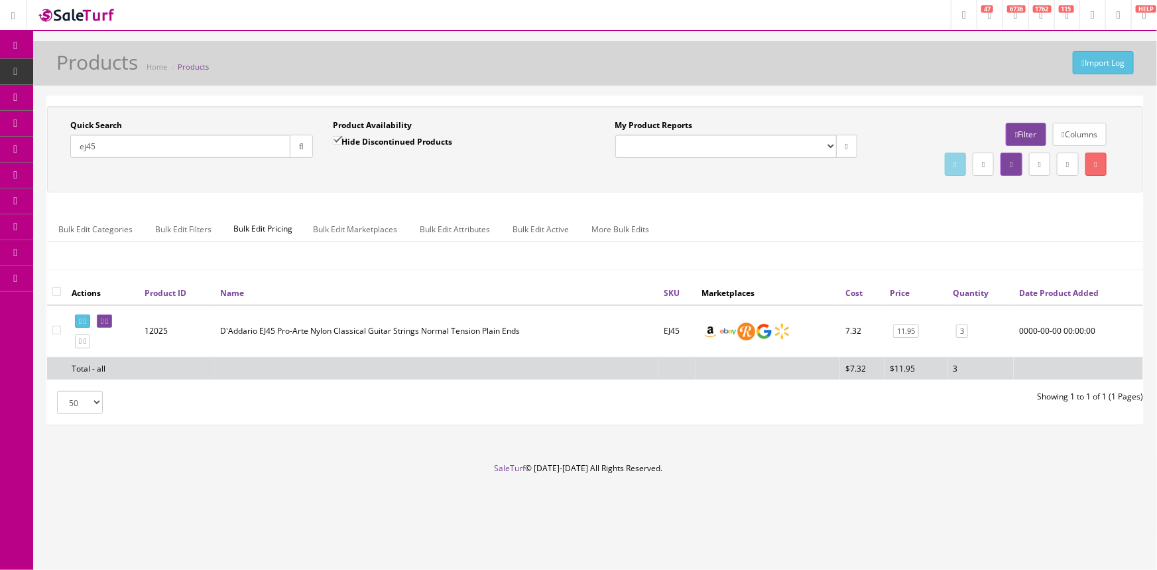
click at [209, 148] on input "ej45" at bounding box center [180, 146] width 220 height 23
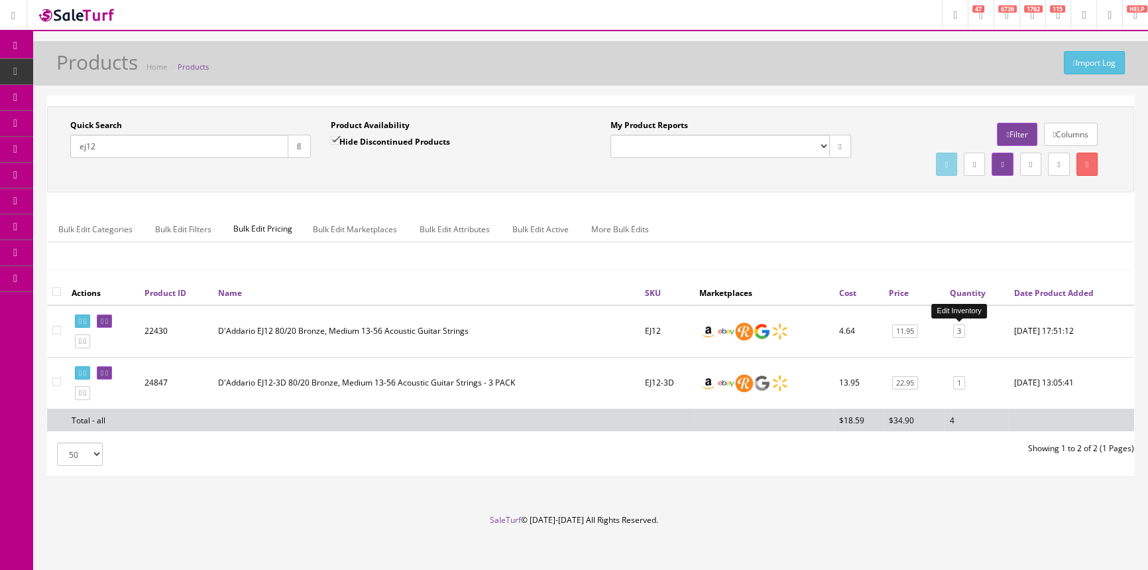
type input "ej12"
click at [961, 328] on link "3" at bounding box center [959, 331] width 12 height 14
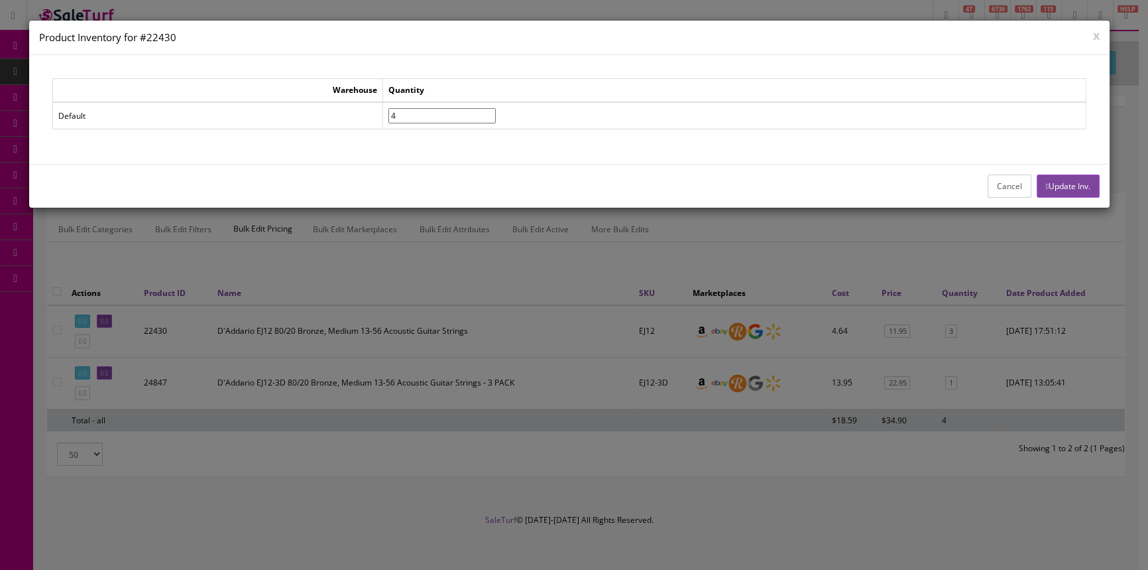
click at [496, 109] on input"] "4" at bounding box center [442, 115] width 107 height 15
type input"] "5"
click at [496, 109] on input"] "5" at bounding box center [442, 115] width 107 height 15
click at [1071, 181] on button "Update Inv." at bounding box center [1068, 185] width 63 height 23
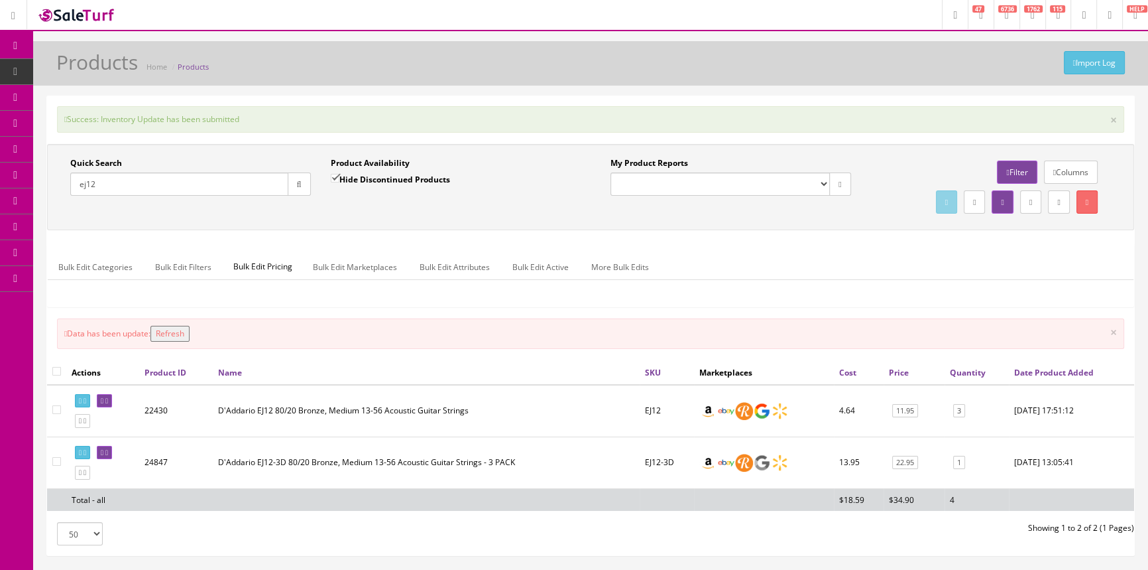
click at [178, 331] on button "Refresh" at bounding box center [170, 334] width 39 height 16
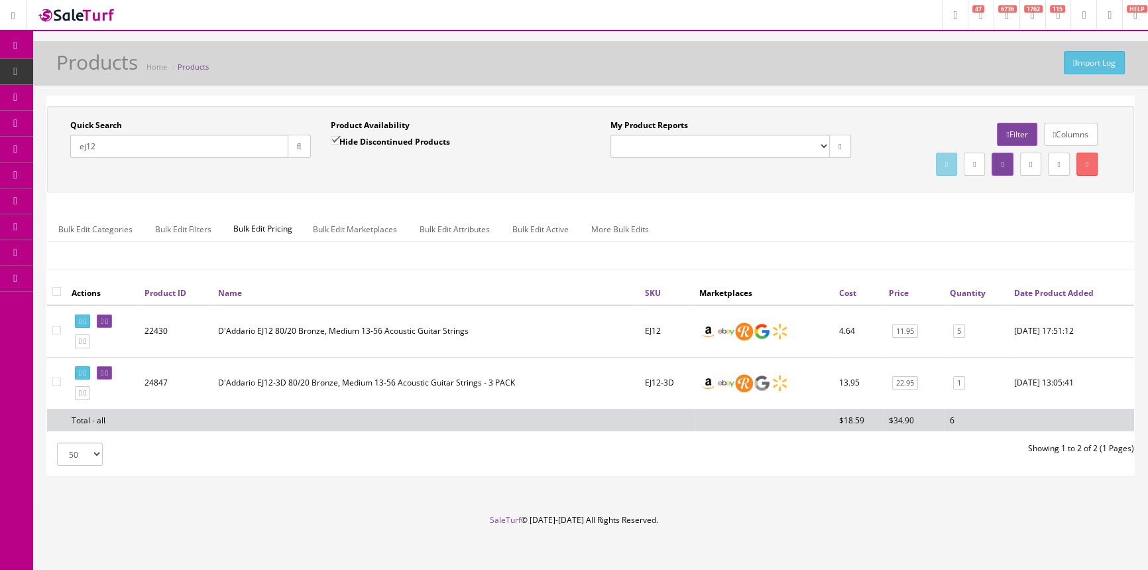
click at [108, 145] on input "ej12" at bounding box center [179, 146] width 218 height 23
type input "e"
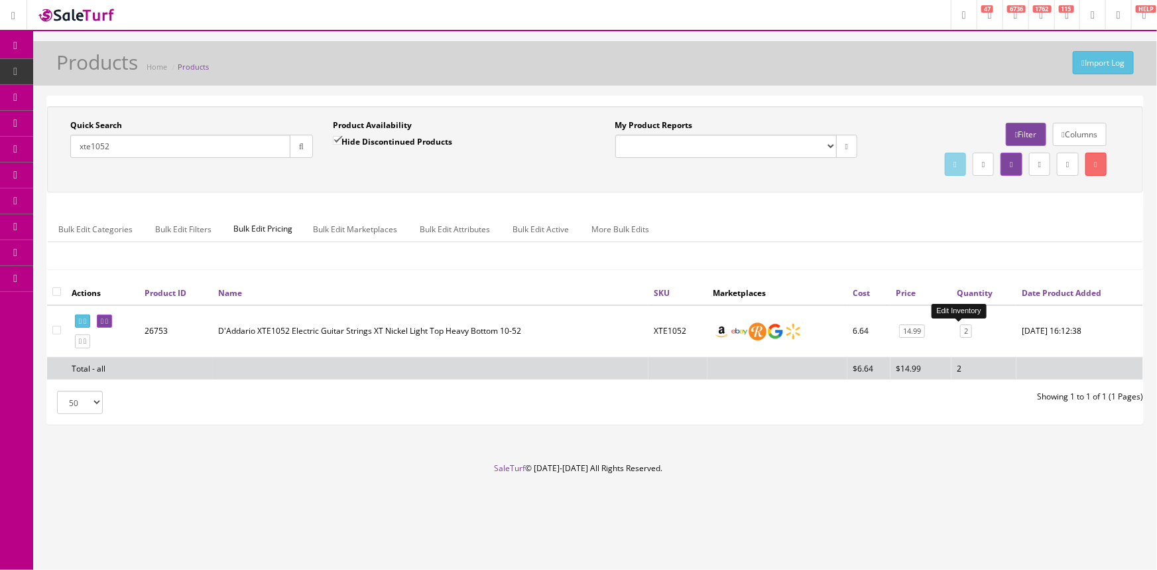
type input "xte1052"
click at [960, 329] on link "2" at bounding box center [966, 331] width 12 height 14
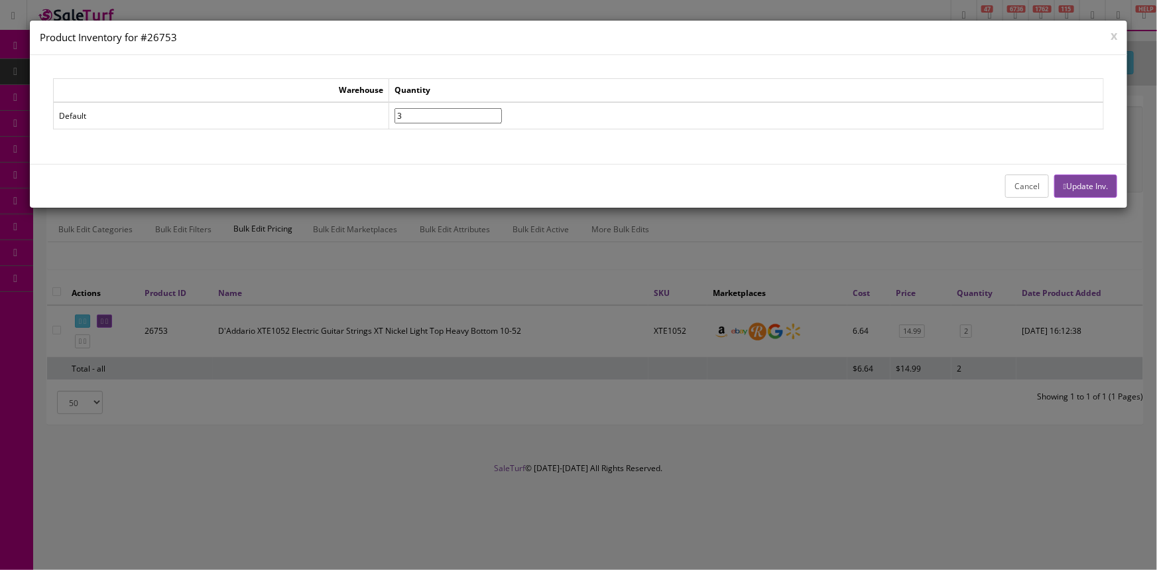
type input"] "3"
click at [502, 112] on input"] "3" at bounding box center [448, 115] width 107 height 15
click at [1063, 178] on button "Update Inv." at bounding box center [1085, 185] width 63 height 23
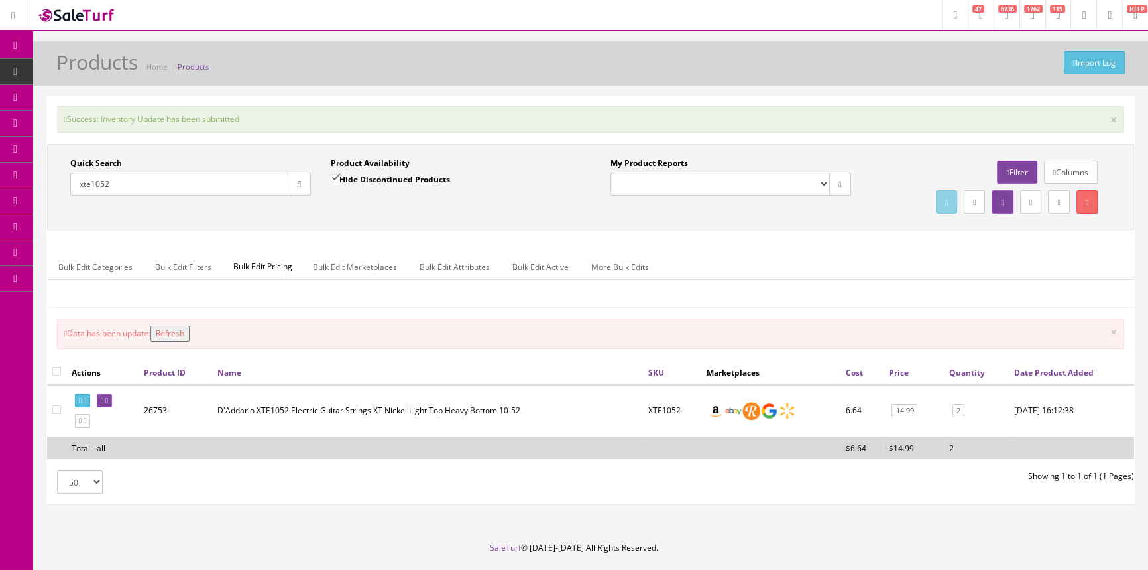
click at [171, 331] on button "Refresh" at bounding box center [170, 334] width 39 height 16
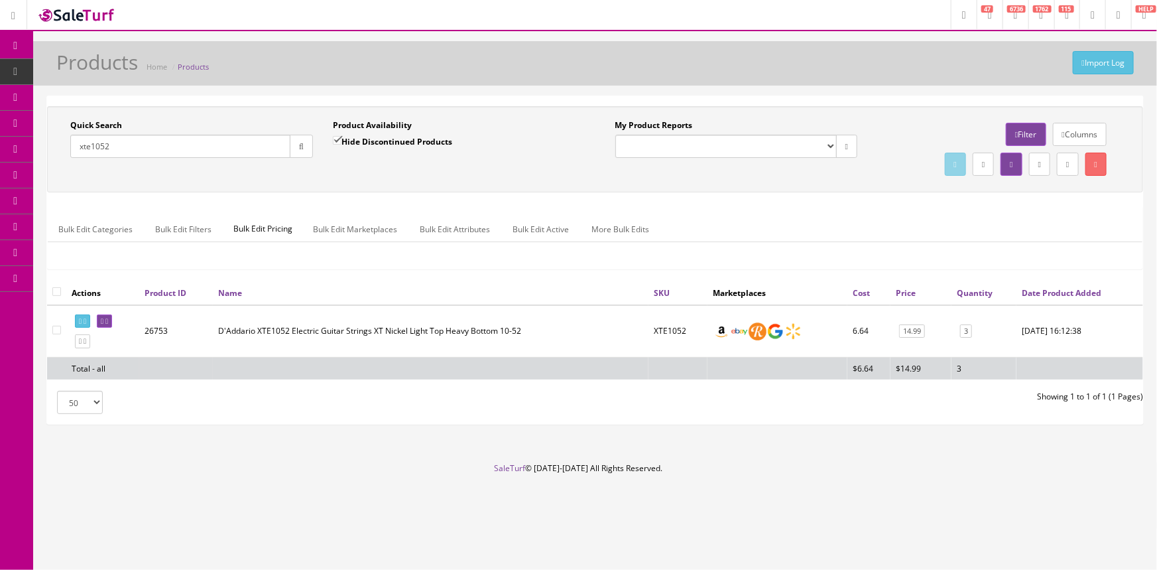
drag, startPoint x: 123, startPoint y: 146, endPoint x: 73, endPoint y: 156, distance: 50.8
click at [73, 156] on input "xte1052" at bounding box center [180, 146] width 220 height 23
paste input "seg-les10-1"
type input "seg-les10-1"
click at [337, 141] on input "Hide Discontinued Products" at bounding box center [337, 140] width 9 height 9
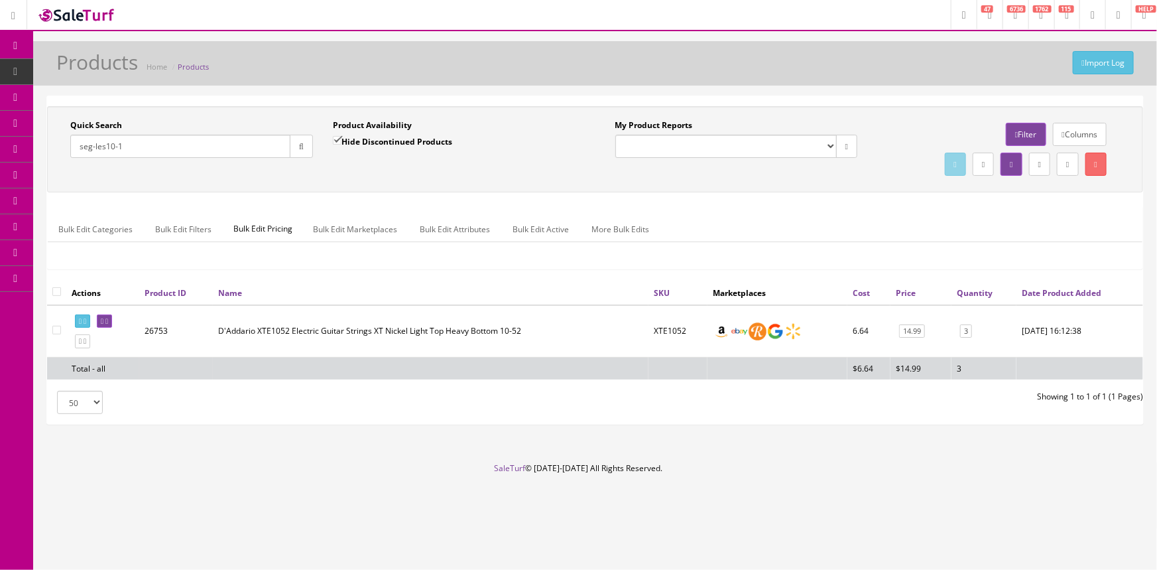
checkbox input "false"
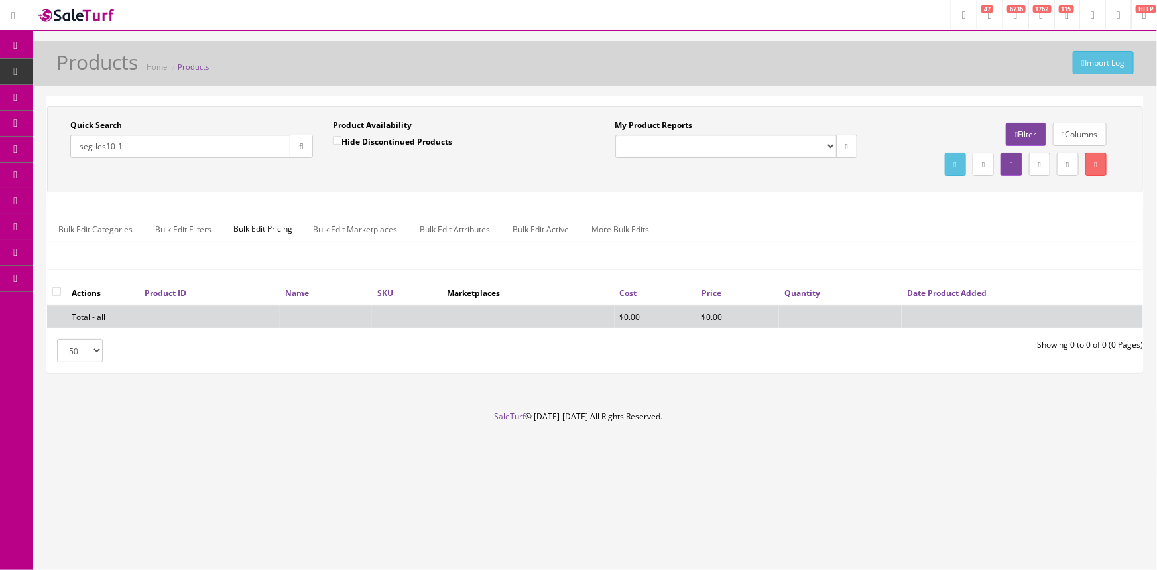
click at [178, 143] on input "seg-les10-1" at bounding box center [180, 146] width 220 height 23
type input "s"
type input "S"
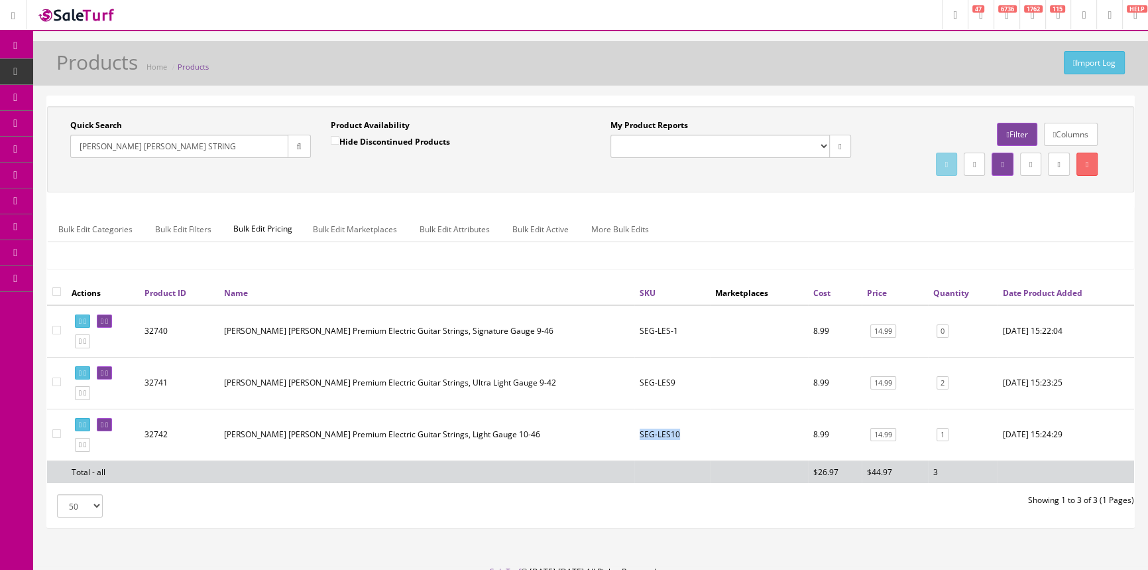
drag, startPoint x: 640, startPoint y: 431, endPoint x: 680, endPoint y: 428, distance: 39.9
click at [680, 428] on td "SEG-LES10" at bounding box center [673, 434] width 76 height 52
copy td "SEG-LES10"
drag, startPoint x: 200, startPoint y: 141, endPoint x: 72, endPoint y: 153, distance: 127.9
click at [72, 153] on input "[PERSON_NAME] [PERSON_NAME] STRING" at bounding box center [179, 146] width 218 height 23
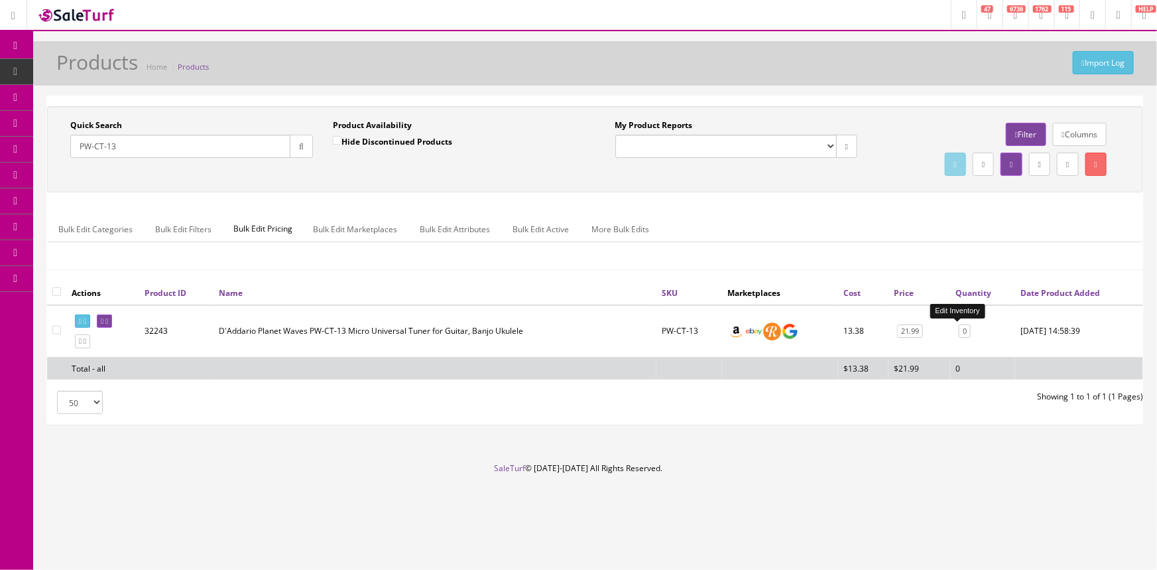
type input "PW-CT-13"
click at [959, 328] on link "0" at bounding box center [965, 331] width 12 height 14
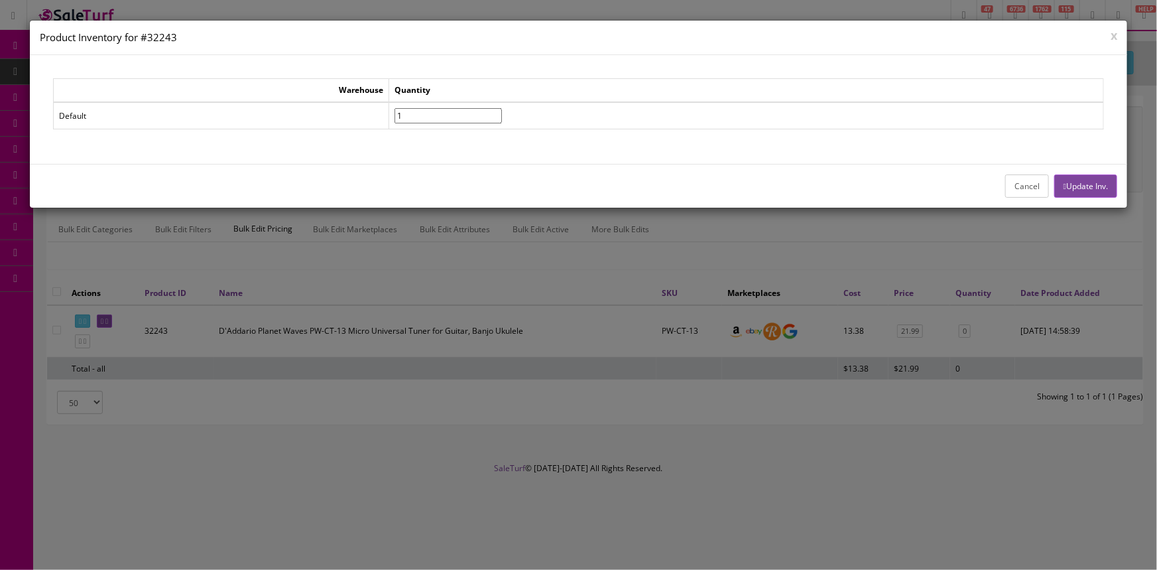
click at [502, 111] on input"] "1" at bounding box center [448, 115] width 107 height 15
click at [502, 111] on input"] "2" at bounding box center [448, 115] width 107 height 15
type input"] "3"
click at [502, 111] on input"] "3" at bounding box center [448, 115] width 107 height 15
click at [1106, 180] on button "Update Inv." at bounding box center [1085, 185] width 63 height 23
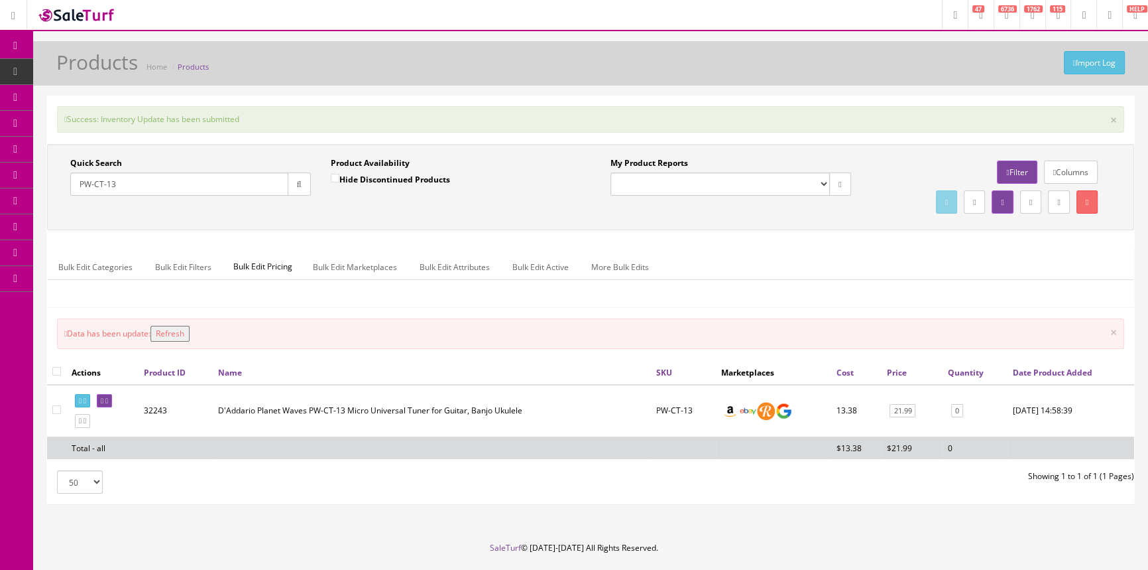
click at [189, 330] on button "Refresh" at bounding box center [170, 334] width 39 height 16
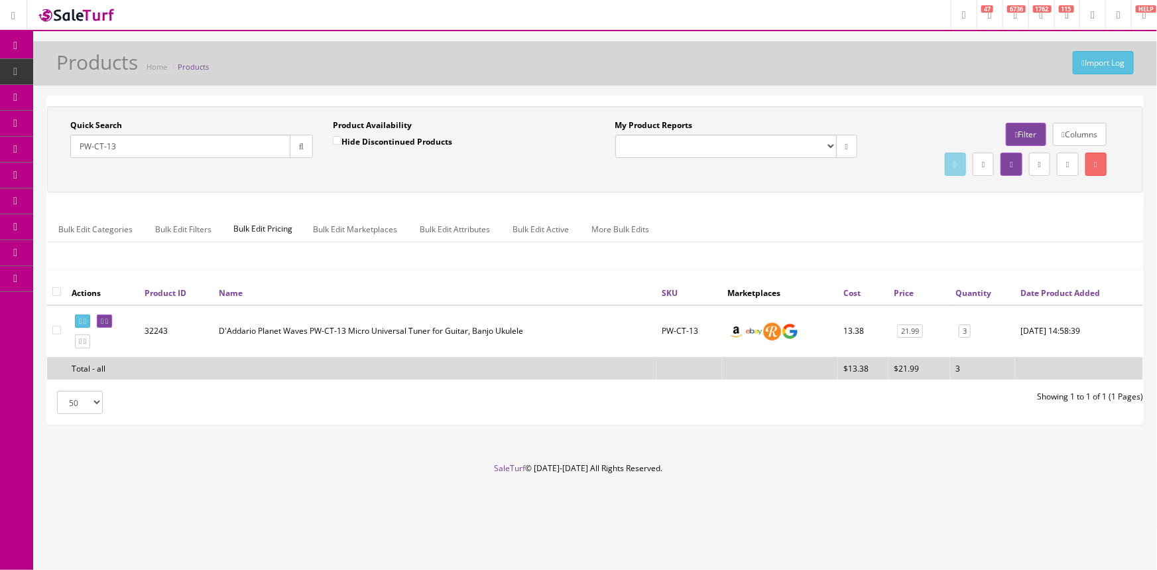
click at [174, 144] on input "PW-CT-13" at bounding box center [180, 146] width 220 height 23
type input "PW-CT-26"
click at [970, 332] on link "0" at bounding box center [973, 331] width 12 height 14
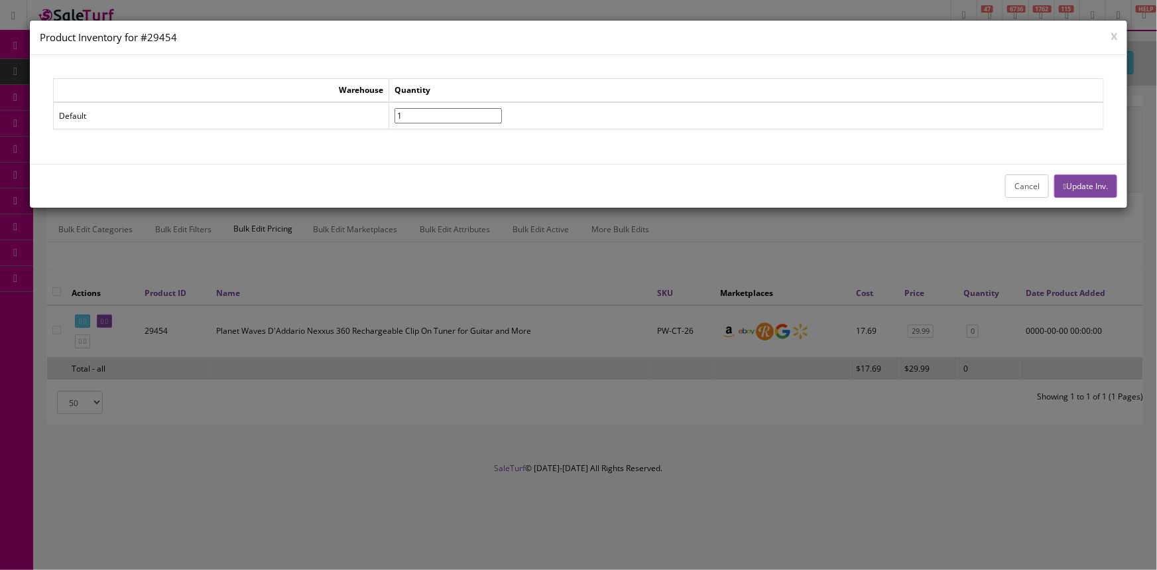
click at [502, 111] on input"] "1" at bounding box center [448, 115] width 107 height 15
click at [502, 111] on input"] "2" at bounding box center [448, 115] width 107 height 15
type input"] "3"
click at [502, 111] on input"] "3" at bounding box center [448, 115] width 107 height 15
click at [1084, 182] on button "Update Inv." at bounding box center [1085, 185] width 63 height 23
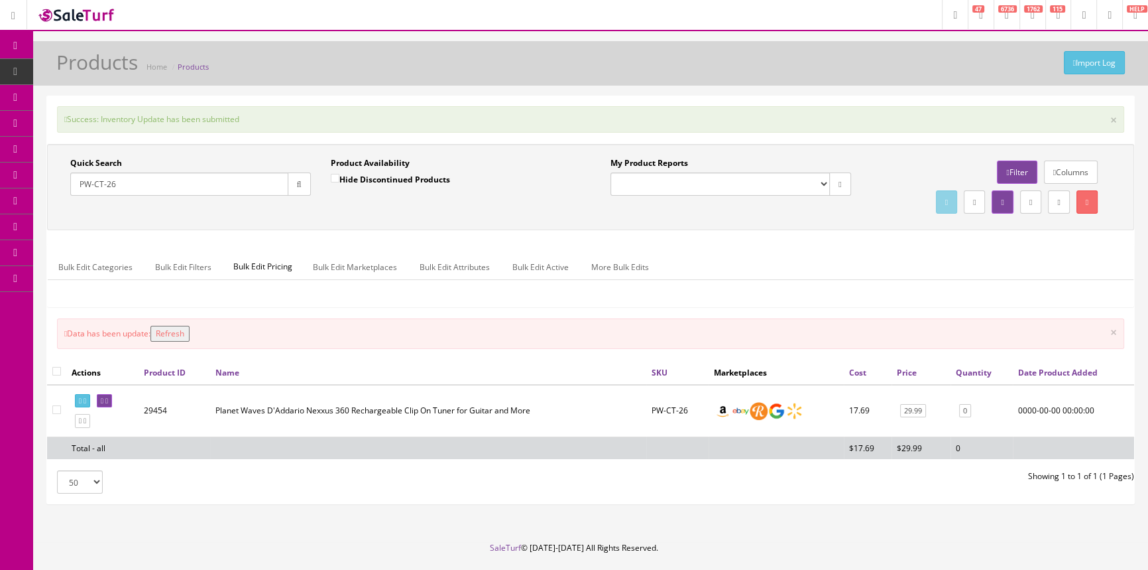
click at [174, 334] on button "Refresh" at bounding box center [170, 334] width 39 height 16
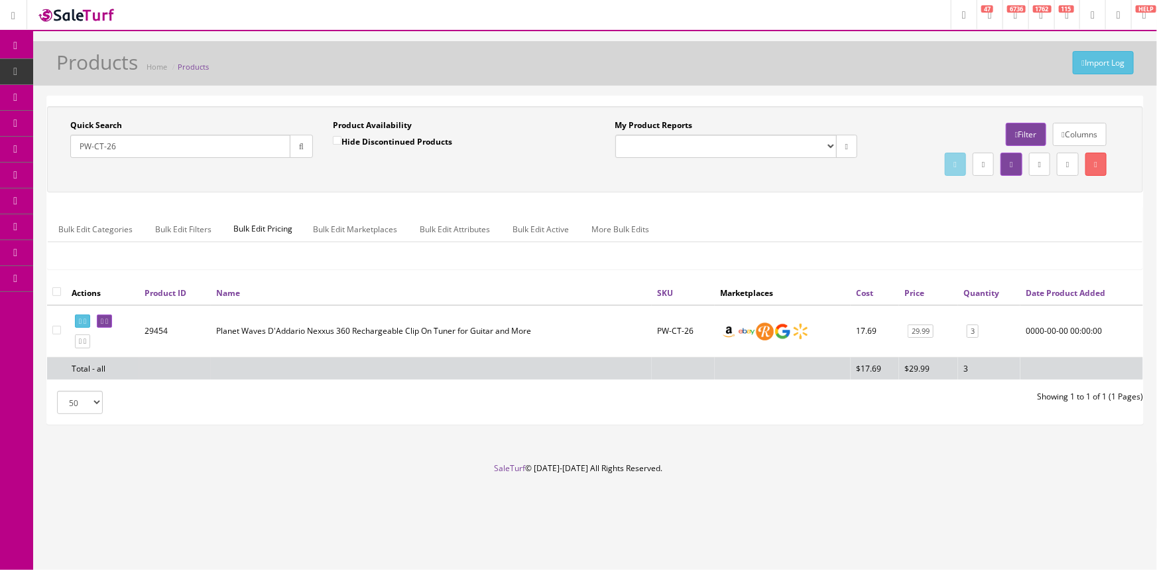
drag, startPoint x: 158, startPoint y: 147, endPoint x: 62, endPoint y: 156, distance: 97.2
click at [62, 156] on div "Quick Search PW-CT-26 Date From" at bounding box center [191, 143] width 263 height 48
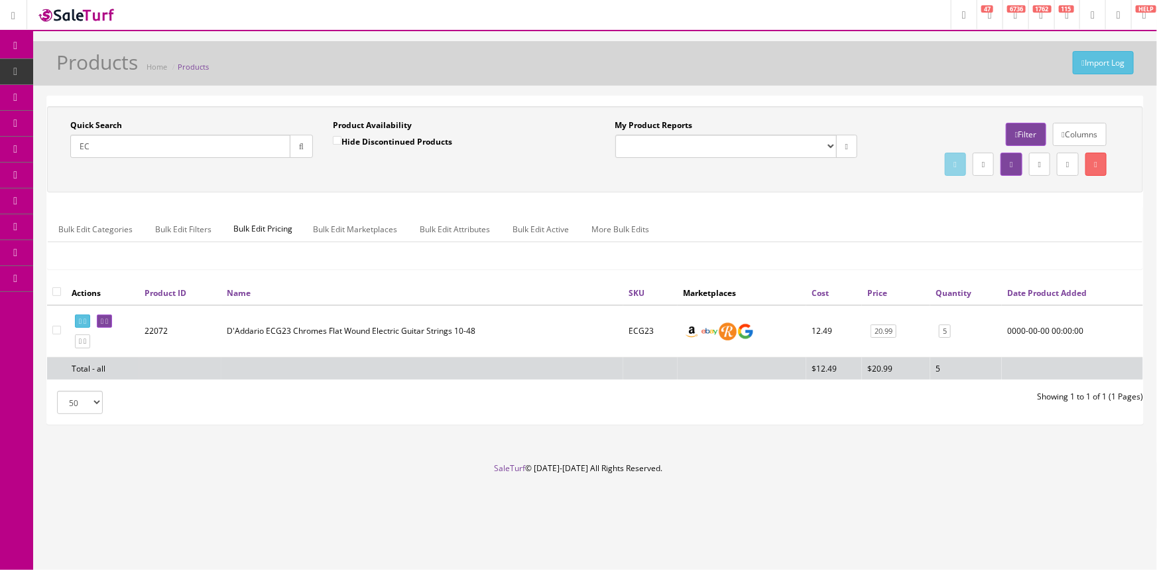
type input "E"
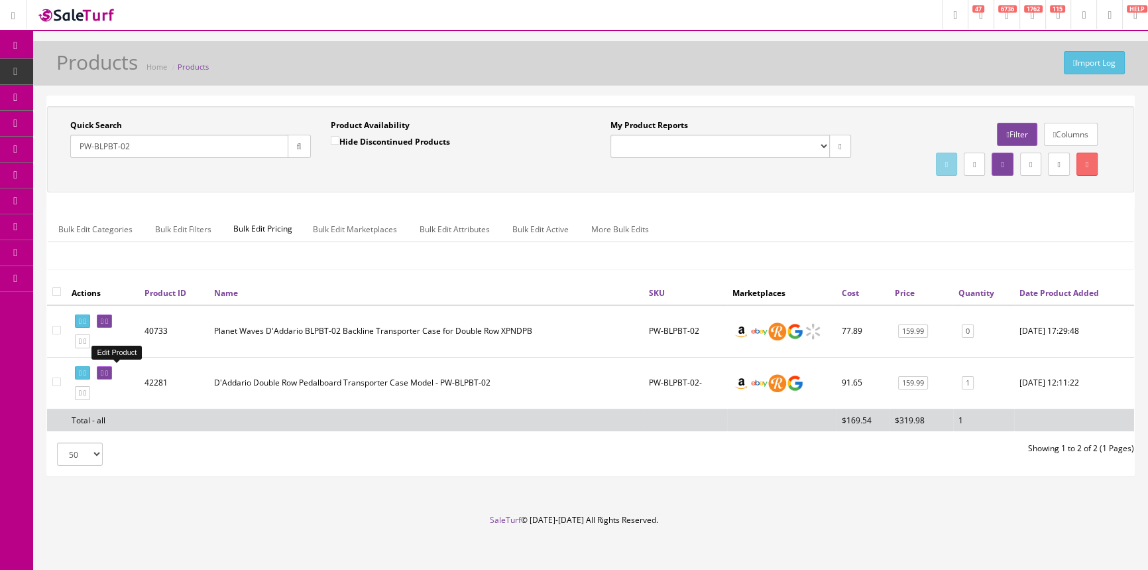
type input "PW-BLPBT-02"
click at [103, 370] on icon at bounding box center [102, 372] width 3 height 7
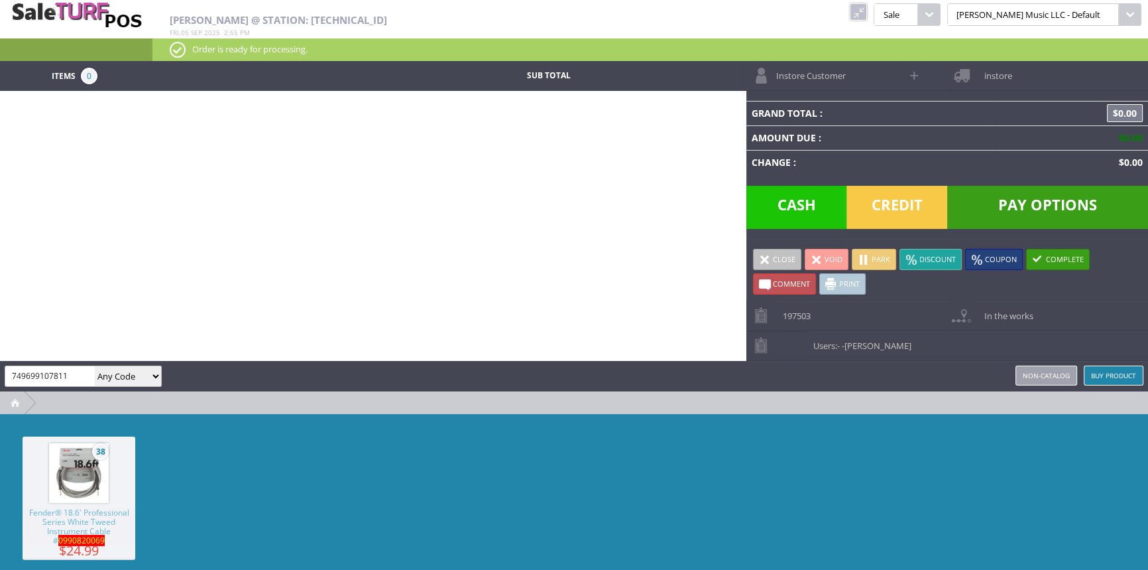
type input "749699107811"
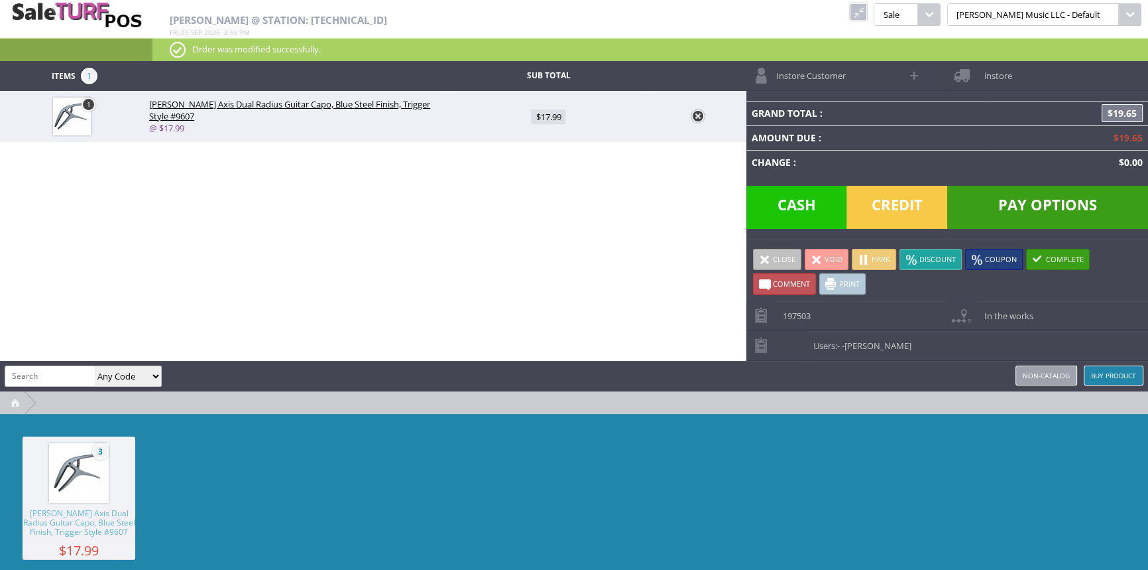
click at [547, 118] on span "$17.99" at bounding box center [548, 116] width 34 height 15
type input "17.99"
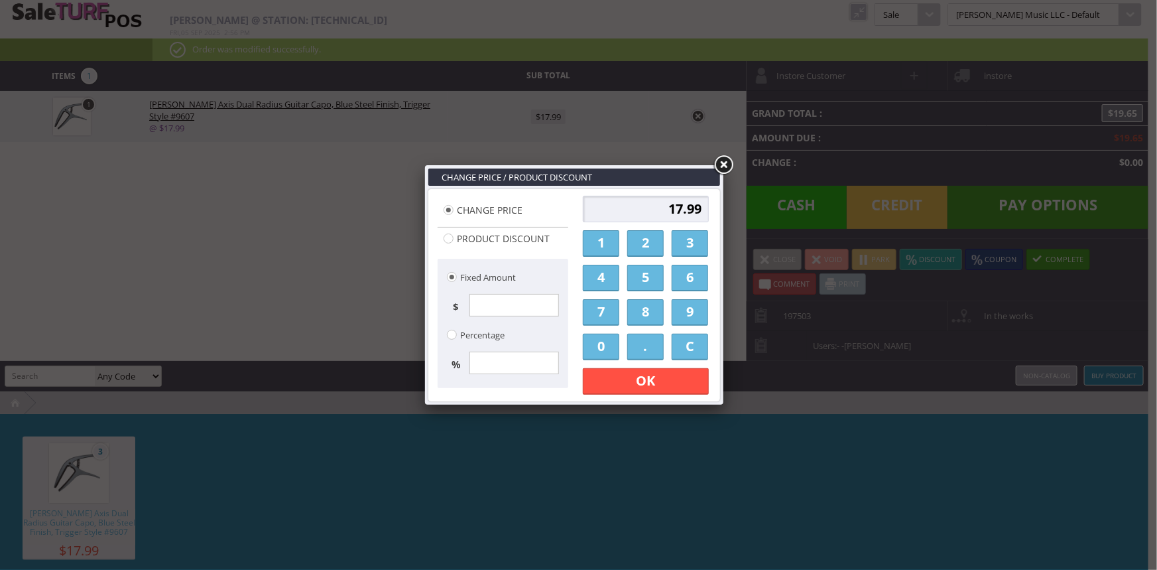
click at [676, 208] on input "17.99" at bounding box center [646, 209] width 126 height 27
type input "14.99"
click at [619, 384] on link "OK" at bounding box center [646, 381] width 126 height 27
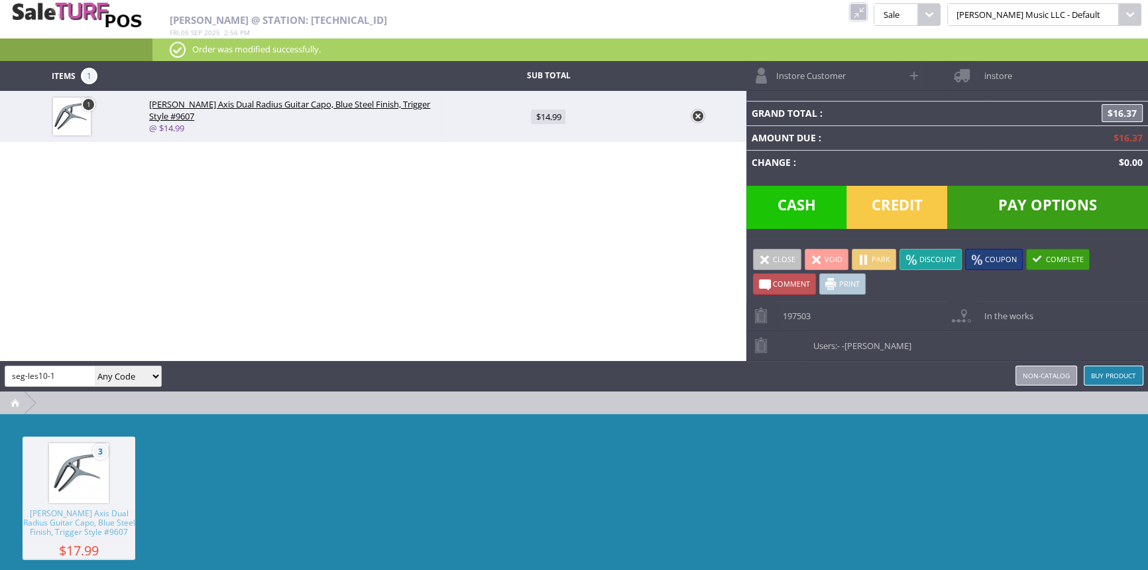
type input "seg-les10-1"
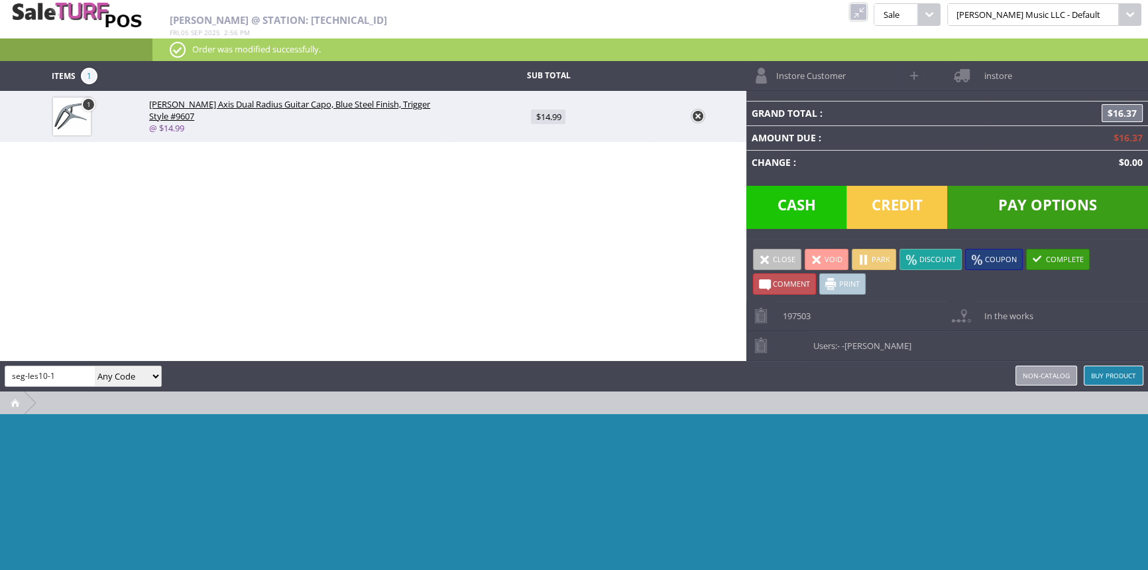
drag, startPoint x: 61, startPoint y: 375, endPoint x: 13, endPoint y: 379, distance: 48.6
click at [13, 379] on input "seg-les10-1" at bounding box center [50, 375] width 90 height 19
paste input "SEG-LES10"
type input "SEG-LES10"
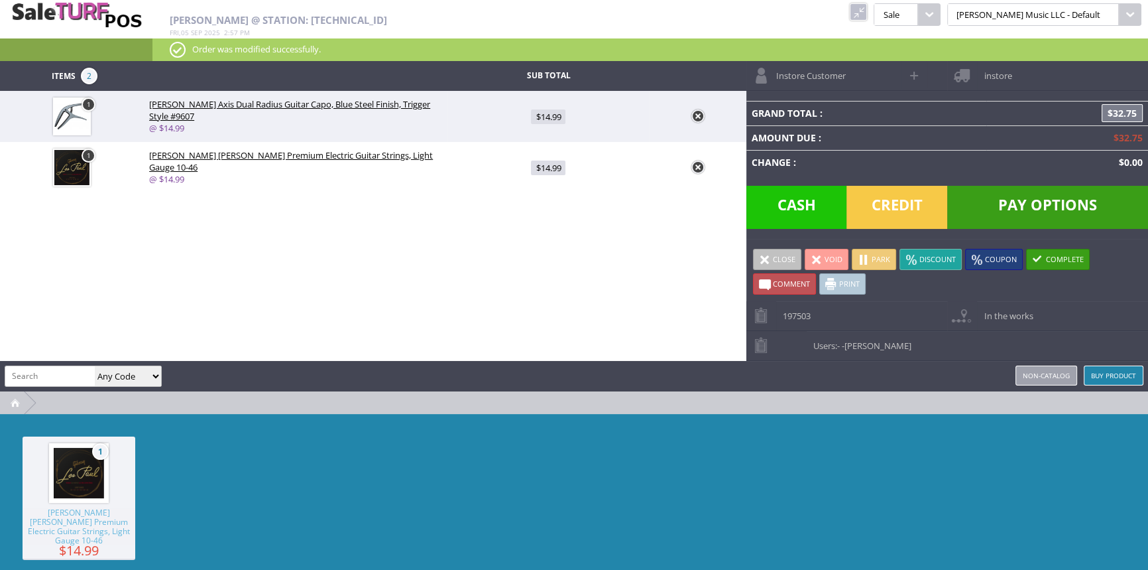
click at [888, 199] on span "Credit" at bounding box center [897, 207] width 101 height 43
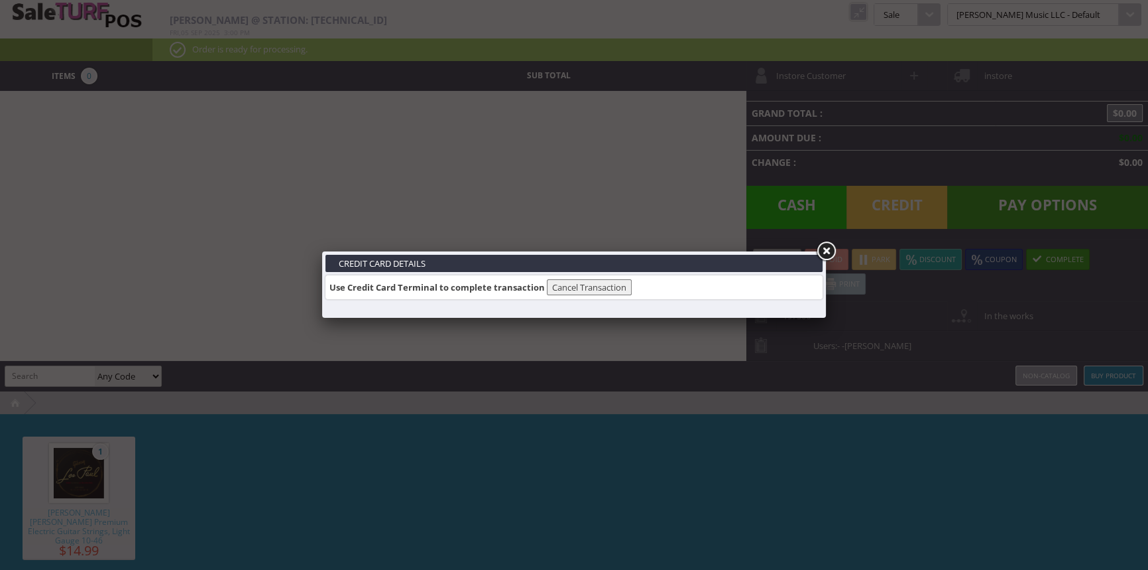
click at [822, 247] on link at bounding box center [826, 251] width 24 height 24
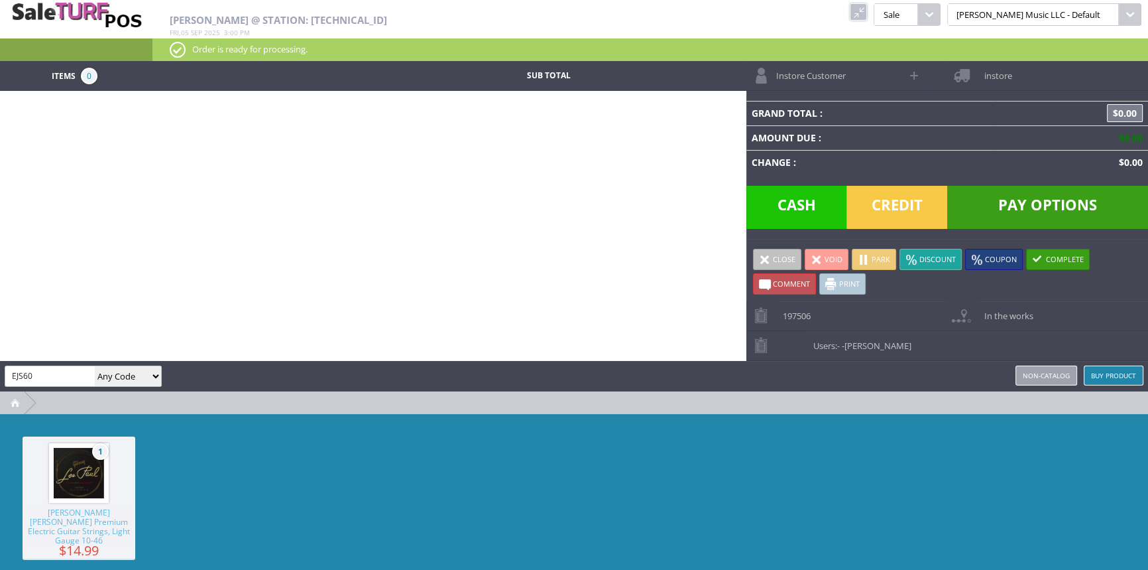
type input "EJS60"
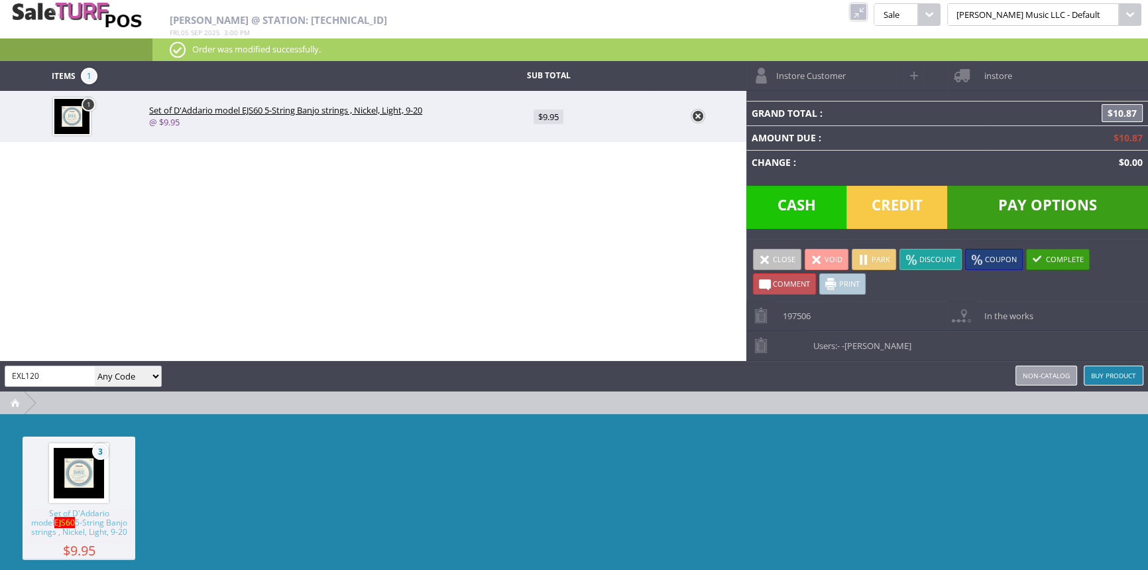
type input "EXL120"
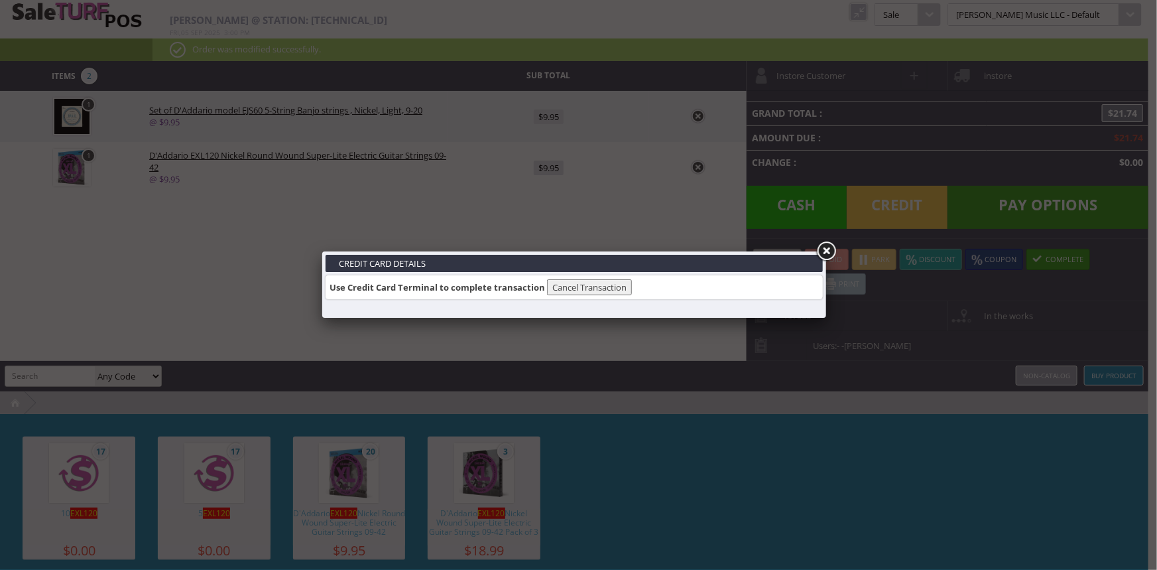
click at [884, 201] on div "Credit Card Details Use Credit Card Terminal to complete transaction Cancel Tra…" at bounding box center [578, 285] width 1157 height 570
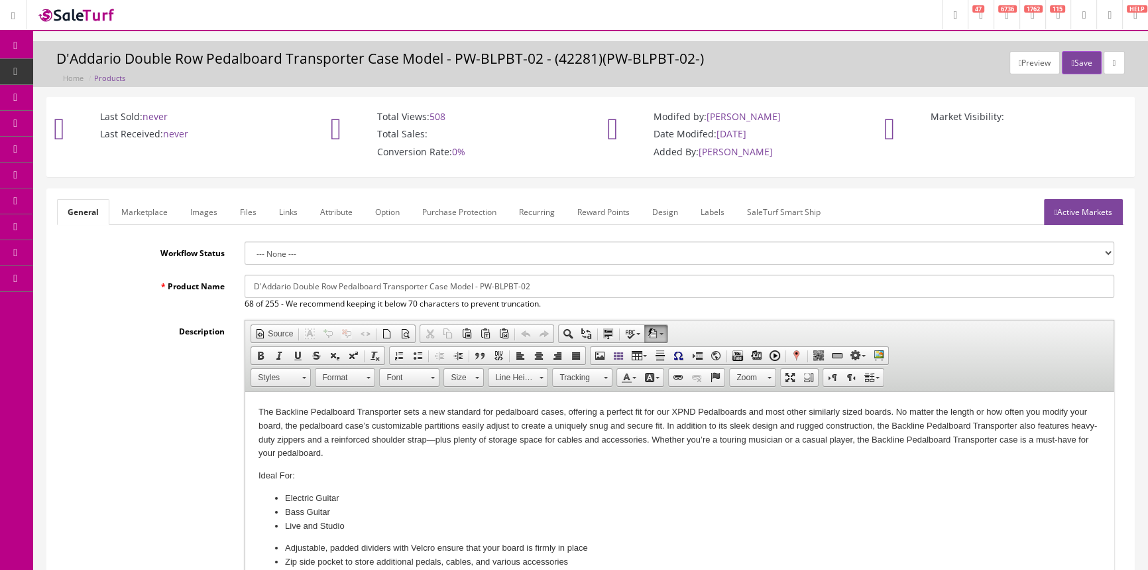
click at [199, 206] on link "Images" at bounding box center [204, 212] width 48 height 26
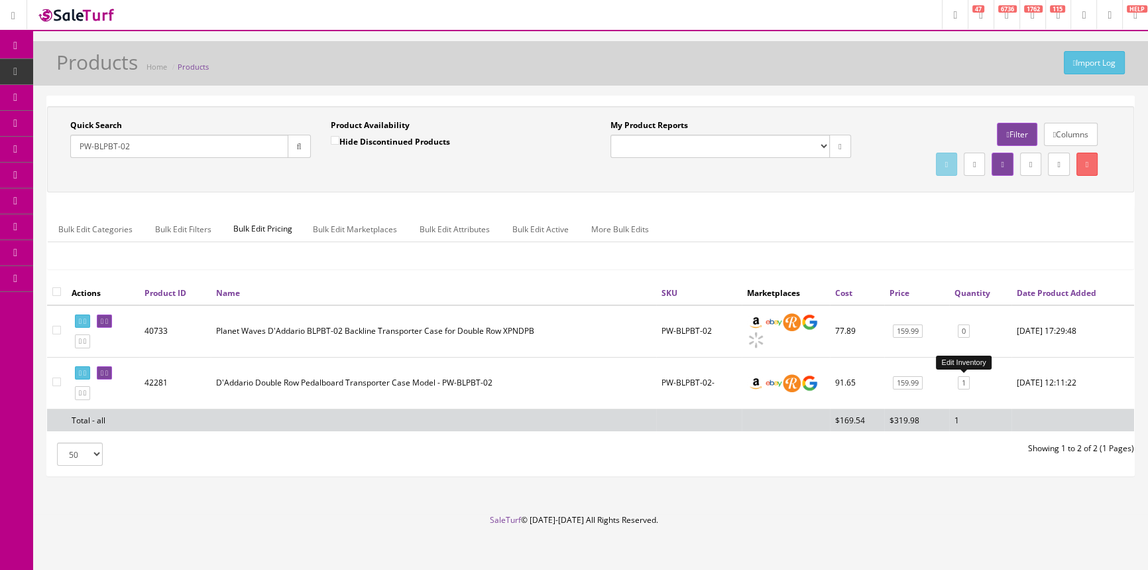
click at [963, 379] on link "1" at bounding box center [964, 383] width 12 height 14
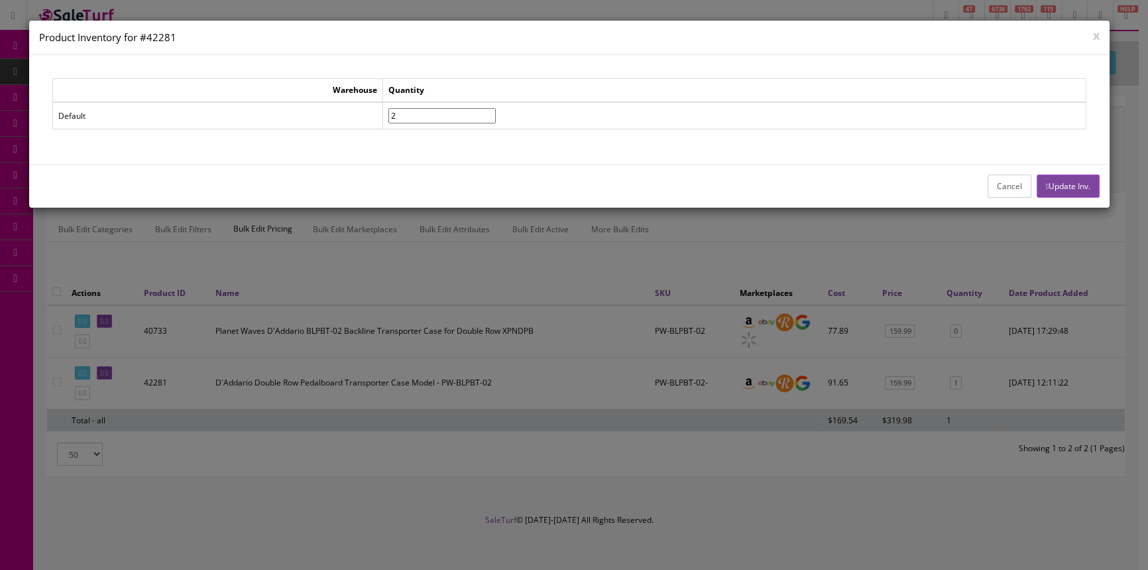
type input"] "2"
click at [496, 112] on input"] "2" at bounding box center [442, 115] width 107 height 15
click at [1086, 186] on button "Update Inv." at bounding box center [1068, 185] width 63 height 23
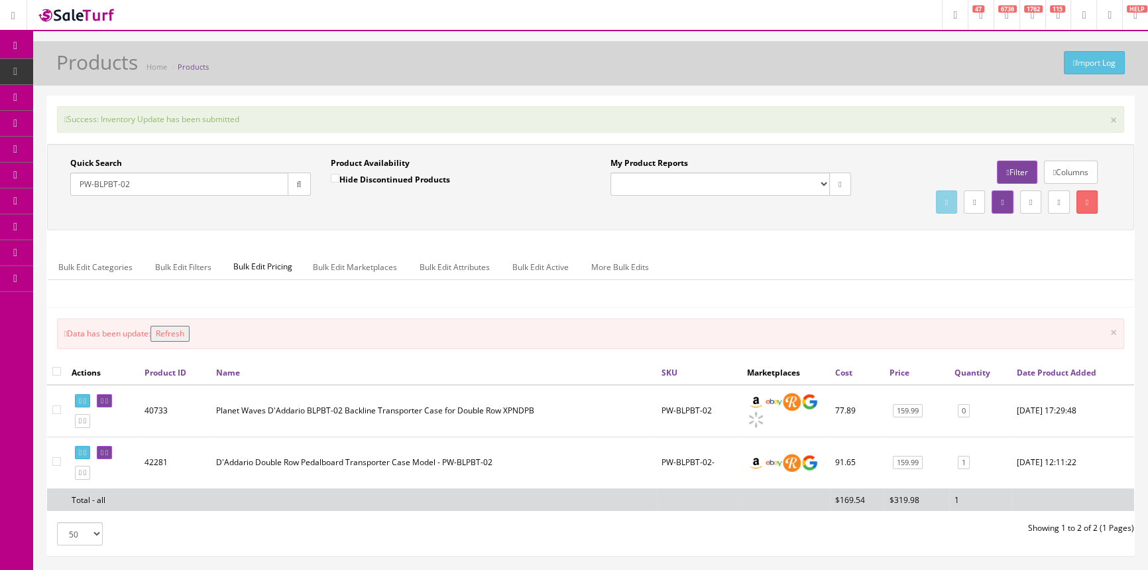
click at [178, 331] on button "Refresh" at bounding box center [170, 334] width 39 height 16
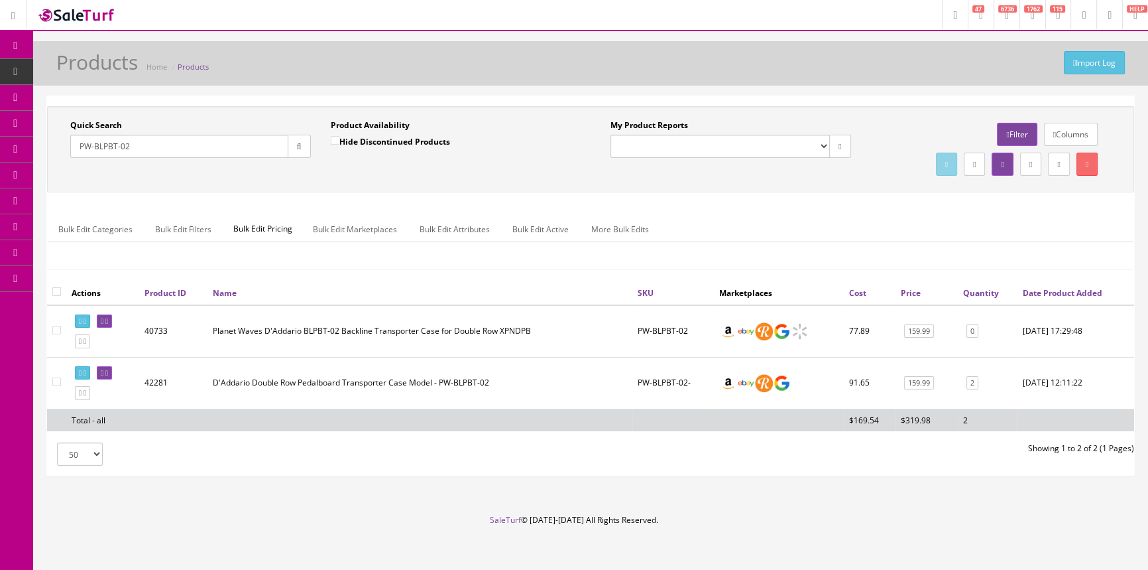
click at [148, 147] on input "PW-BLPBT-02" at bounding box center [179, 146] width 218 height 23
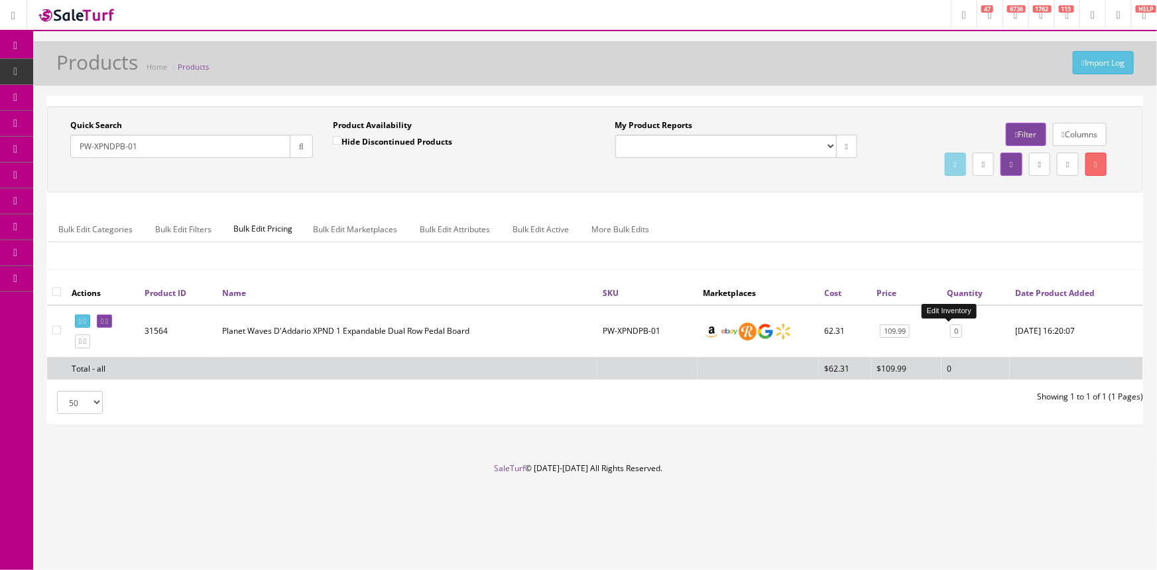
type input "PW-XPNDPB-01"
click at [950, 328] on link "0" at bounding box center [956, 331] width 12 height 14
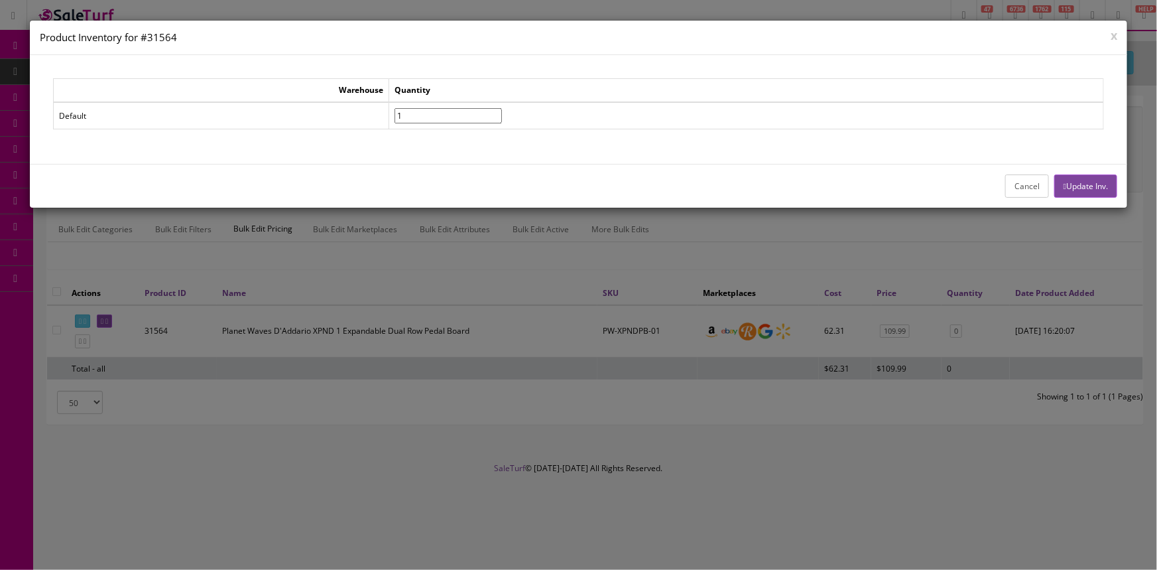
type input"] "1"
click at [502, 110] on input"] "1" at bounding box center [448, 115] width 107 height 15
click at [1086, 179] on button "Update Inv." at bounding box center [1085, 185] width 63 height 23
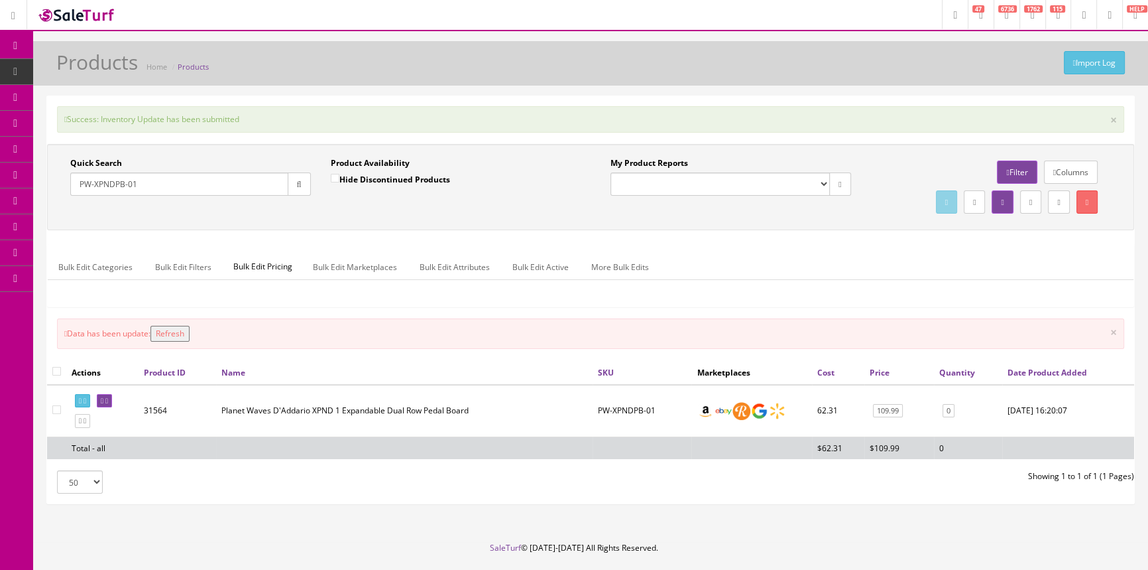
drag, startPoint x: 190, startPoint y: 327, endPoint x: 160, endPoint y: 310, distance: 34.1
click at [190, 327] on button "Refresh" at bounding box center [170, 334] width 39 height 16
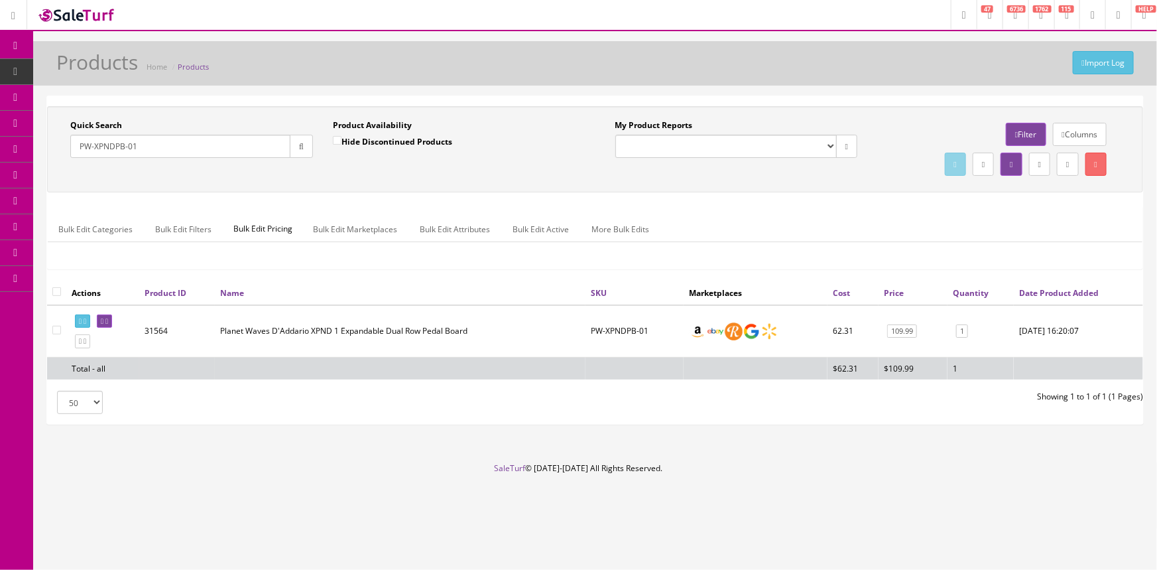
drag, startPoint x: 147, startPoint y: 147, endPoint x: 60, endPoint y: 151, distance: 87.0
click at [60, 151] on div "Quick Search PW-XPNDPB-01 Date From" at bounding box center [191, 143] width 263 height 48
type input "PW-HPK-01"
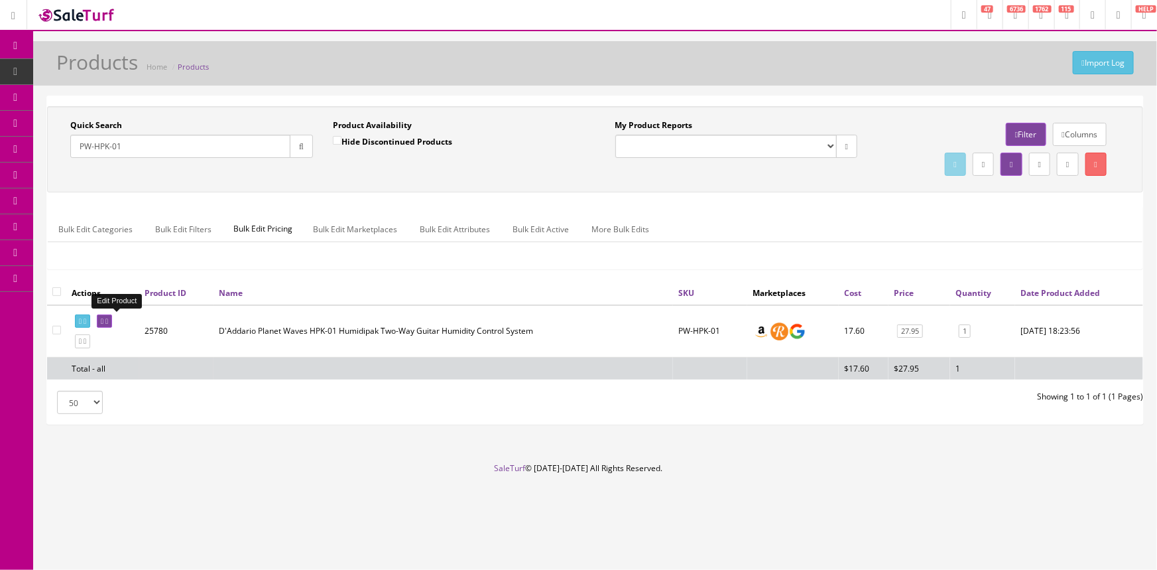
click at [103, 322] on icon at bounding box center [102, 321] width 3 height 7
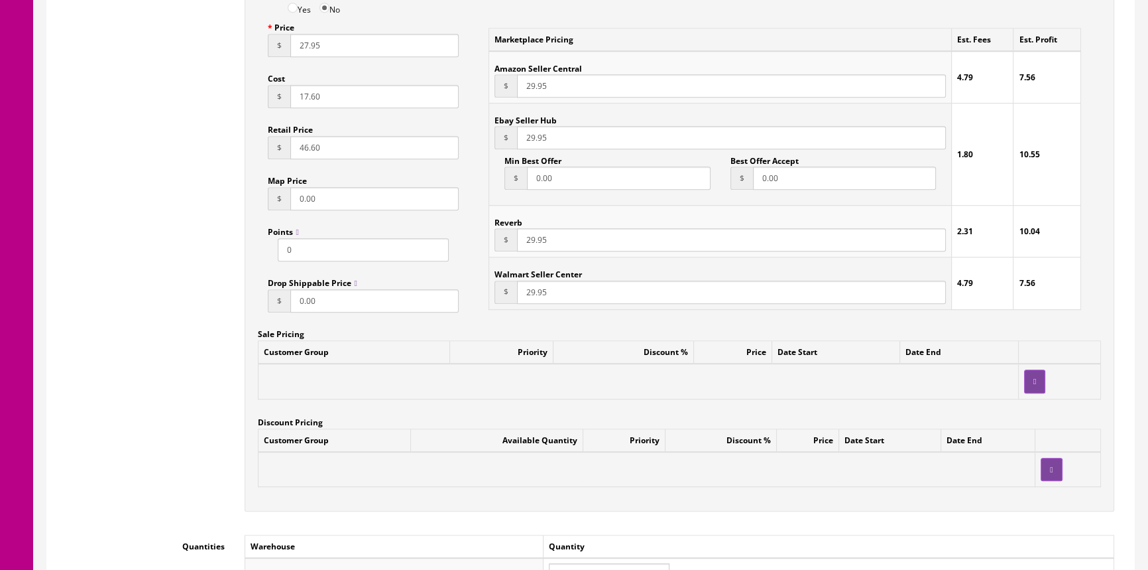
scroll to position [1145, 0]
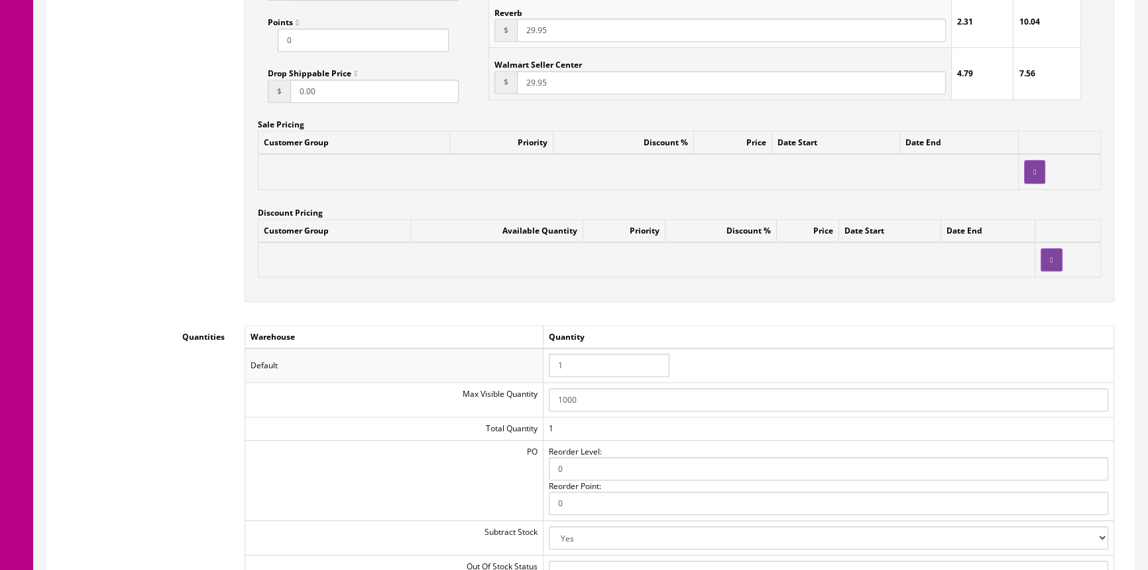
click at [591, 365] on input "1" at bounding box center [609, 364] width 121 height 23
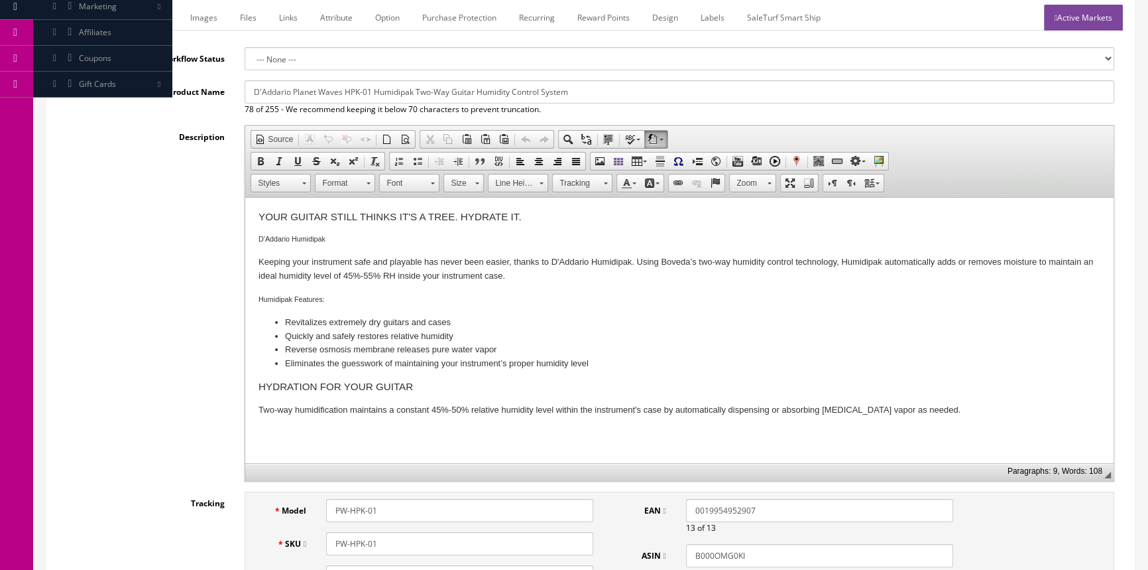
scroll to position [0, 0]
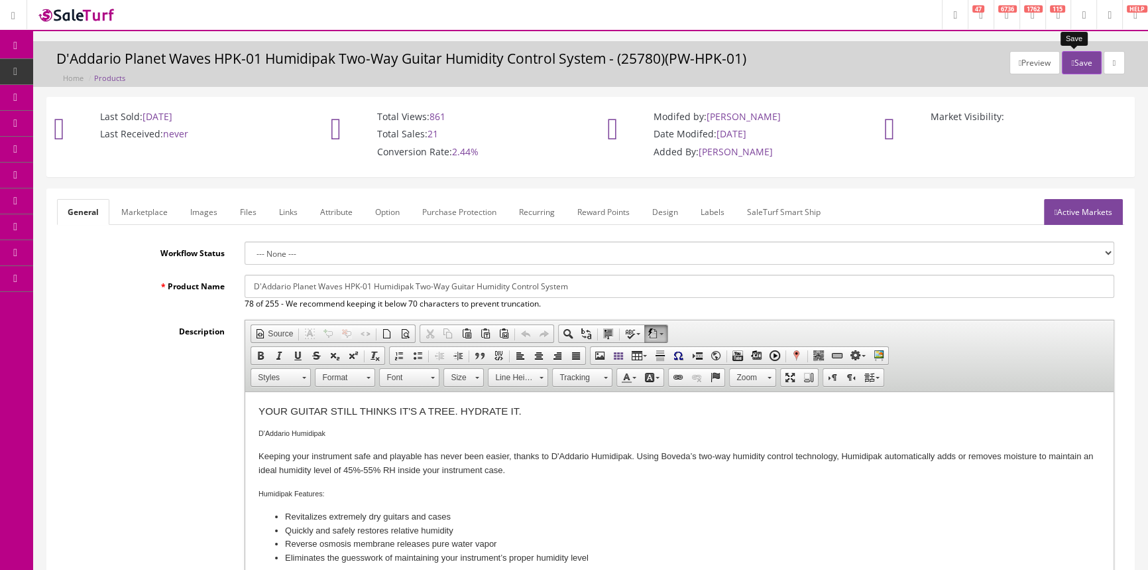
type input "2"
click at [1085, 61] on button "Save" at bounding box center [1081, 62] width 39 height 23
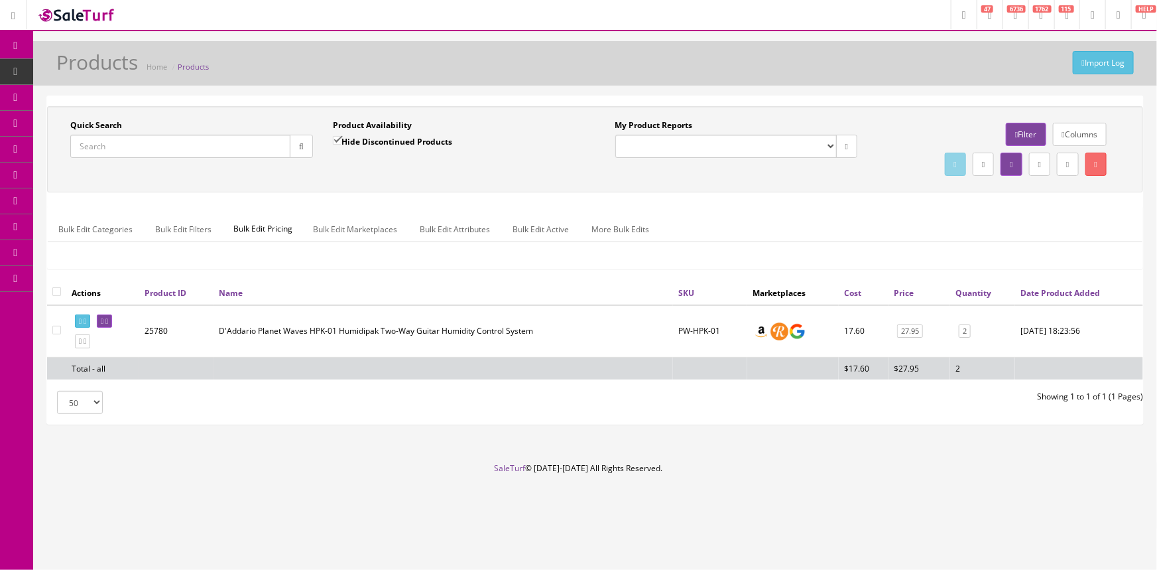
click at [245, 139] on input "Quick Search" at bounding box center [180, 146] width 220 height 23
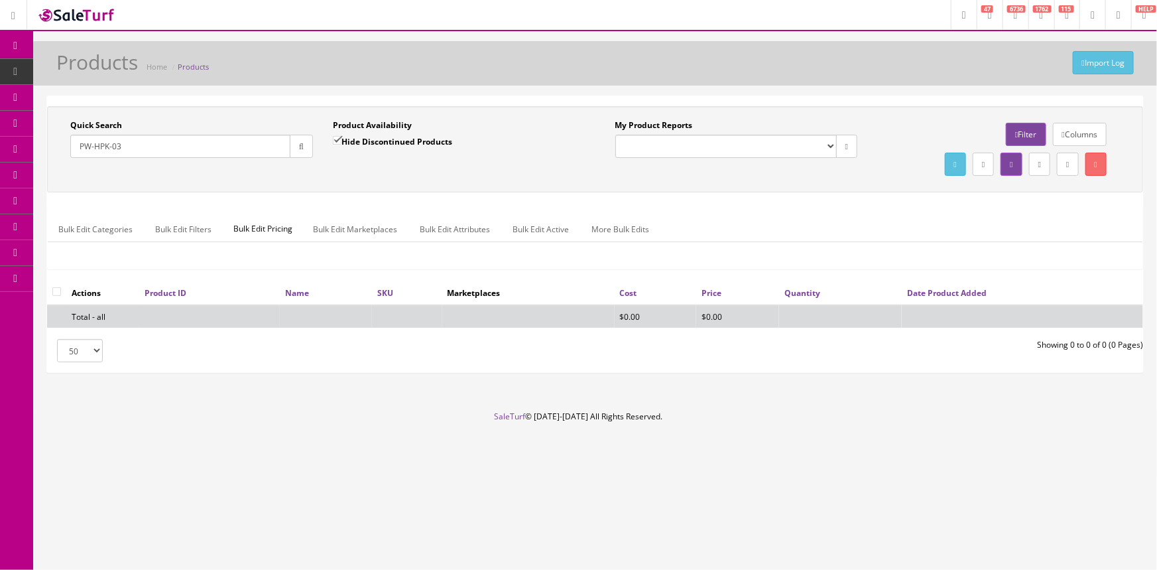
type input "PW-HPK-03"
click at [334, 138] on input "Hide Discontinued Products" at bounding box center [337, 140] width 9 height 9
checkbox input "false"
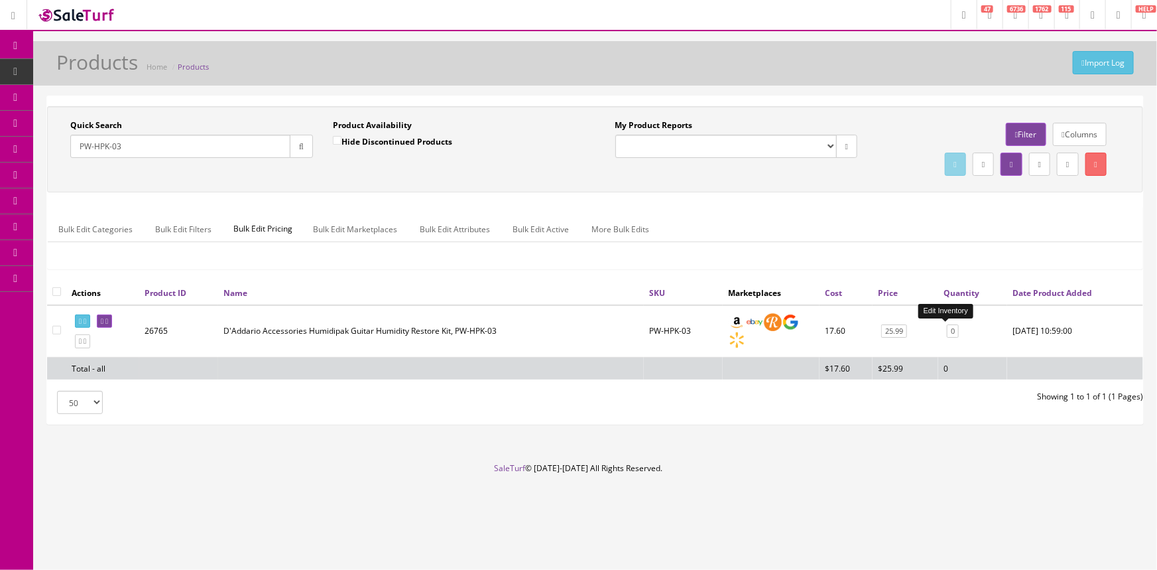
click at [947, 329] on link "0" at bounding box center [953, 331] width 12 height 14
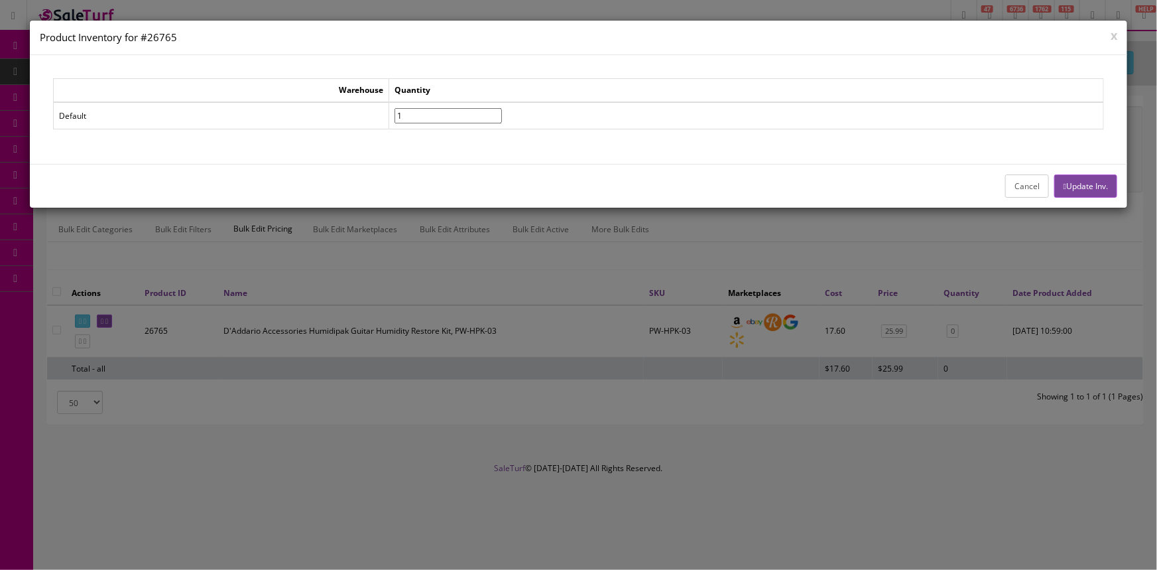
click at [502, 109] on input"] "1" at bounding box center [448, 115] width 107 height 15
type input"] "2"
click at [502, 109] on input"] "2" at bounding box center [448, 115] width 107 height 15
click at [1064, 187] on icon "button" at bounding box center [1065, 186] width 3 height 8
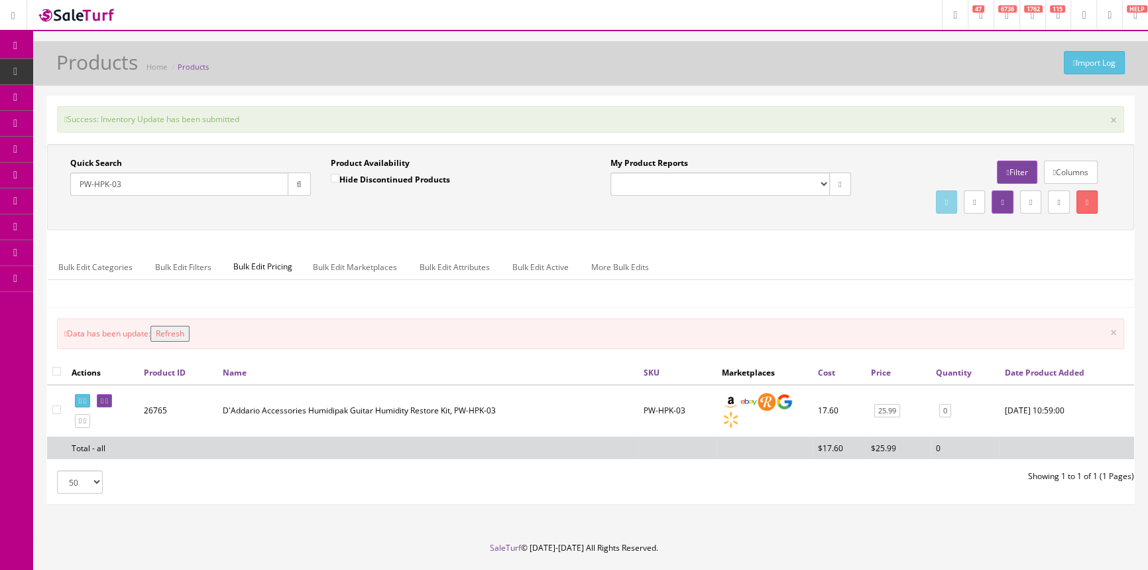
click at [184, 331] on button "Refresh" at bounding box center [170, 334] width 39 height 16
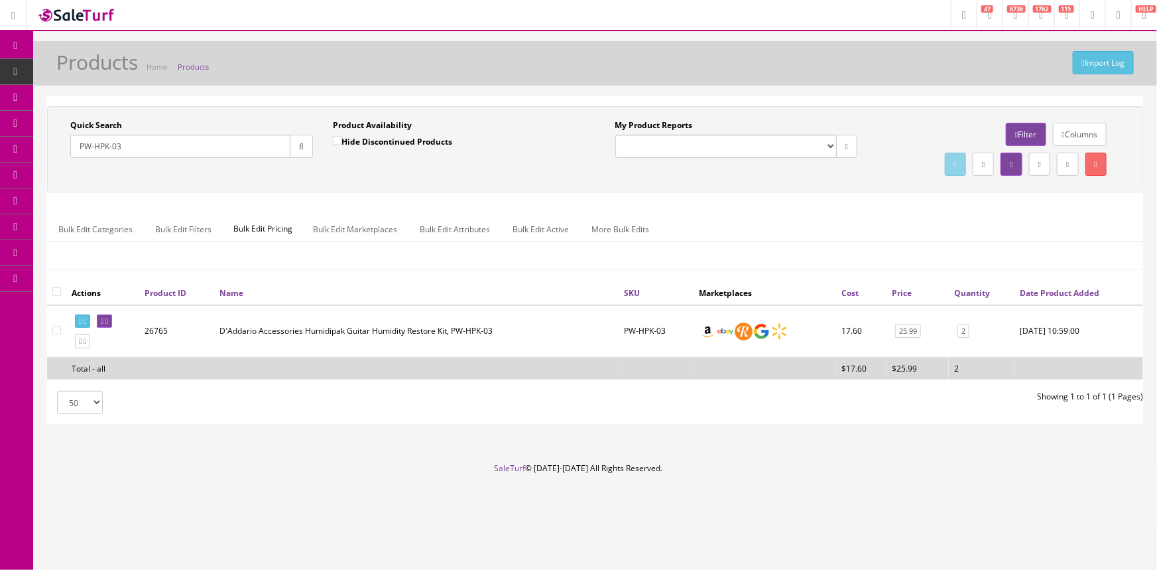
drag, startPoint x: 145, startPoint y: 148, endPoint x: 59, endPoint y: 166, distance: 88.0
click at [59, 166] on div "Quick Search PW-HPK-03 Date From Product Availability Hide Discontinued Product…" at bounding box center [322, 143] width 545 height 48
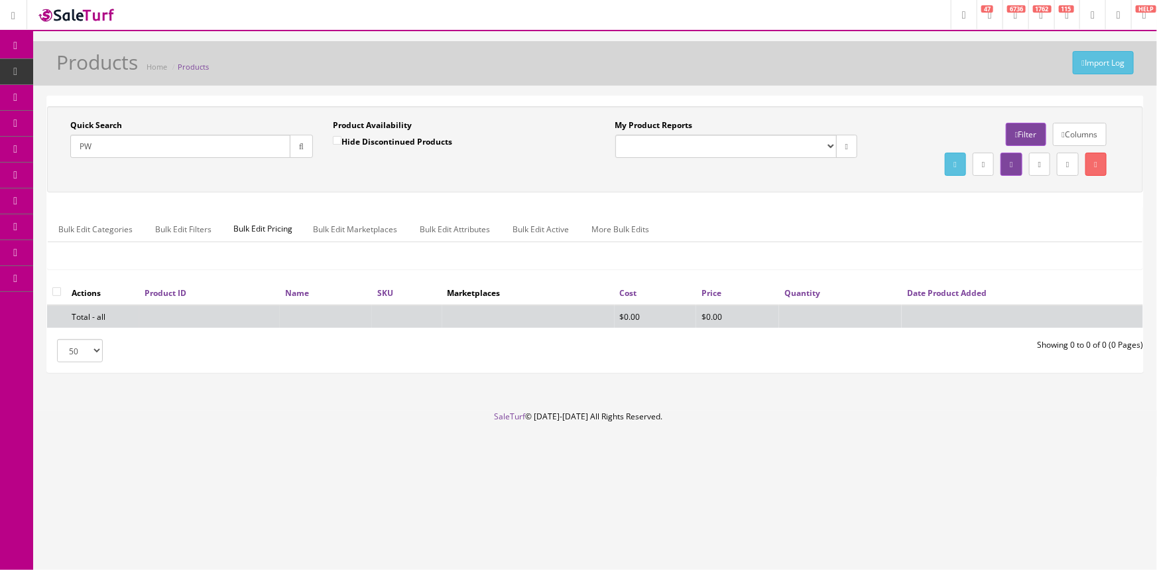
type input "P"
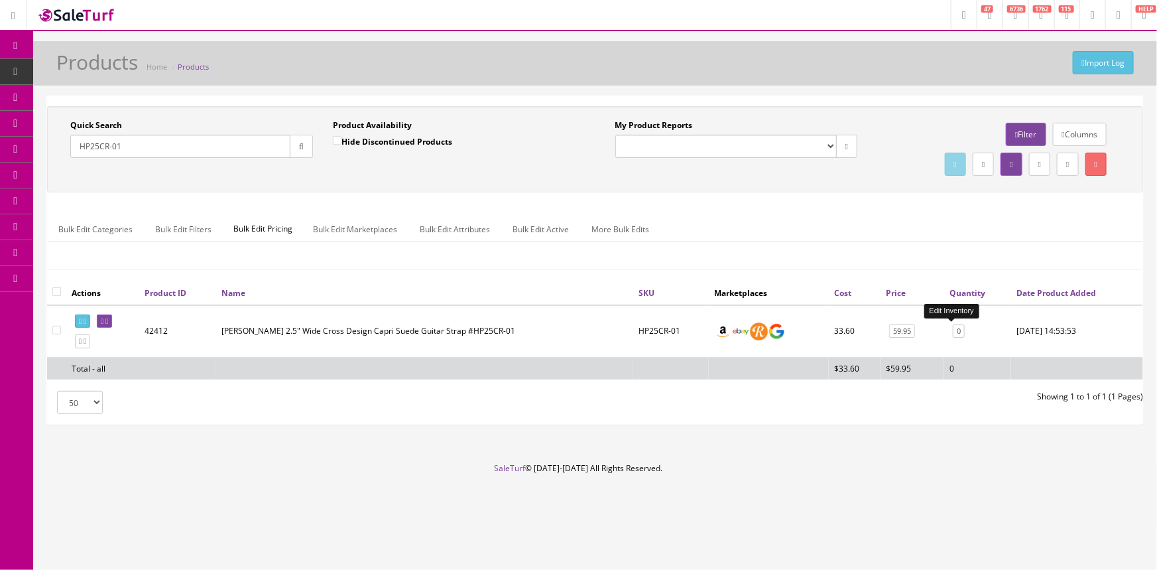
type input "HP25CR-01"
click at [953, 330] on link "0" at bounding box center [959, 331] width 12 height 14
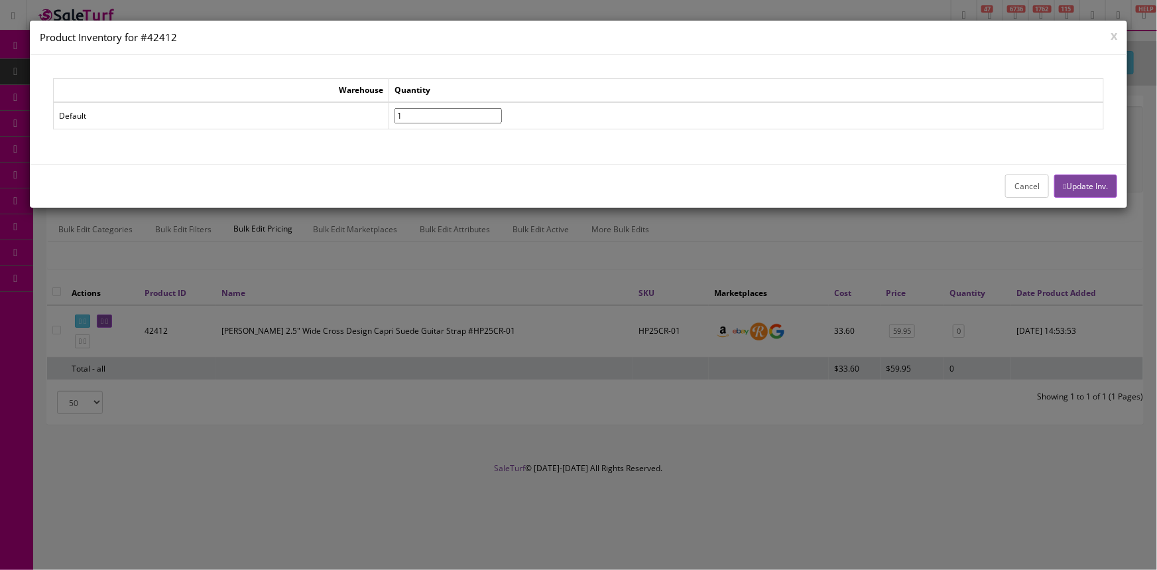
type input"] "1"
click at [502, 110] on input"] "1" at bounding box center [448, 115] width 107 height 15
click at [1094, 187] on button "Update Inv." at bounding box center [1085, 185] width 63 height 23
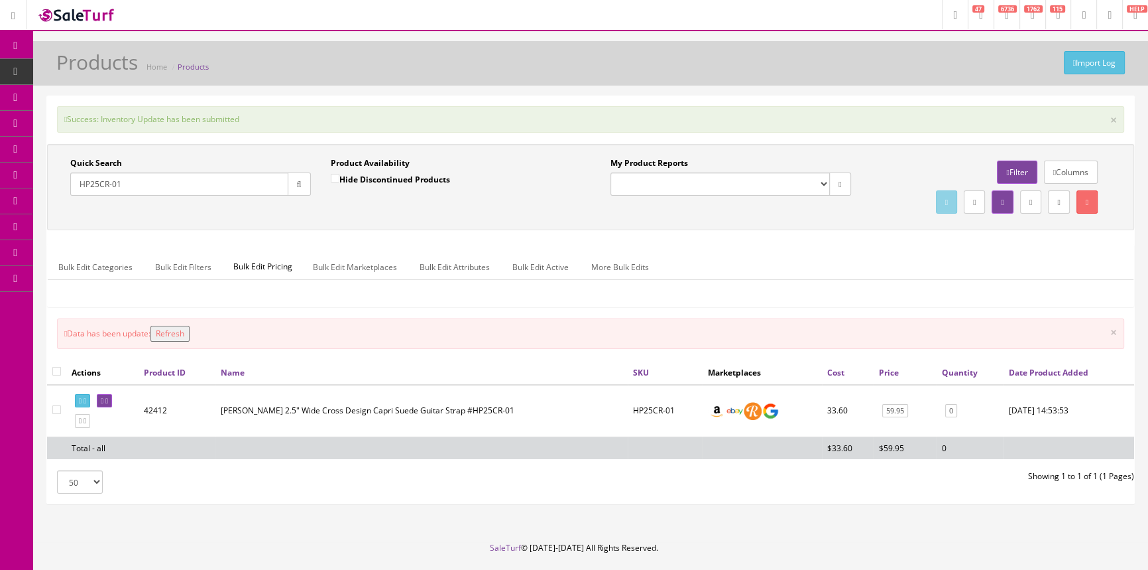
drag, startPoint x: 182, startPoint y: 332, endPoint x: 165, endPoint y: 314, distance: 24.9
click at [181, 330] on button "Refresh" at bounding box center [170, 334] width 39 height 16
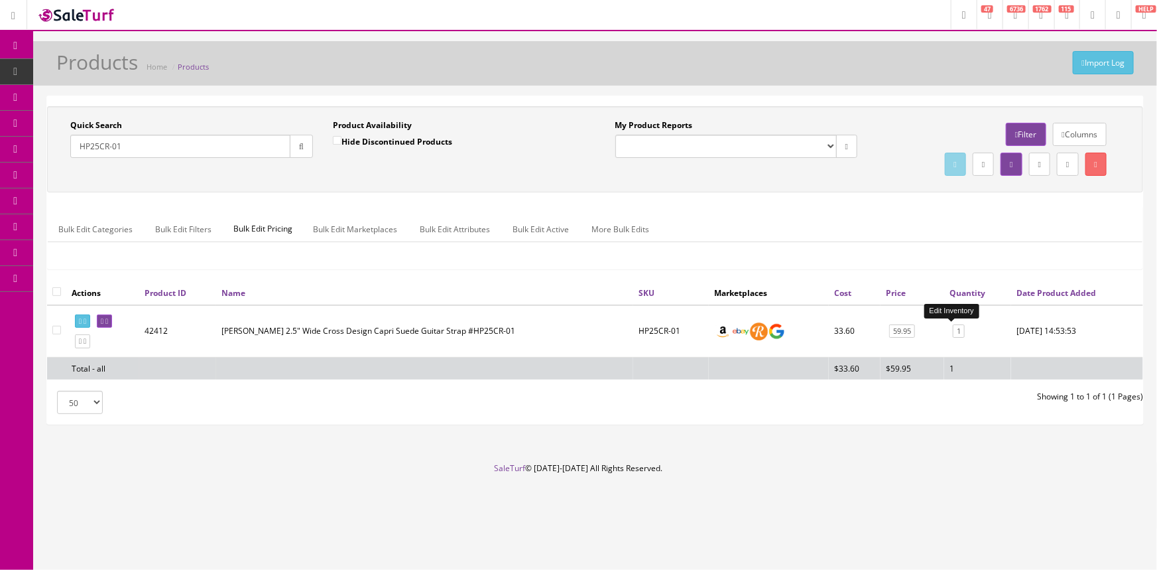
click at [955, 329] on link "1" at bounding box center [959, 331] width 12 height 14
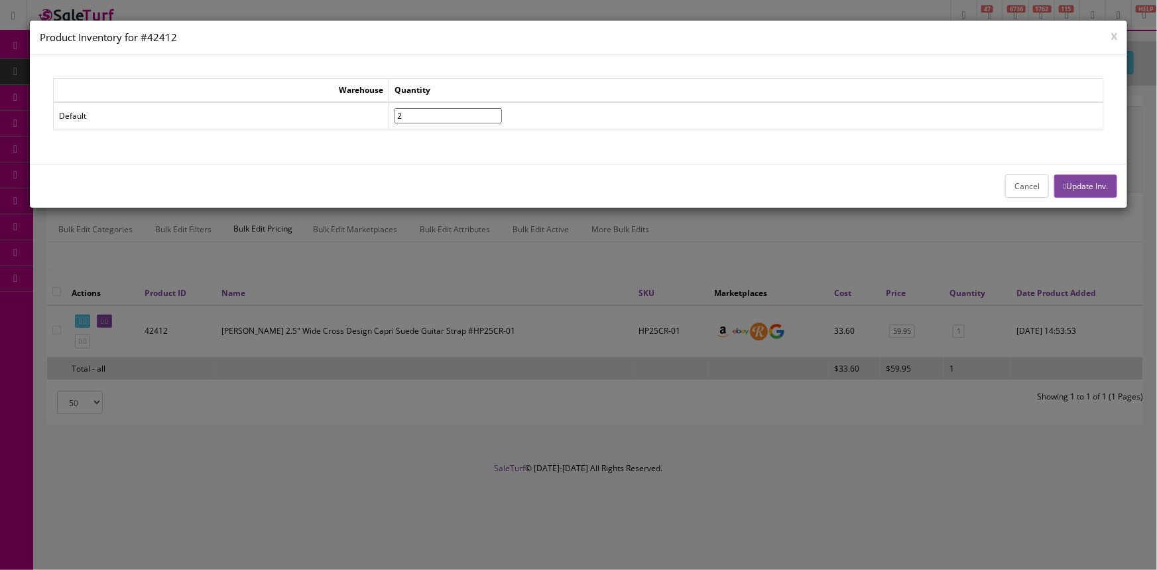
type input"] "2"
click at [502, 111] on input"] "2" at bounding box center [448, 115] width 107 height 15
click at [1105, 179] on button "Update Inv." at bounding box center [1085, 185] width 63 height 23
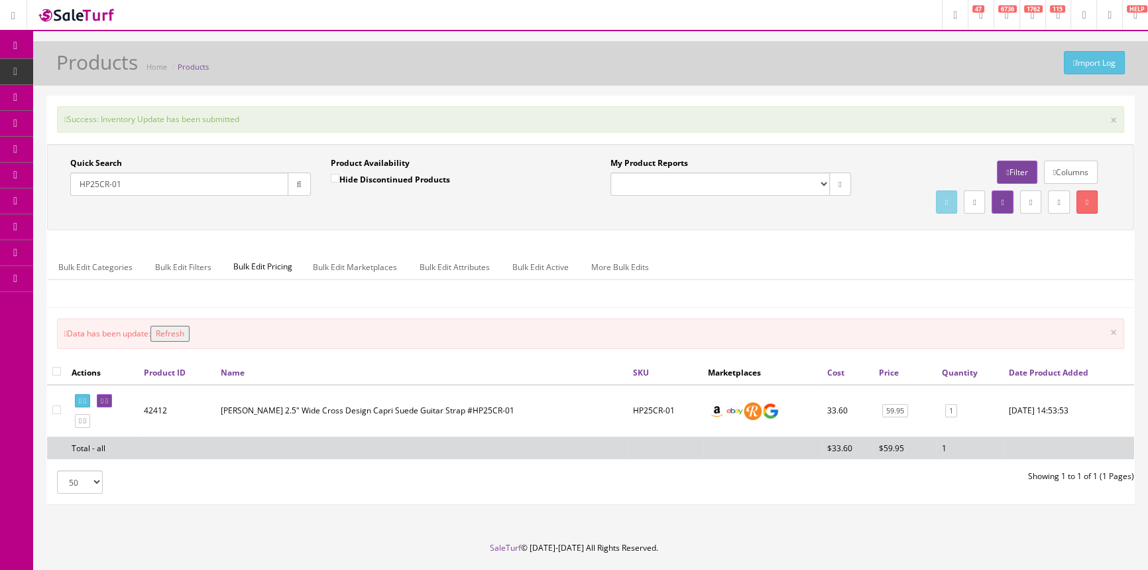
click at [184, 332] on button "Refresh" at bounding box center [170, 334] width 39 height 16
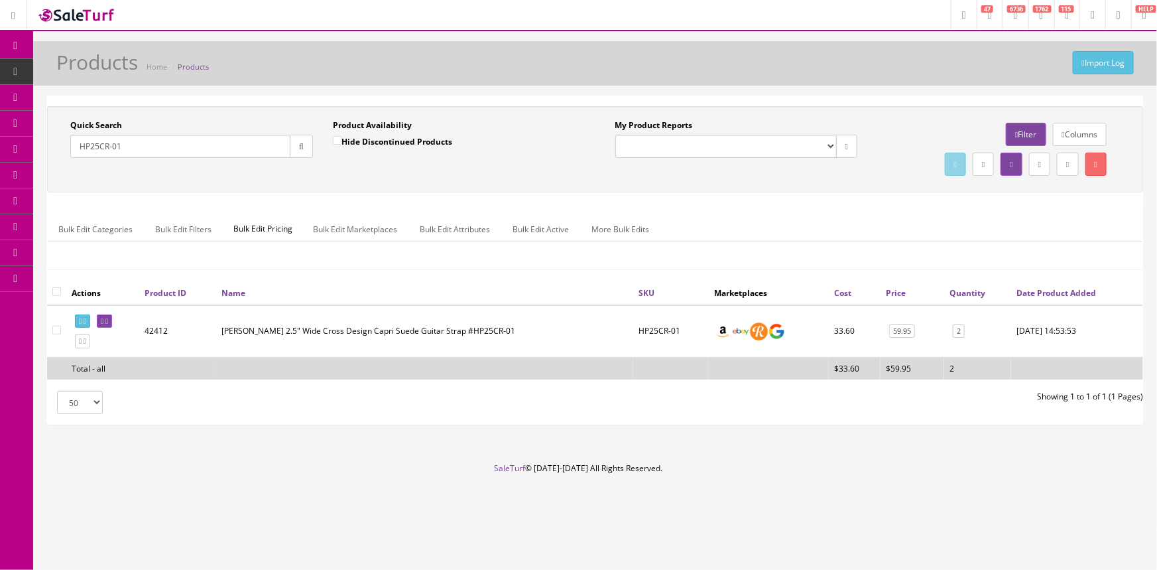
drag, startPoint x: 145, startPoint y: 145, endPoint x: 36, endPoint y: 145, distance: 108.1
click at [36, 145] on div "Quick Search HP25CR-01 Date From Product Availability Hide Discontinued Product…" at bounding box center [595, 265] width 1124 height 340
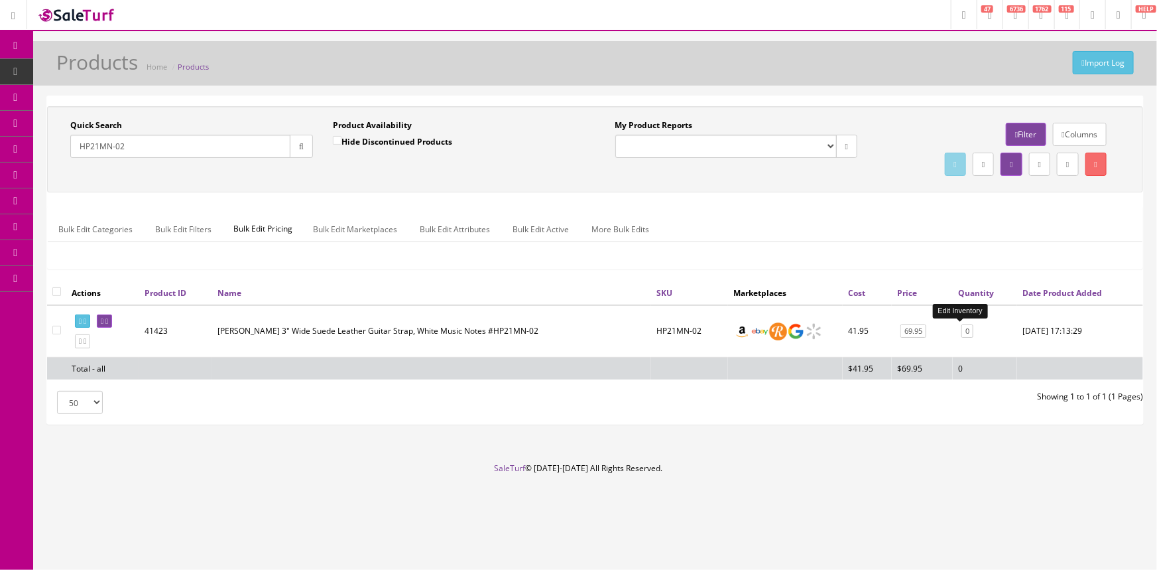
type input "HP21MN-02"
click at [961, 328] on link "0" at bounding box center [967, 331] width 12 height 14
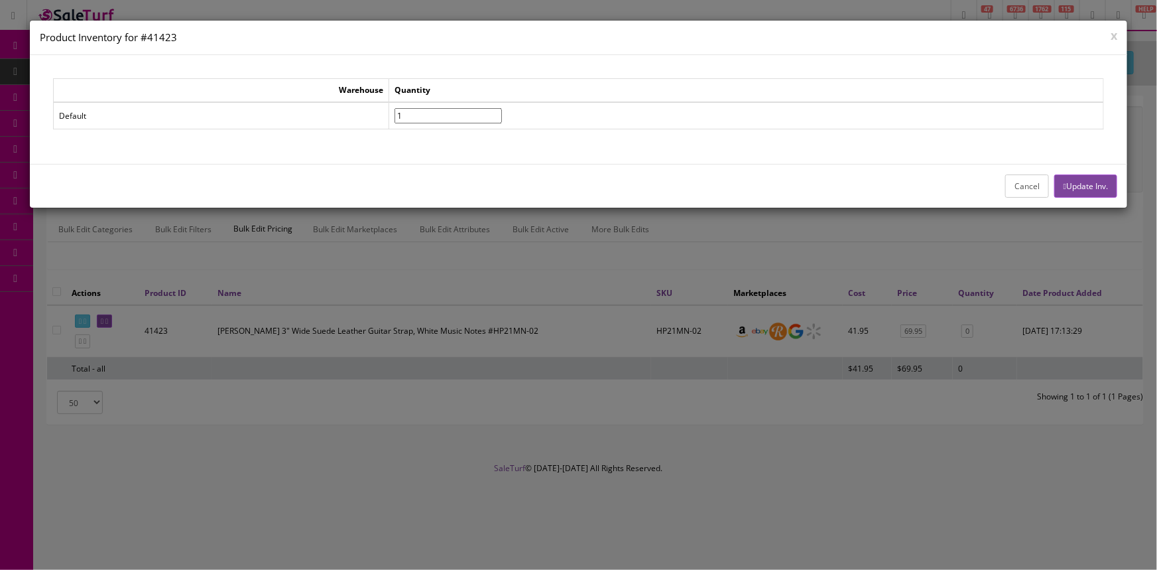
click at [502, 113] on input"] "1" at bounding box center [448, 115] width 107 height 15
type input"] "2"
click at [502, 113] on input"] "2" at bounding box center [448, 115] width 107 height 15
click at [1107, 189] on button "Update Inv." at bounding box center [1085, 185] width 63 height 23
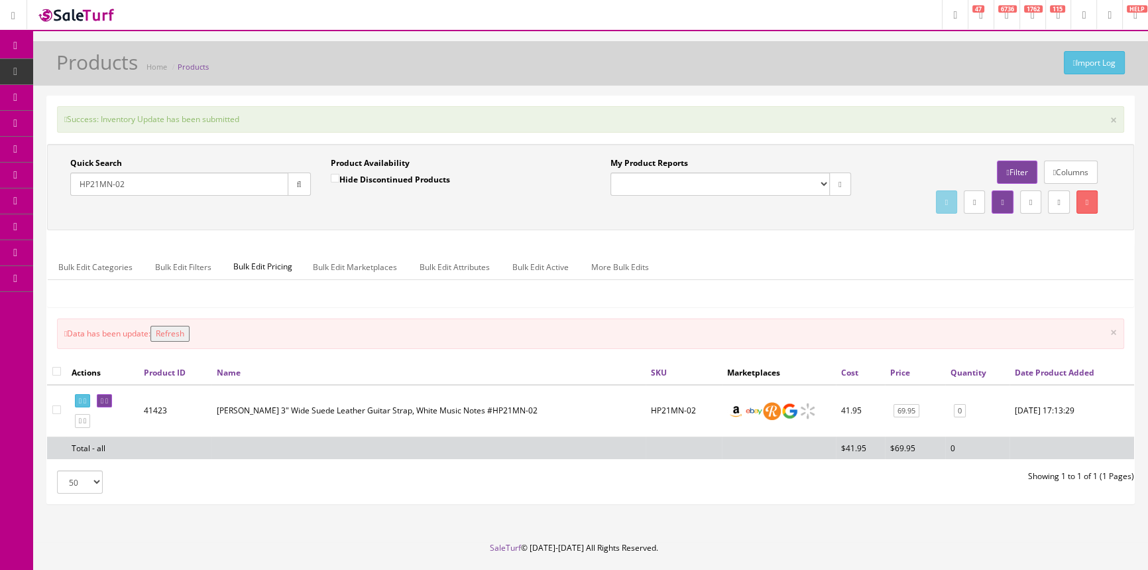
click at [177, 330] on button "Refresh" at bounding box center [170, 334] width 39 height 16
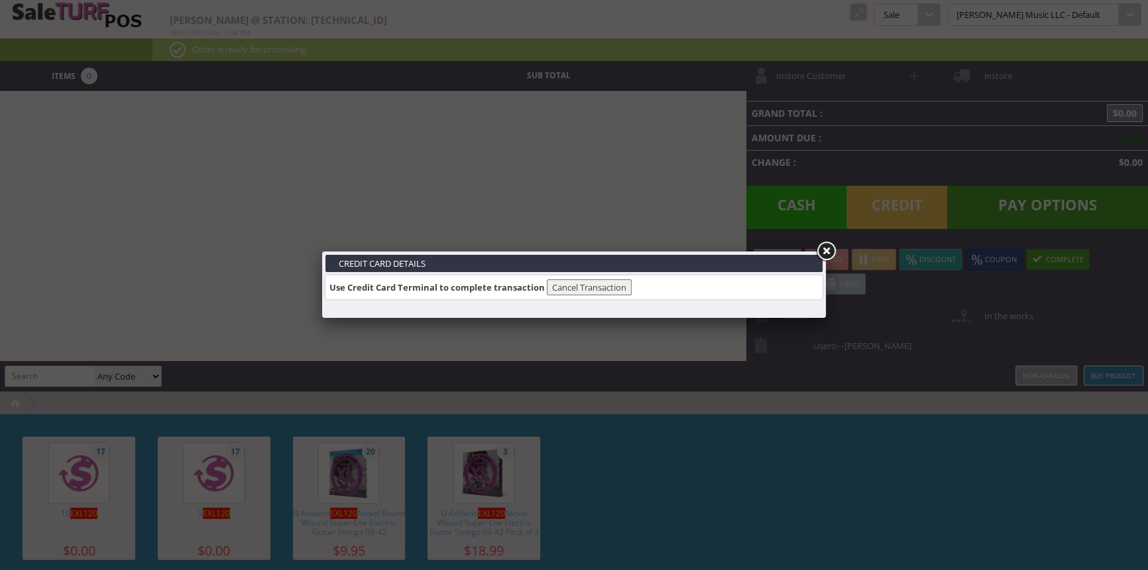
click at [829, 245] on link at bounding box center [826, 251] width 24 height 24
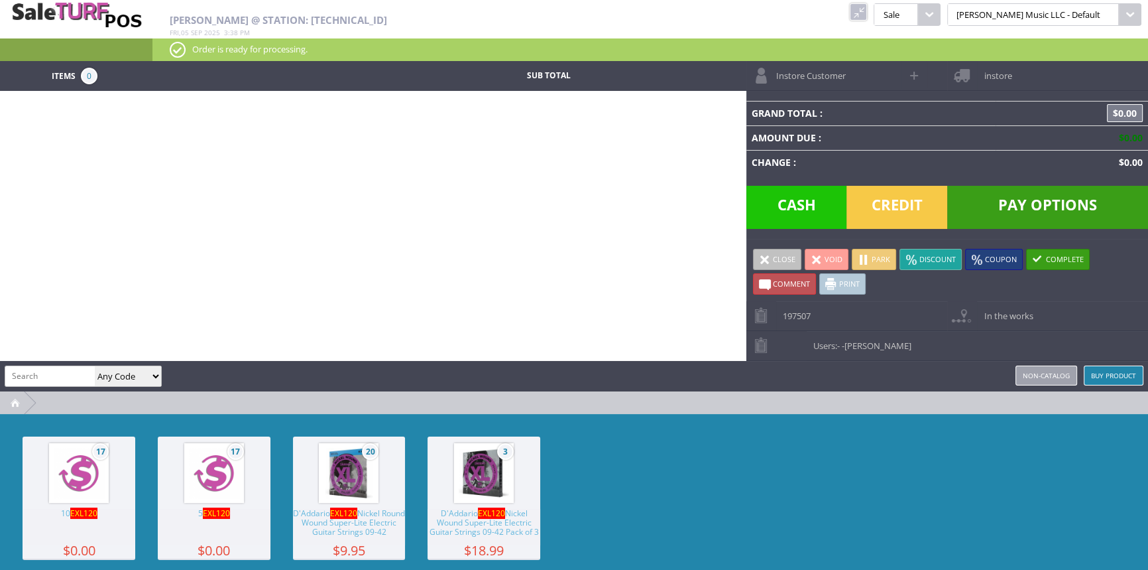
click at [867, 9] on link at bounding box center [858, 11] width 17 height 17
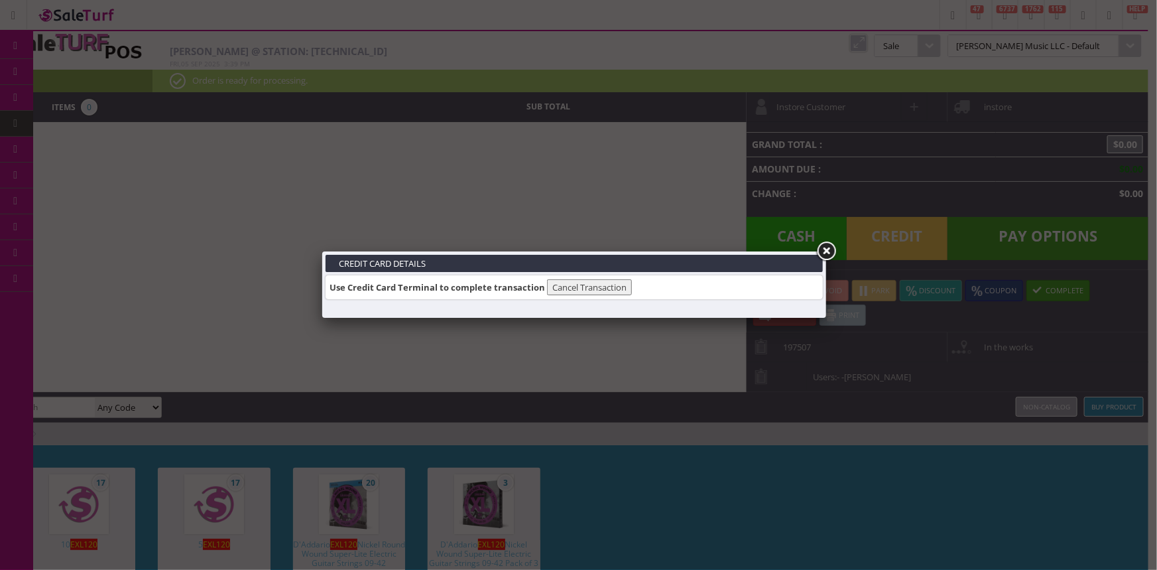
click at [826, 246] on link at bounding box center [826, 251] width 24 height 24
click at [112, 145] on body "Research Trends Trending on Ebay Google Trends Amazon Insights (Login Before Cl…" at bounding box center [574, 285] width 1148 height 570
drag, startPoint x: 832, startPoint y: 251, endPoint x: 829, endPoint y: 243, distance: 8.0
click at [831, 251] on link at bounding box center [826, 251] width 24 height 24
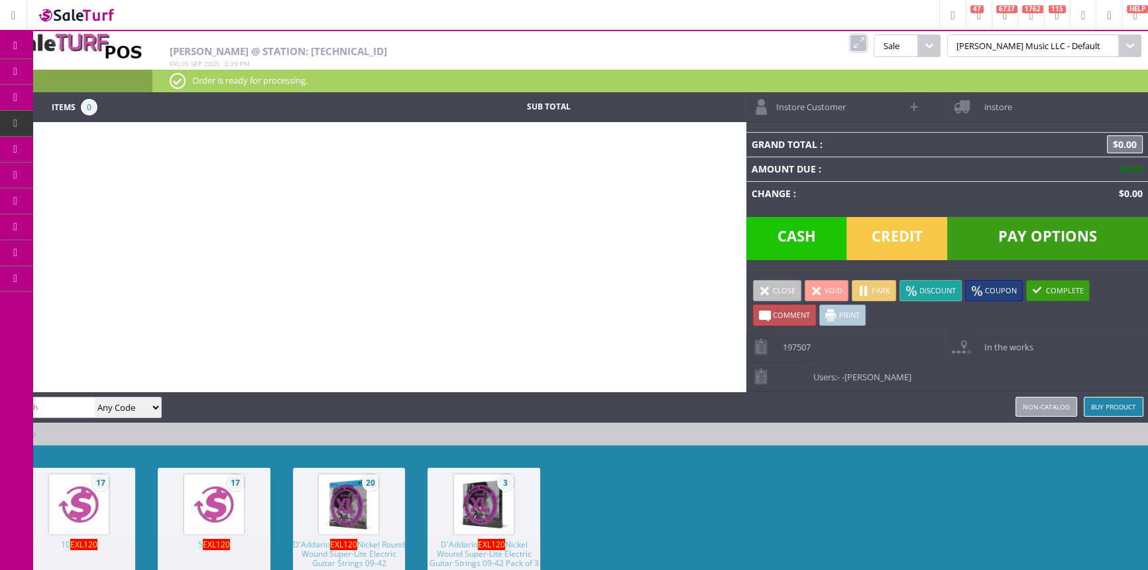
click at [126, 67] on link "Products" at bounding box center [102, 72] width 139 height 27
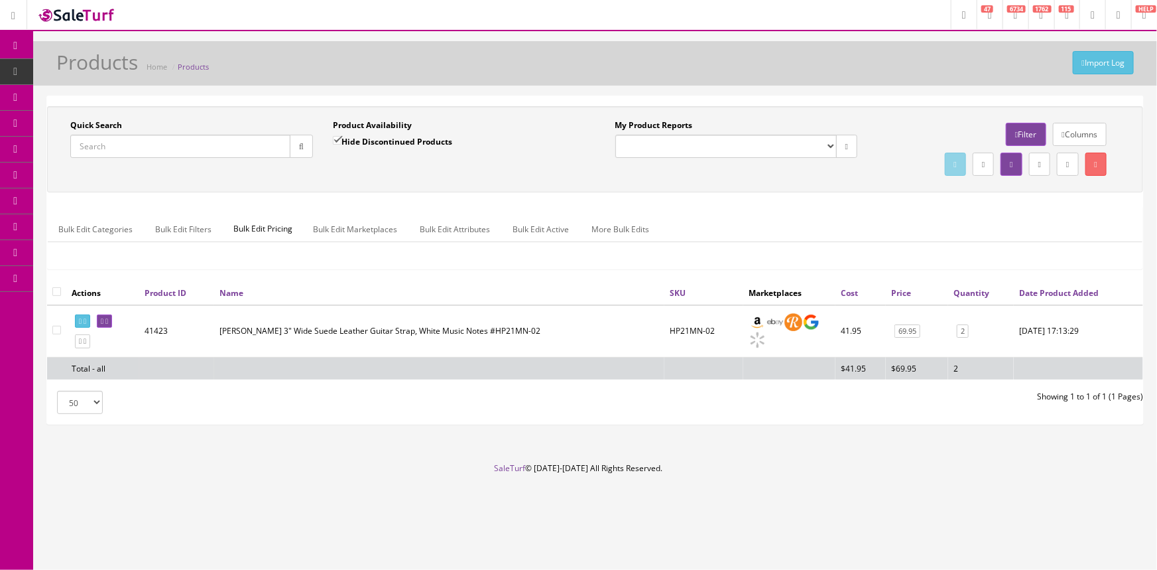
click at [15, 44] on icon at bounding box center [16, 45] width 14 height 11
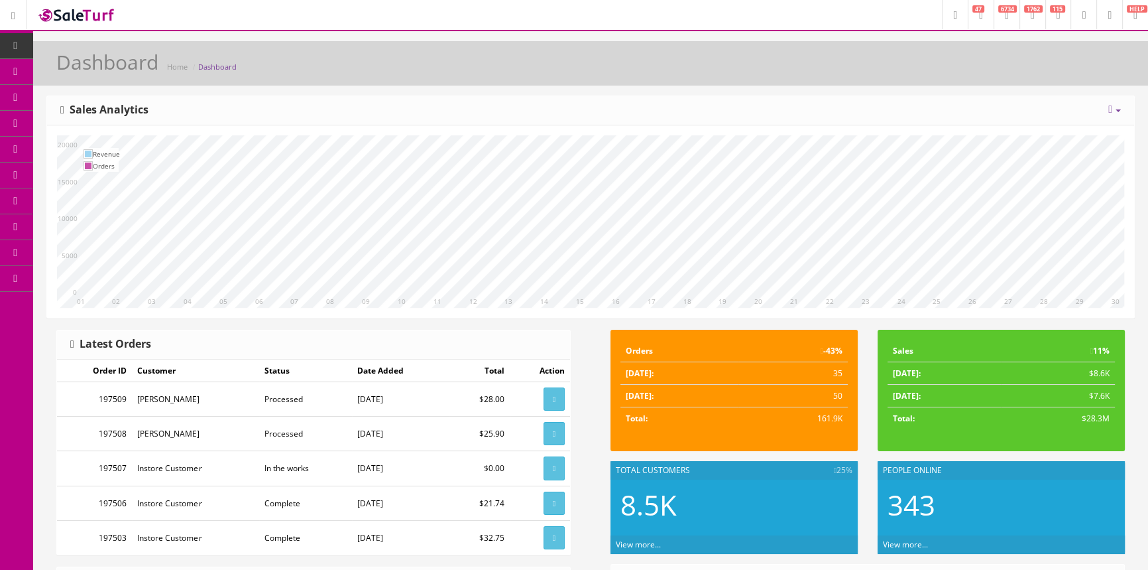
click at [86, 152] on span "Order List" at bounding box center [97, 148] width 36 height 11
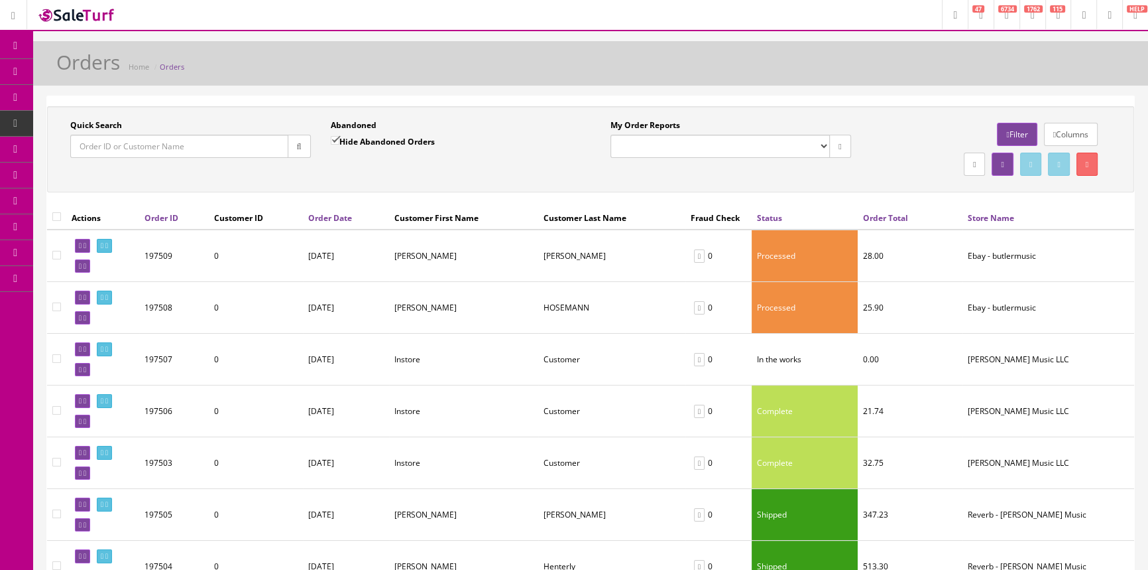
click at [121, 149] on input "Quick Search" at bounding box center [179, 146] width 218 height 23
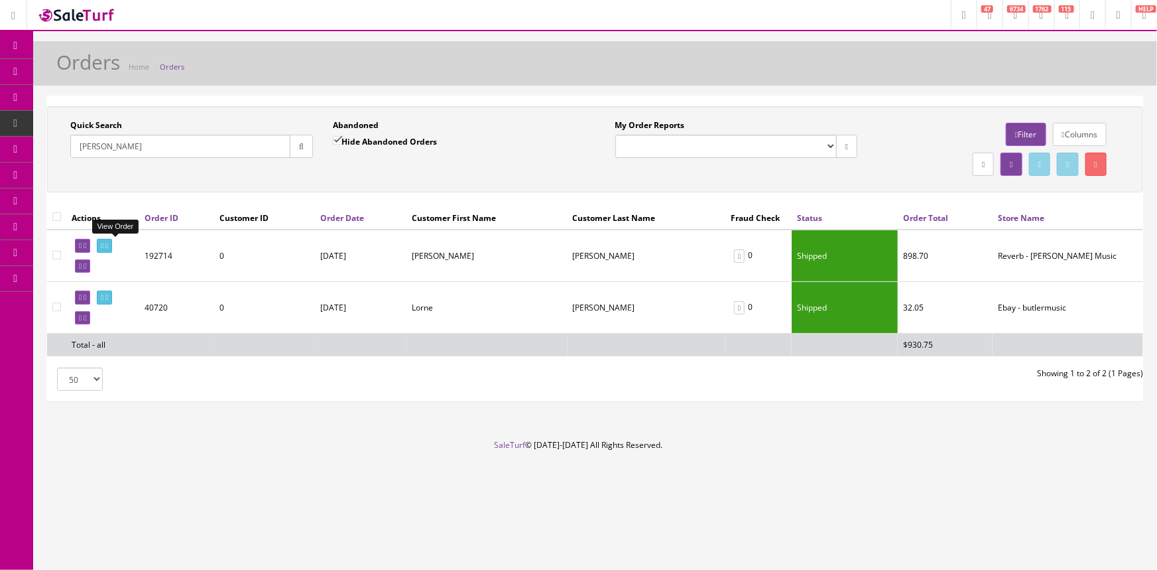
type input "[PERSON_NAME]"
click at [103, 247] on icon at bounding box center [102, 245] width 3 height 7
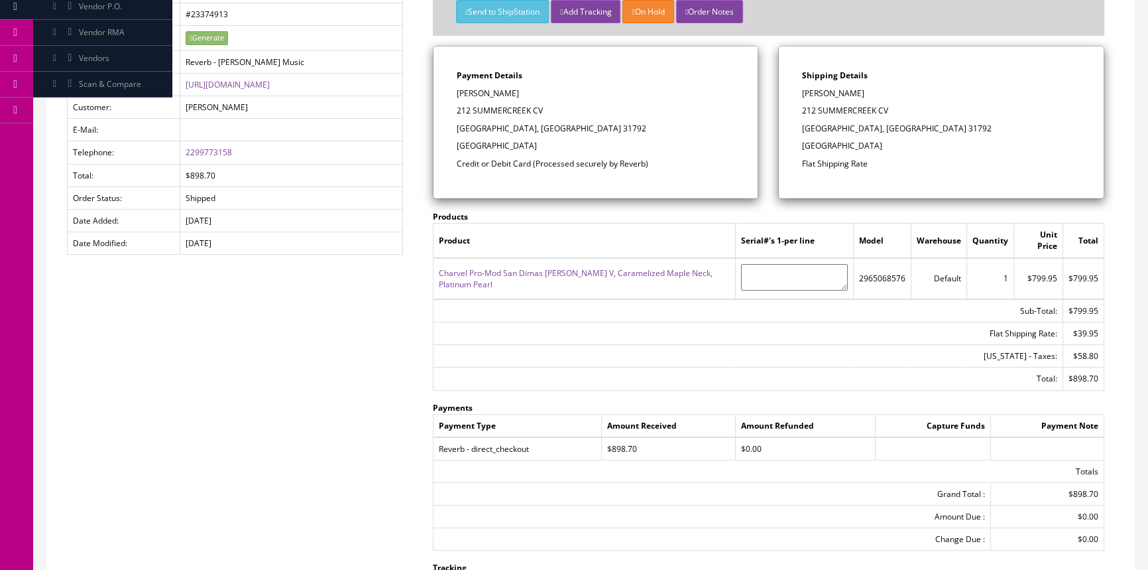
scroll to position [151, 0]
